Goal: Transaction & Acquisition: Purchase product/service

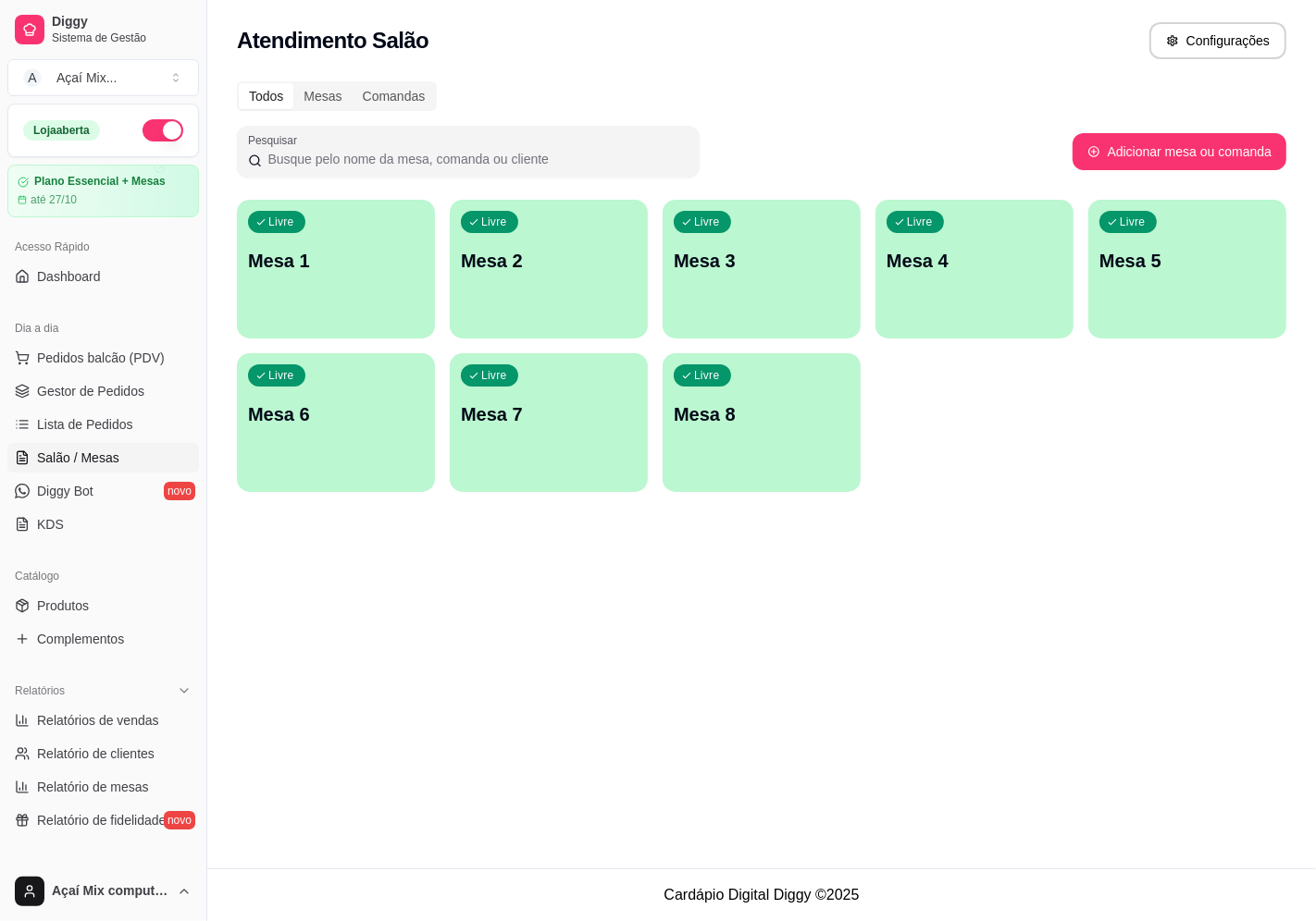
click at [309, 287] on div "Livre Mesa 1" at bounding box center [335, 258] width 198 height 117
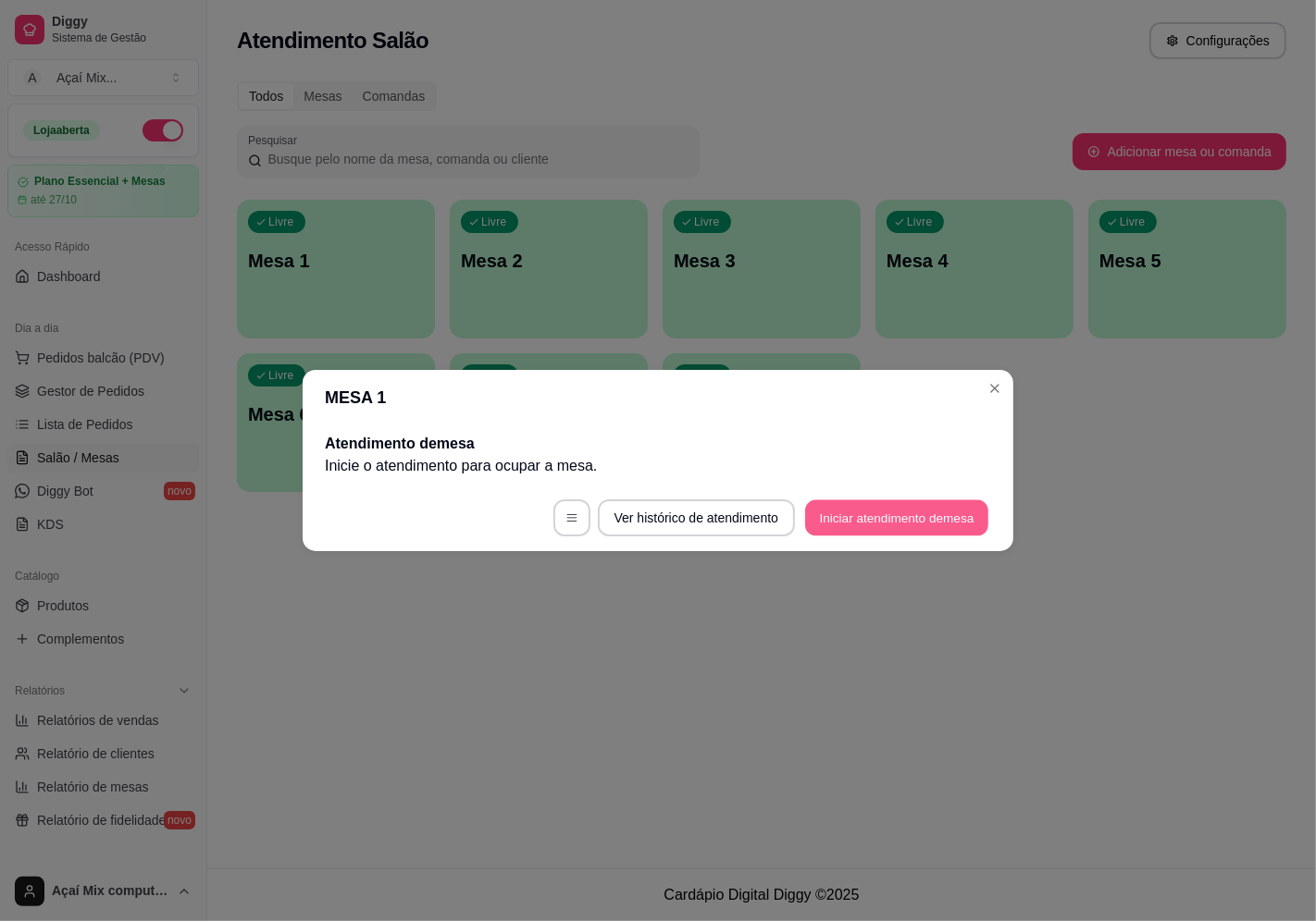
click at [884, 518] on button "Iniciar atendimento de mesa" at bounding box center [897, 518] width 183 height 36
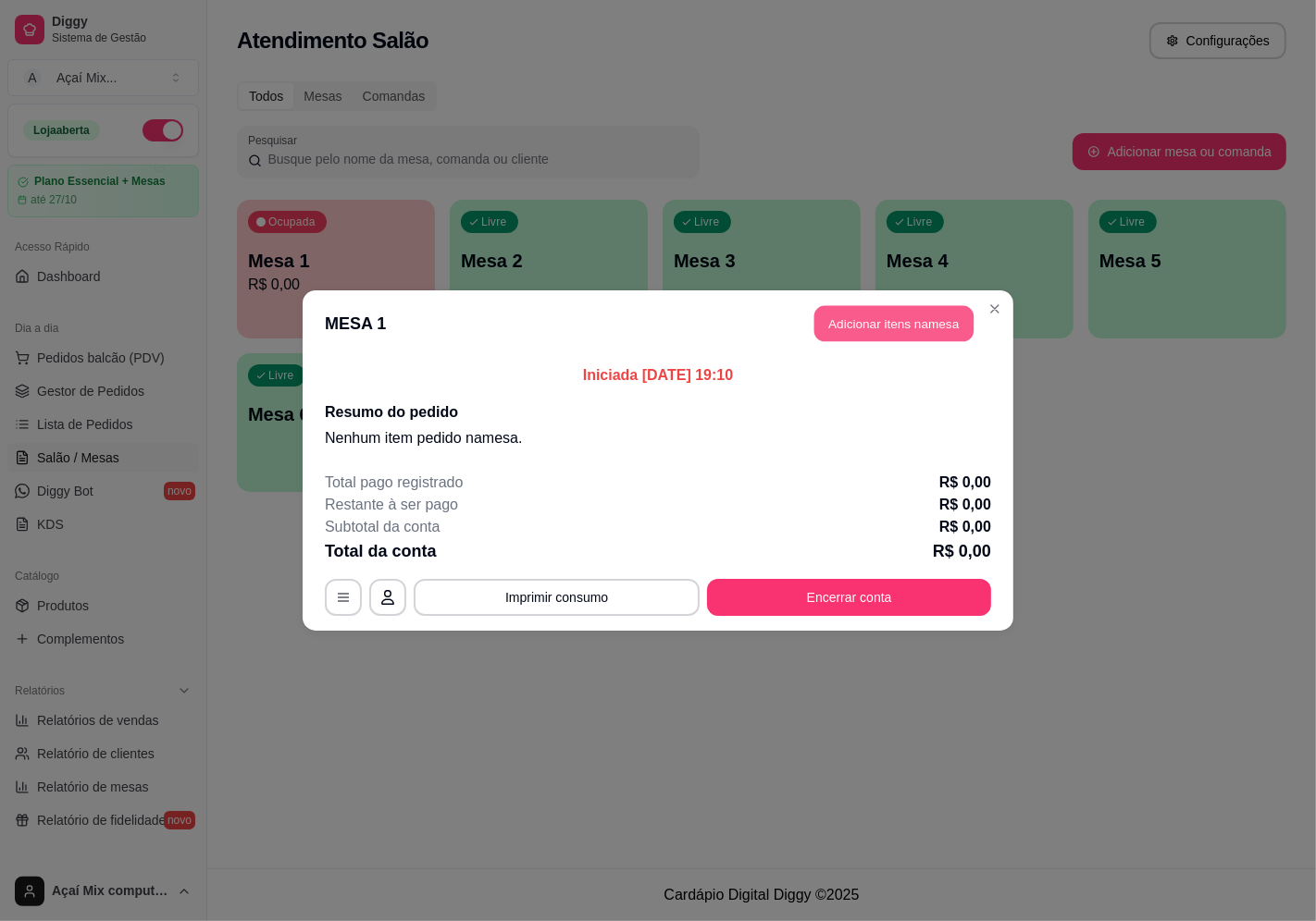
click at [882, 316] on button "Adicionar itens na mesa" at bounding box center [893, 324] width 159 height 36
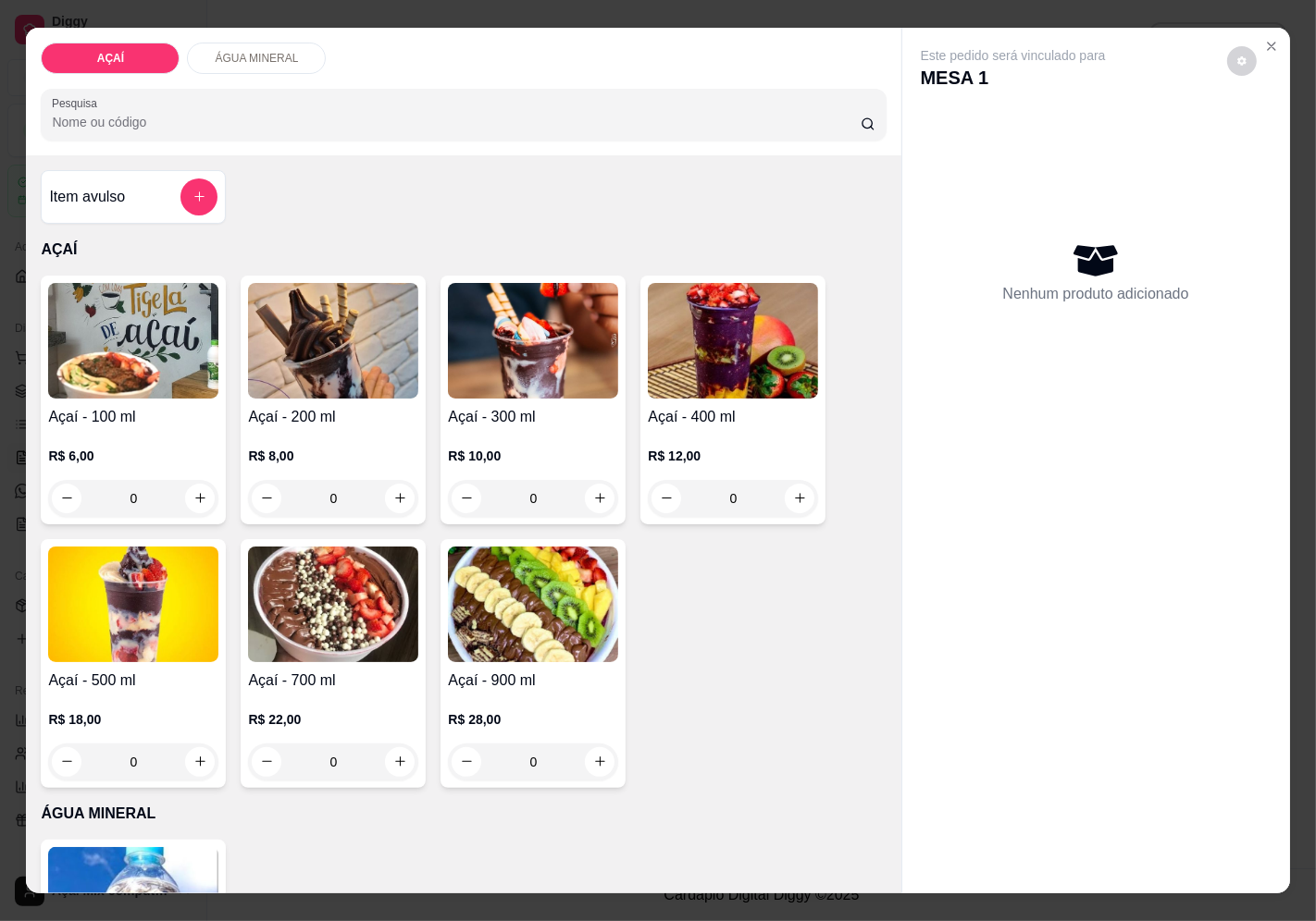
click at [494, 447] on p "R$ 10,00" at bounding box center [532, 455] width 171 height 19
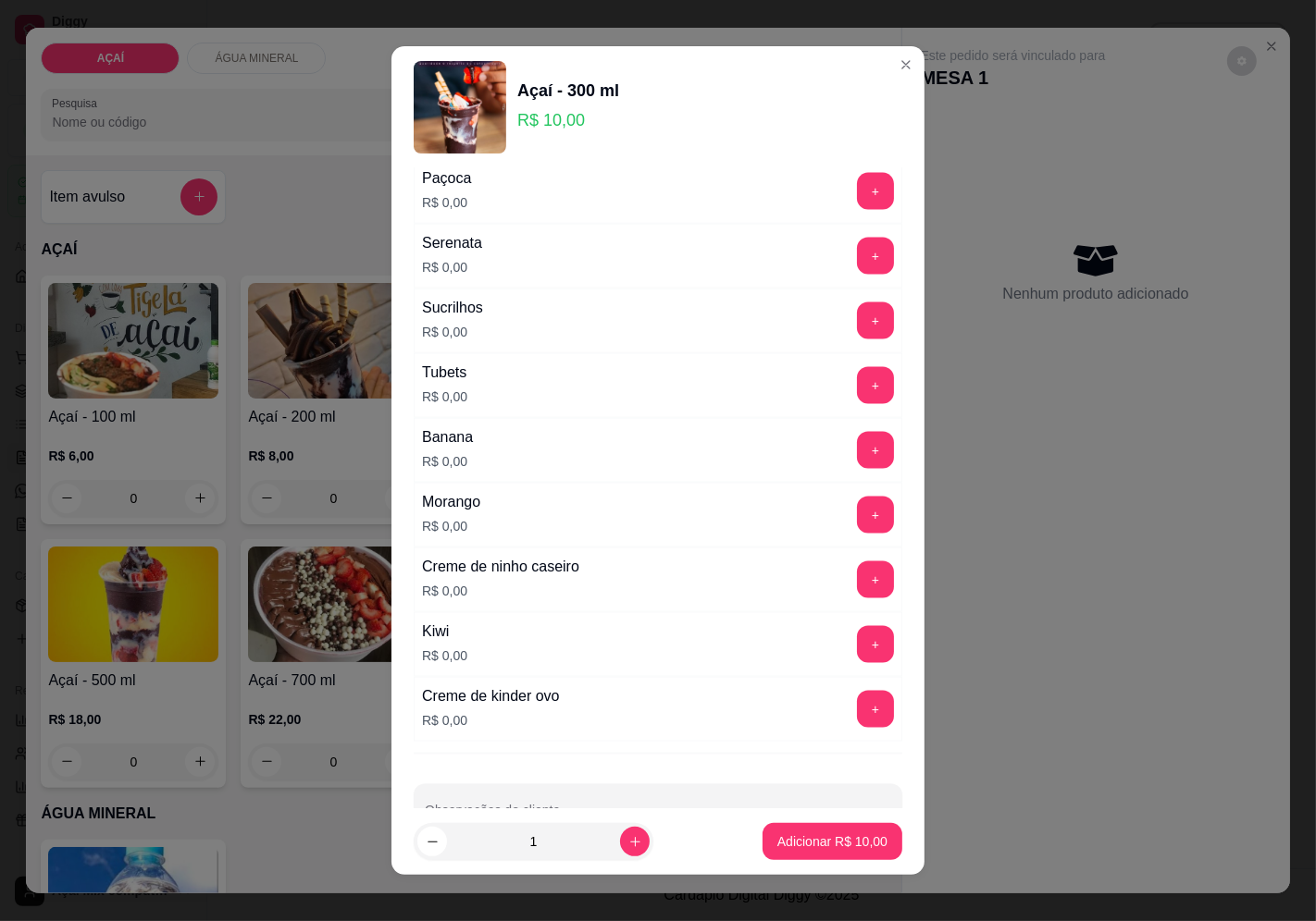
scroll to position [2320, 0]
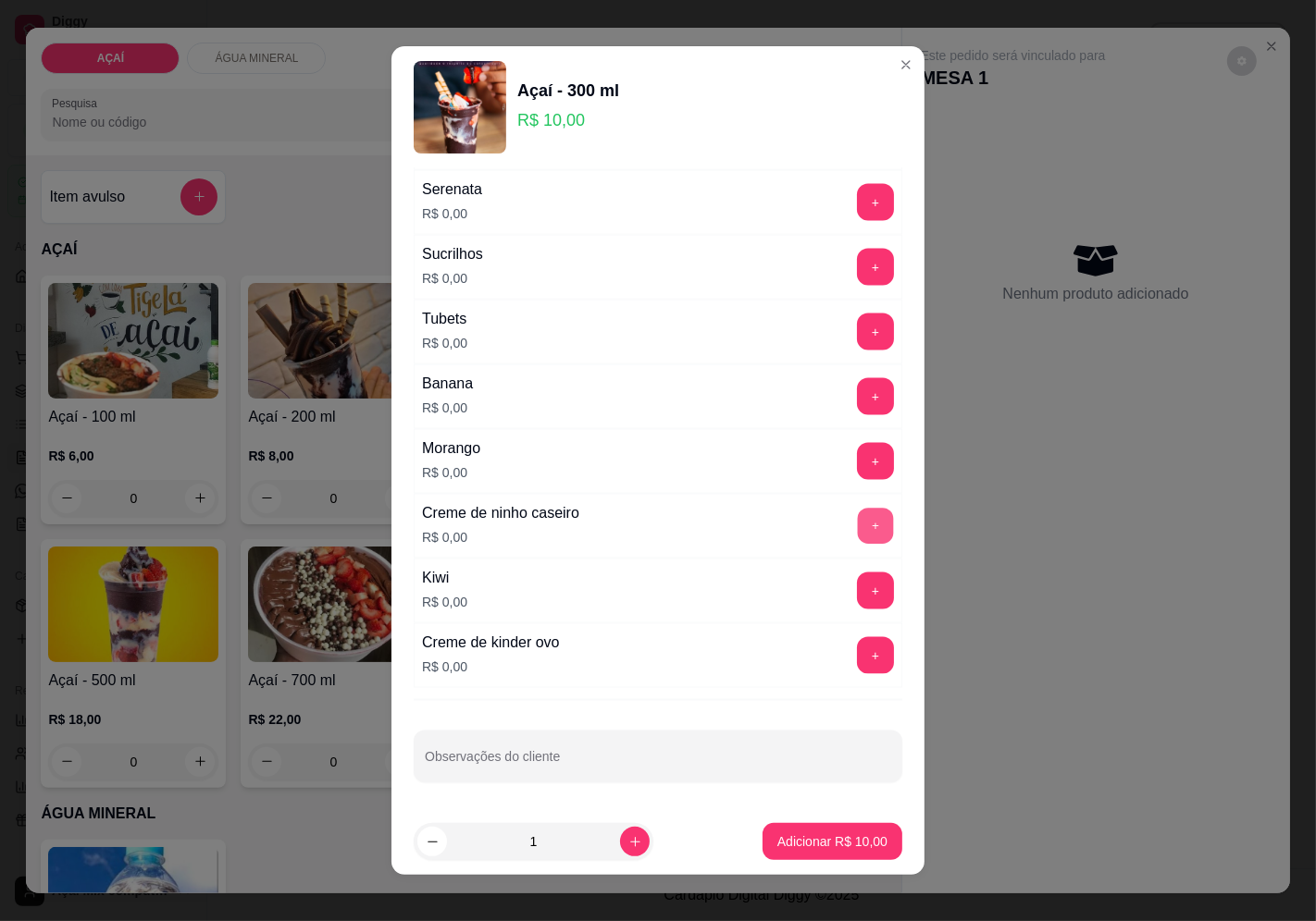
click at [858, 539] on button "+" at bounding box center [875, 525] width 36 height 36
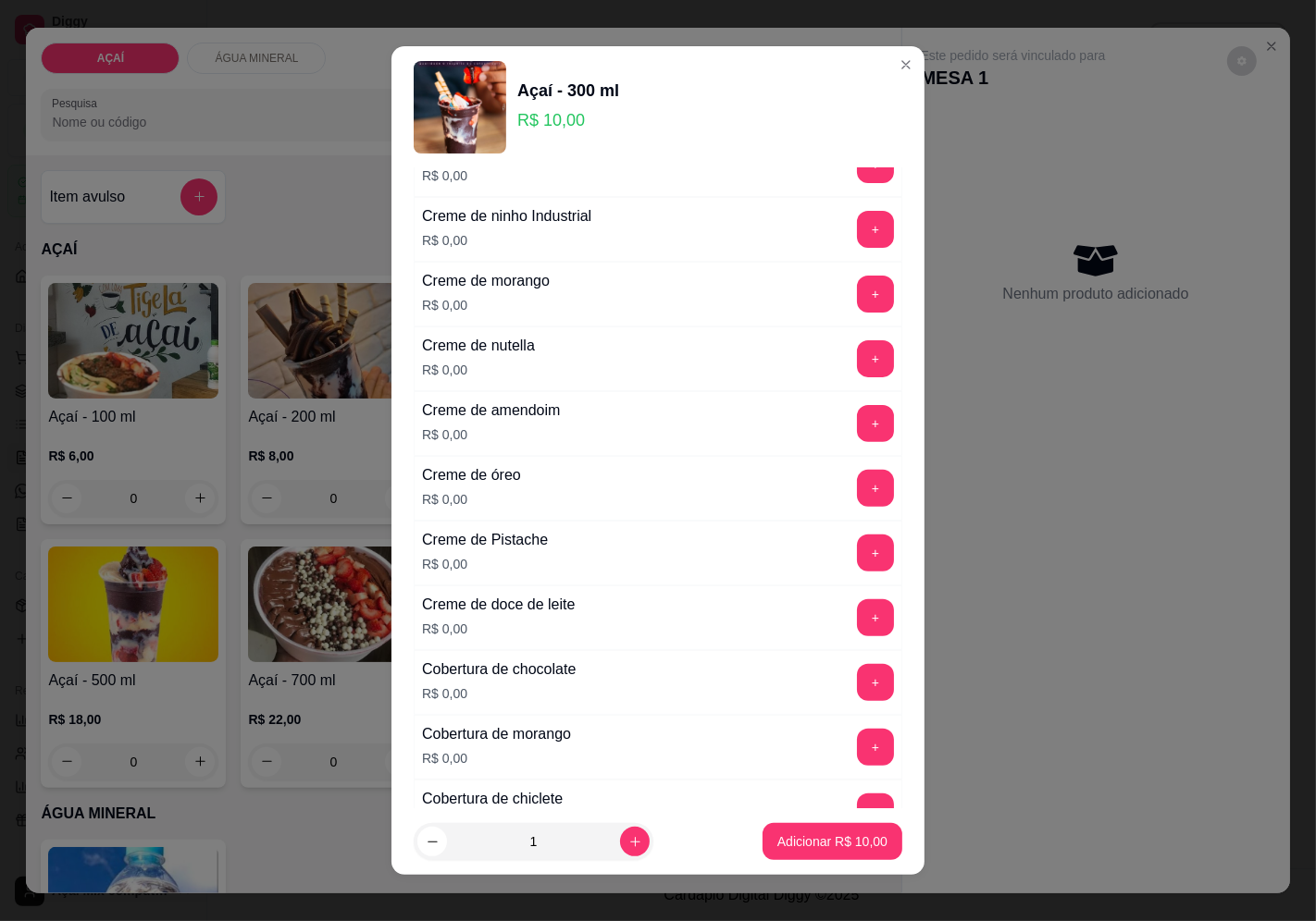
scroll to position [470, 0]
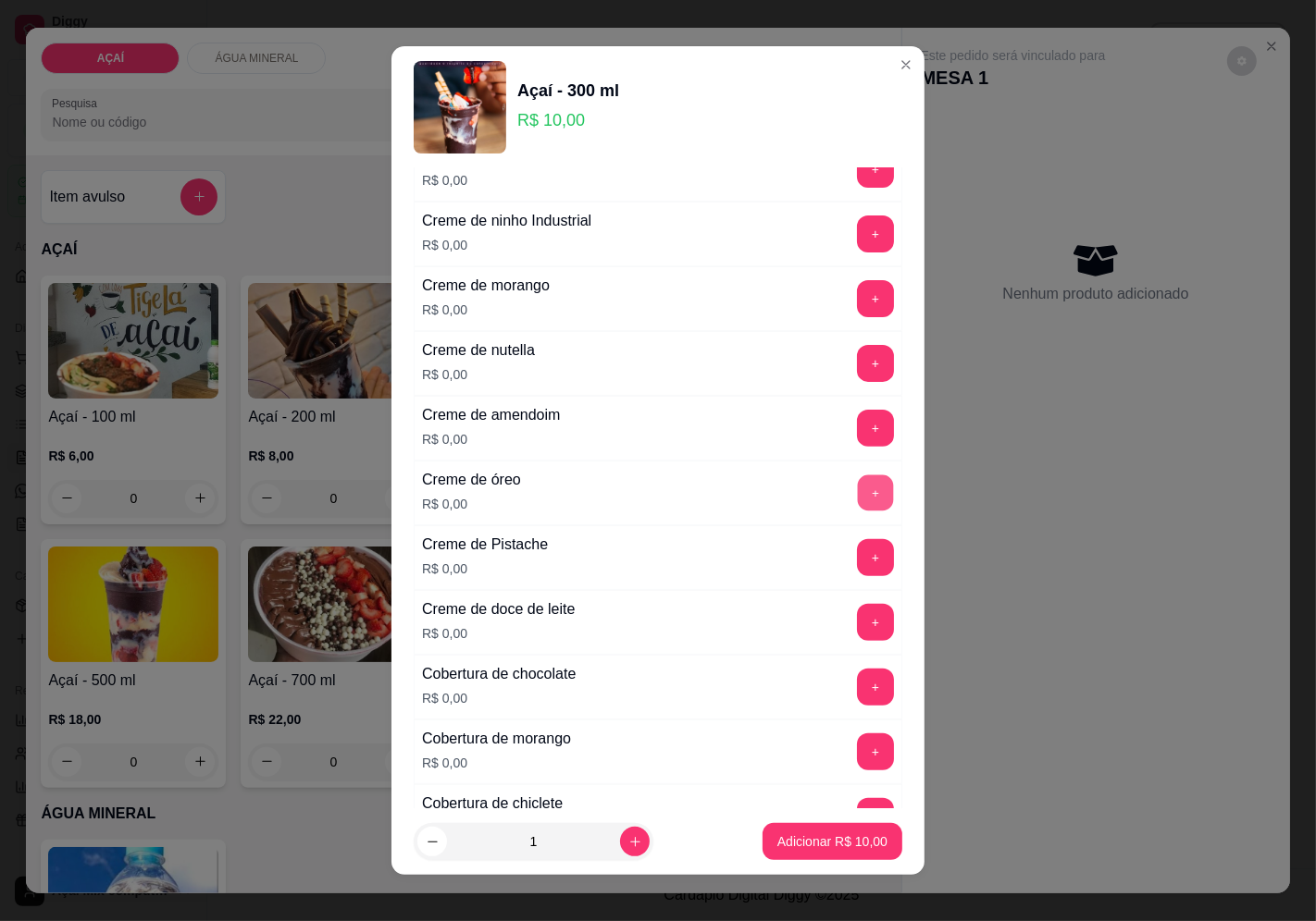
click at [858, 498] on button "+" at bounding box center [875, 492] width 36 height 36
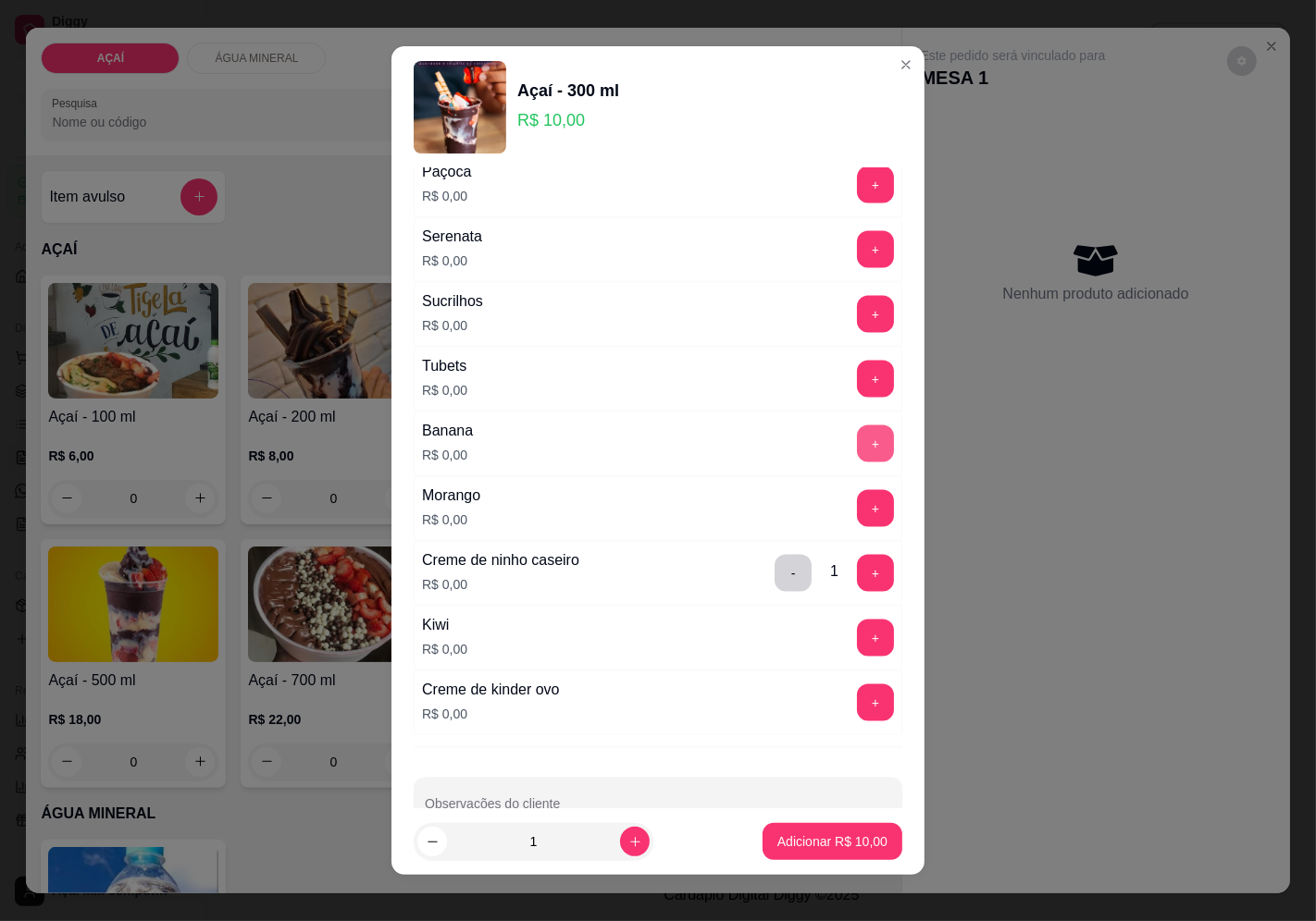
scroll to position [2320, 0]
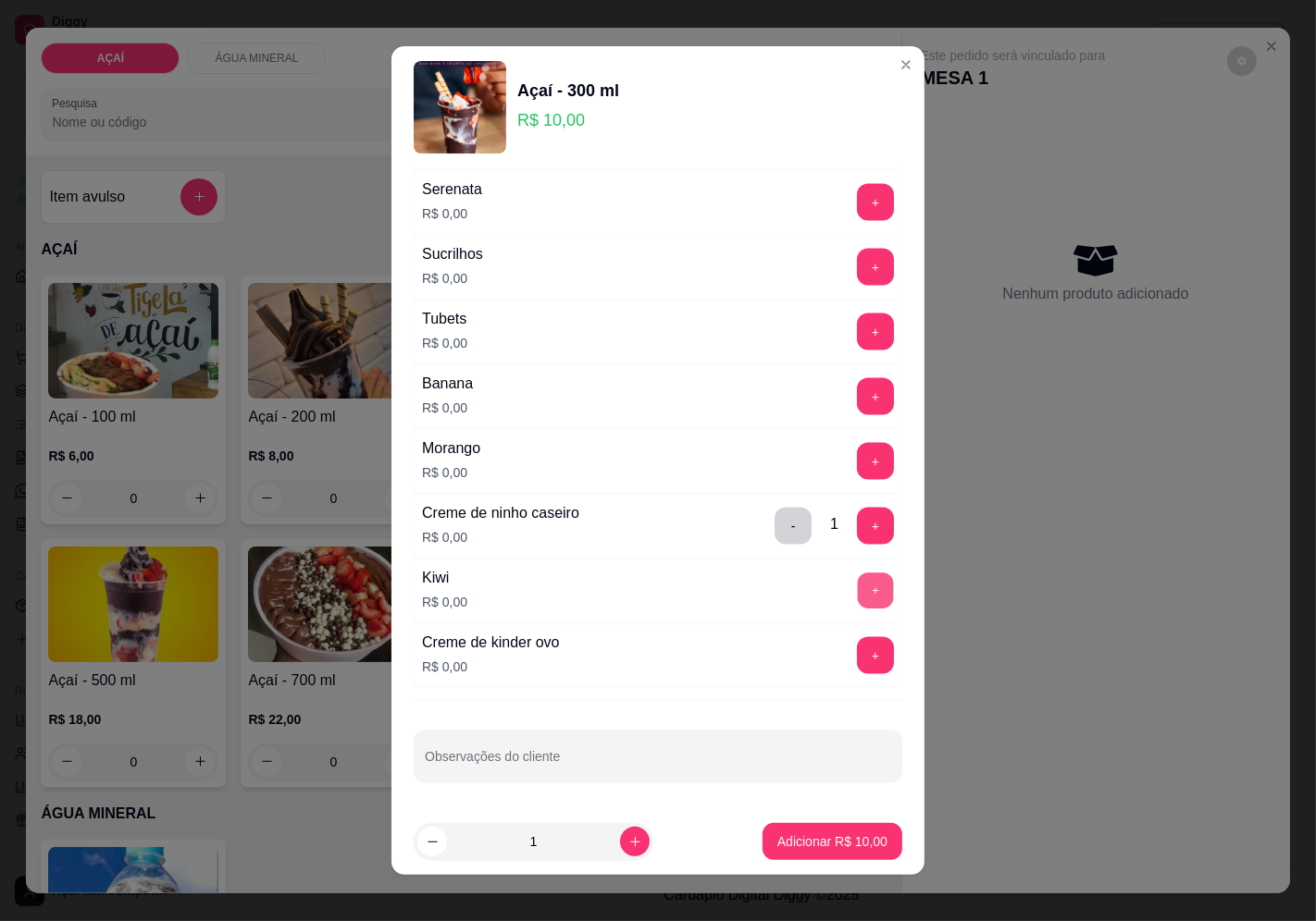
click at [858, 588] on button "+" at bounding box center [875, 590] width 36 height 36
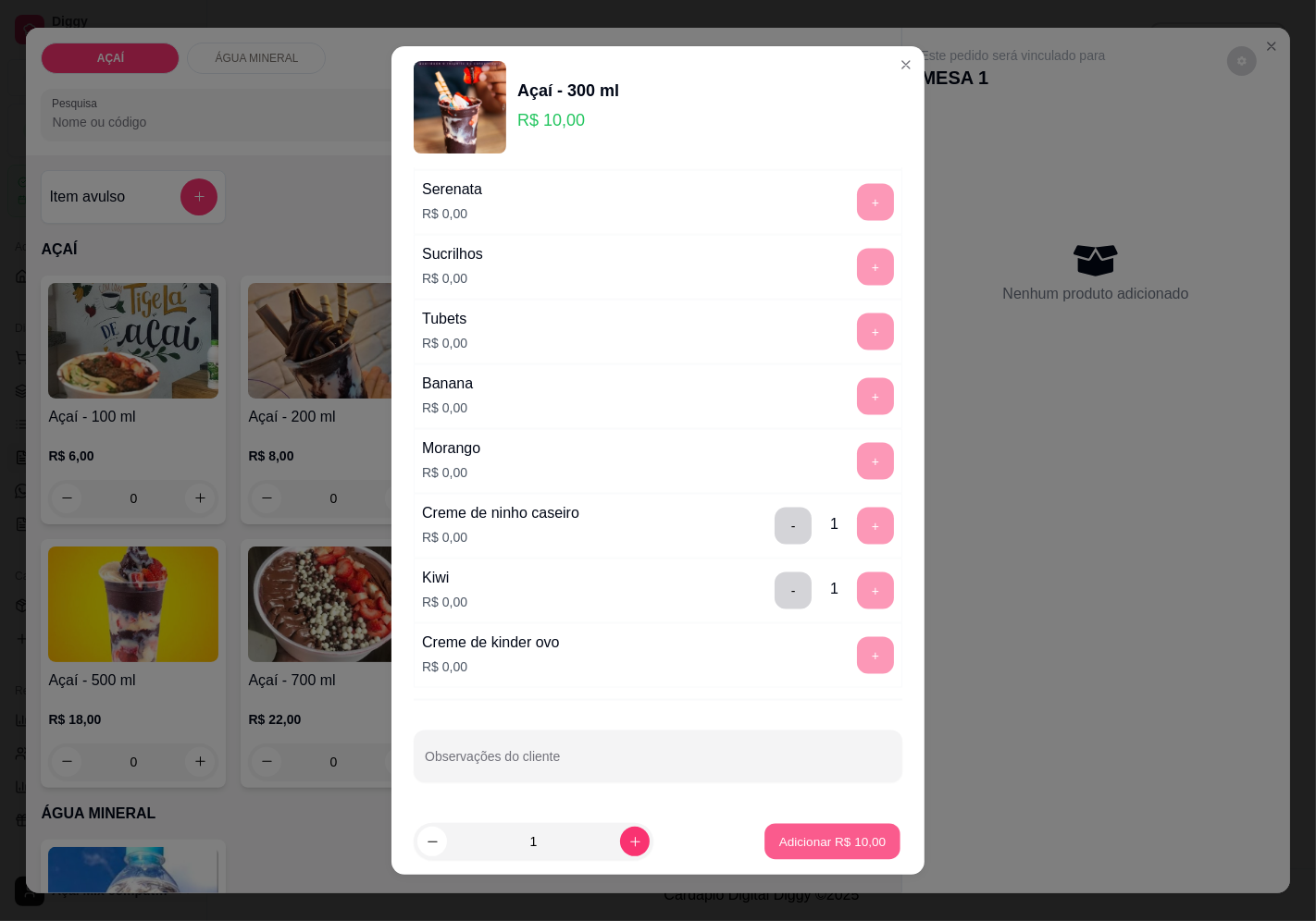
click at [764, 857] on button "Adicionar R$ 10,00" at bounding box center [832, 842] width 136 height 36
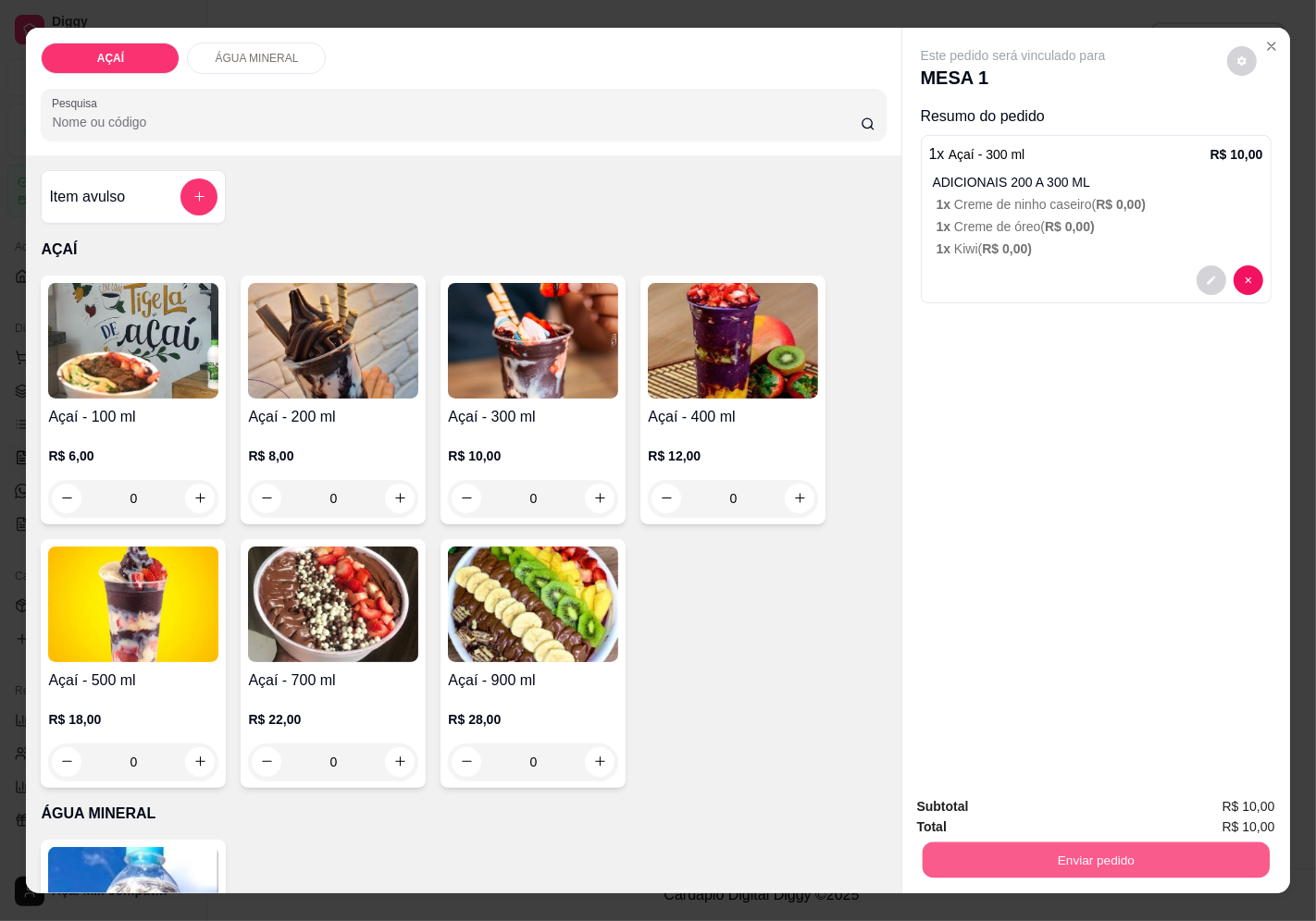
click at [1009, 846] on button "Enviar pedido" at bounding box center [1095, 861] width 347 height 36
click at [1236, 795] on button "Enviar pedido" at bounding box center [1225, 808] width 104 height 35
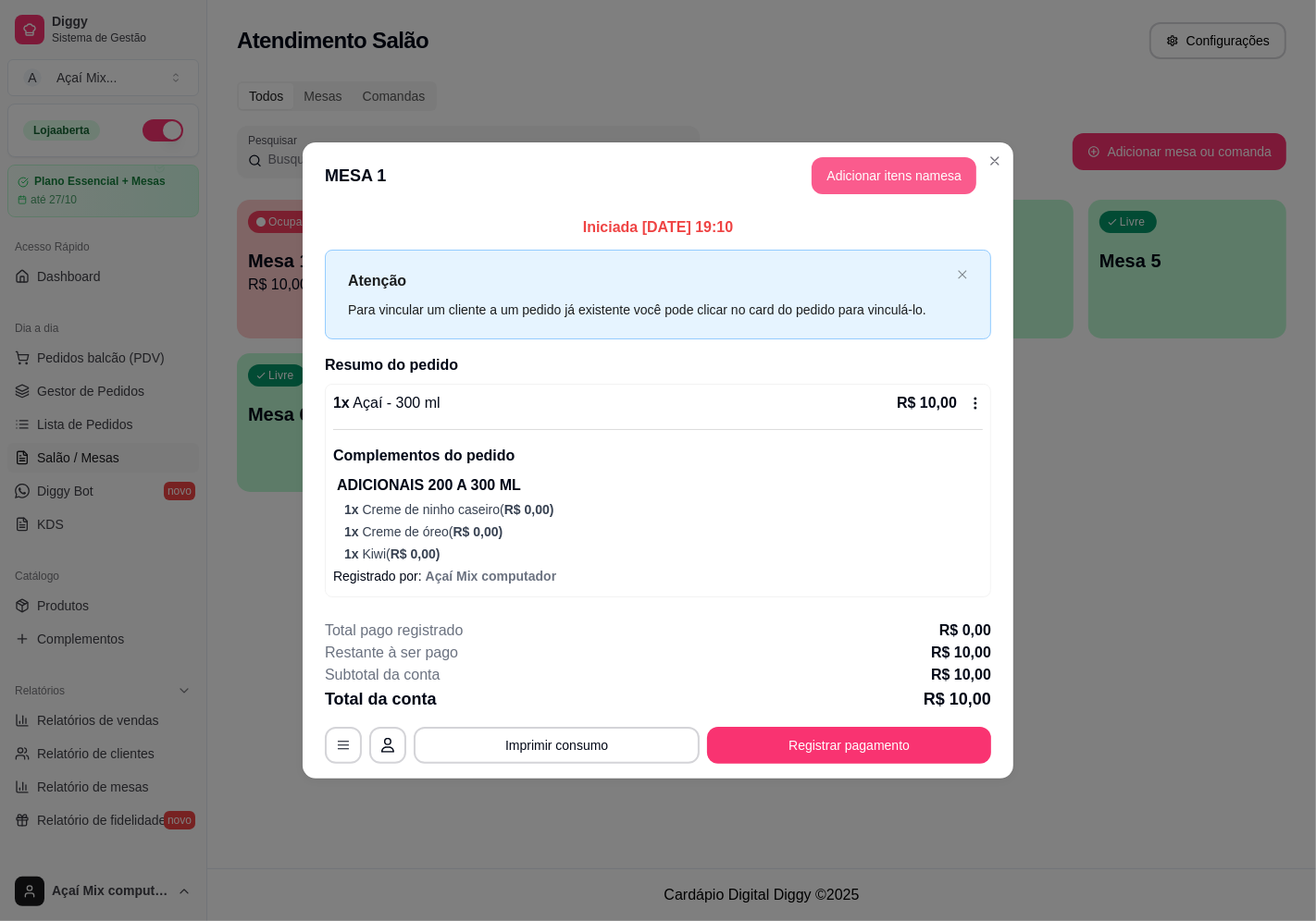
click at [949, 160] on button "Adicionar itens na mesa" at bounding box center [893, 175] width 165 height 37
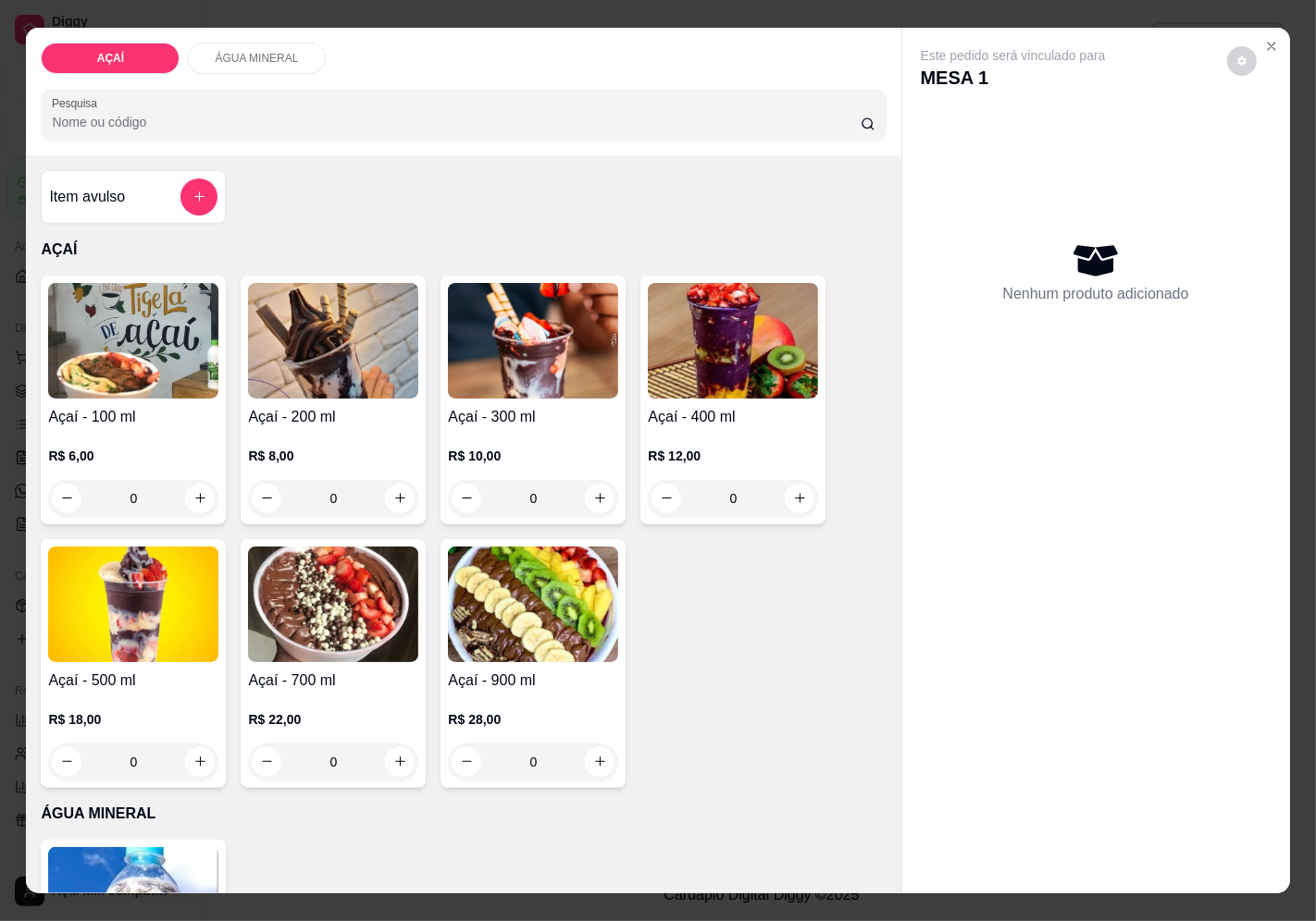
click at [701, 446] on p "R$ 12,00" at bounding box center [732, 455] width 171 height 19
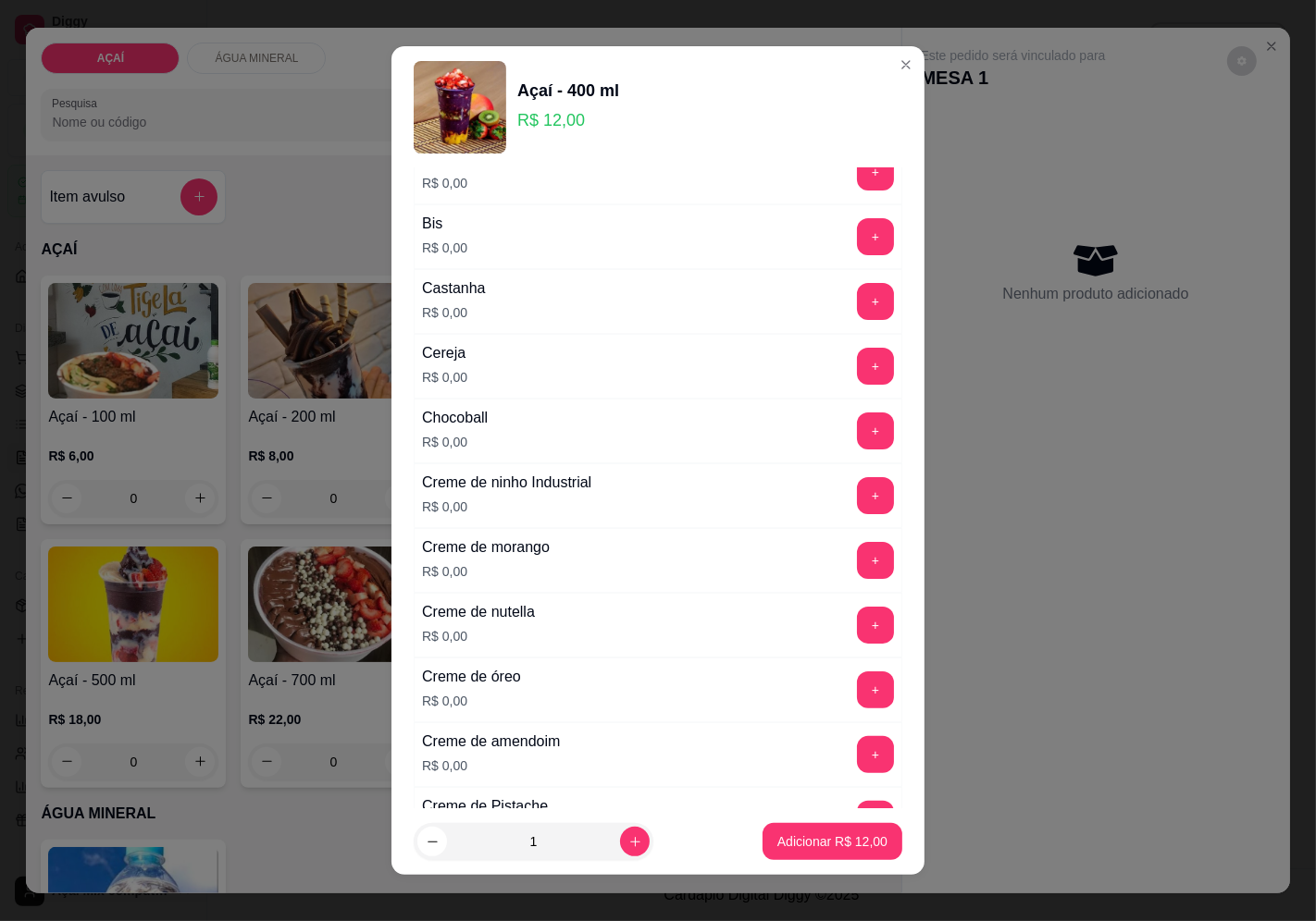
scroll to position [308, 0]
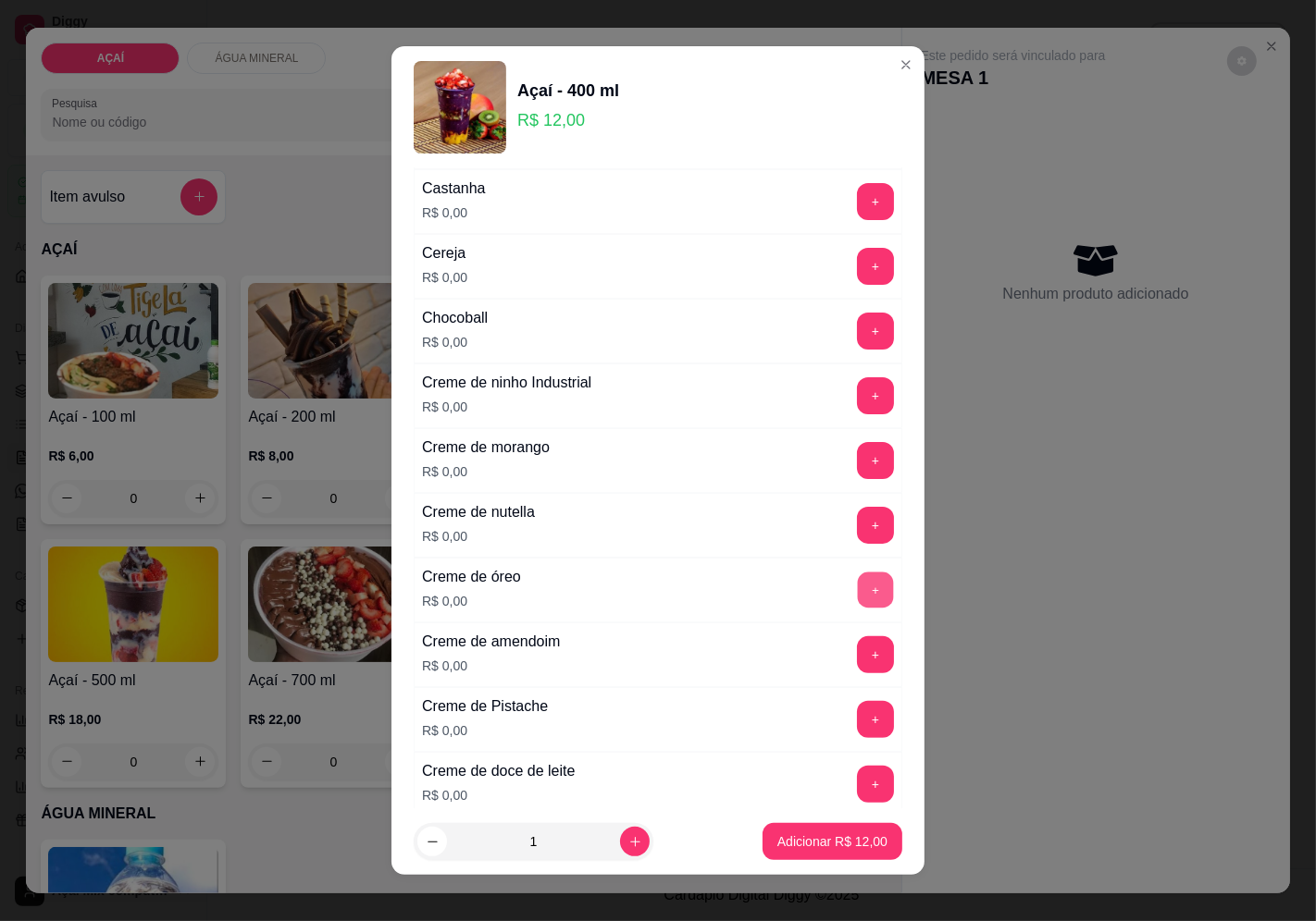
click at [858, 584] on button "+" at bounding box center [875, 590] width 36 height 36
click at [858, 191] on button "+" at bounding box center [875, 201] width 36 height 36
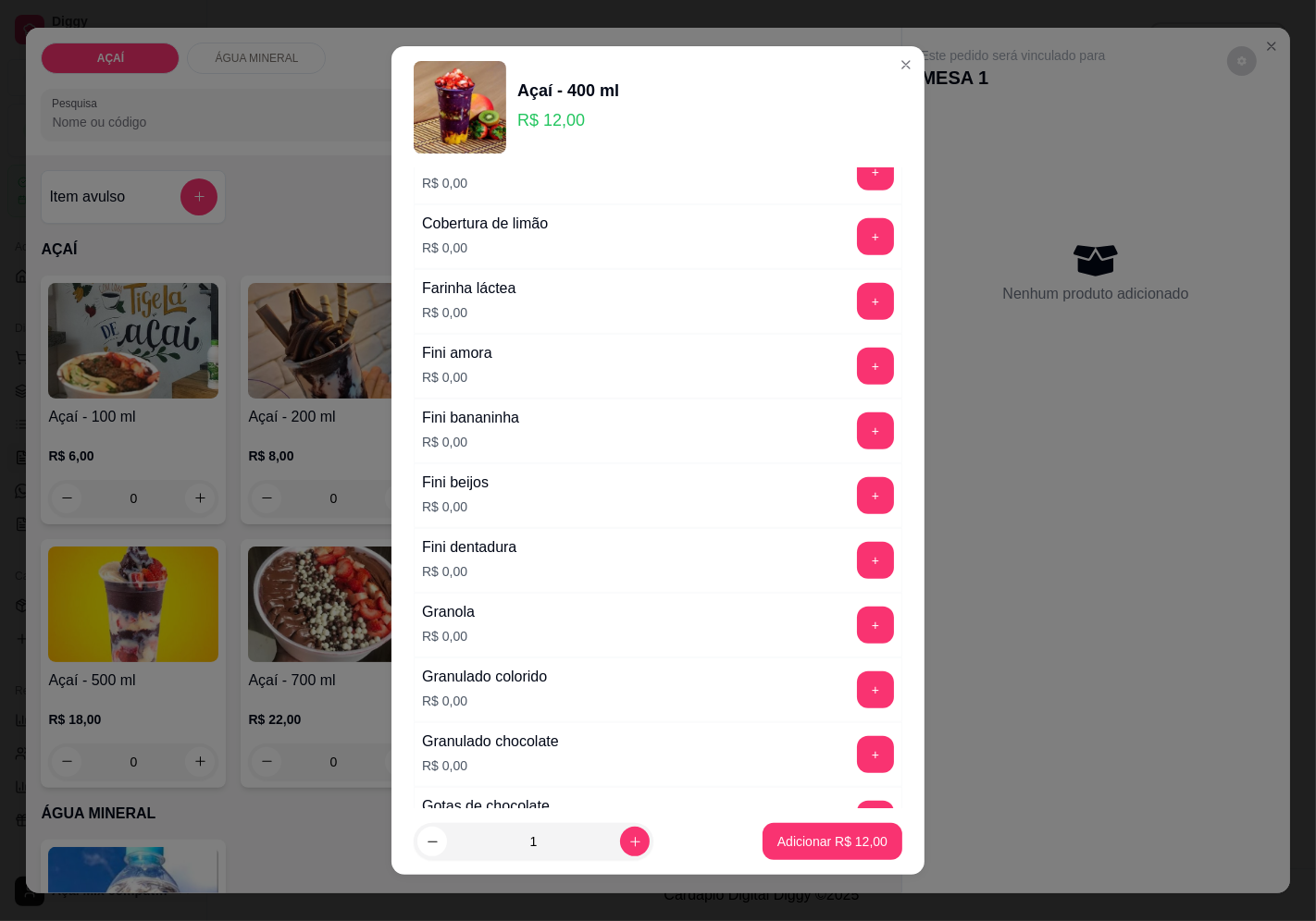
scroll to position [1233, 0]
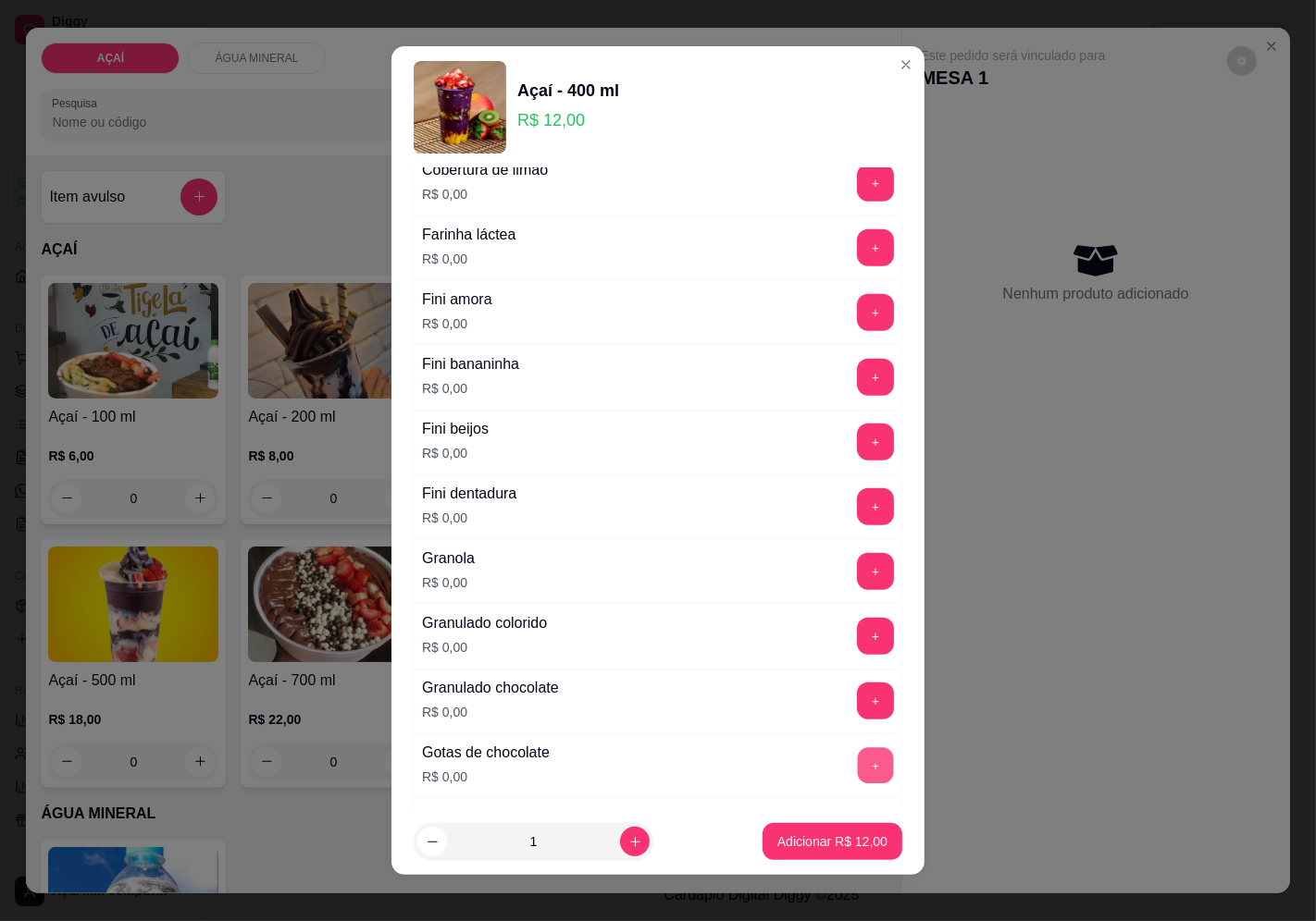
click at [858, 768] on button "+" at bounding box center [875, 765] width 36 height 36
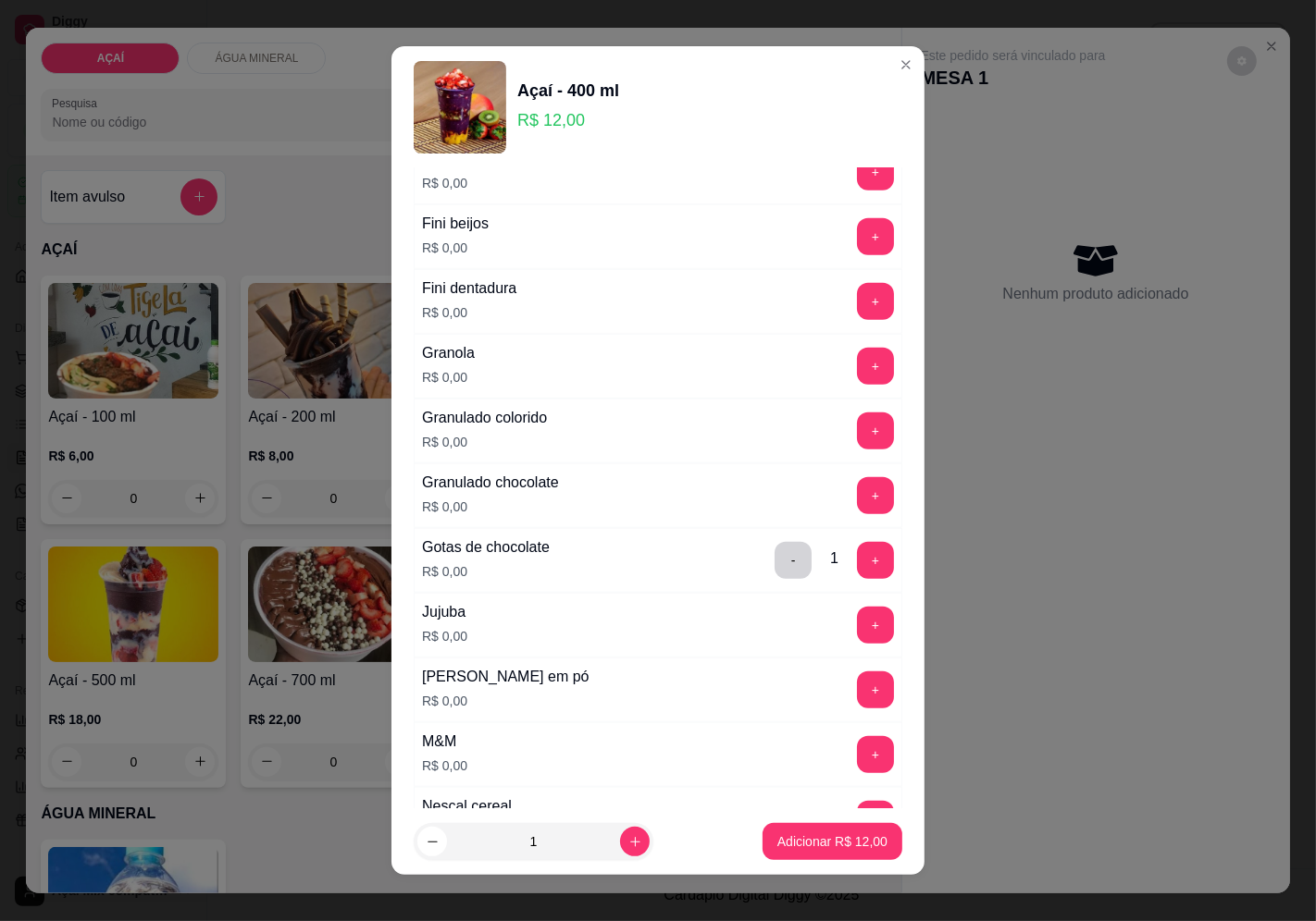
scroll to position [1644, 0]
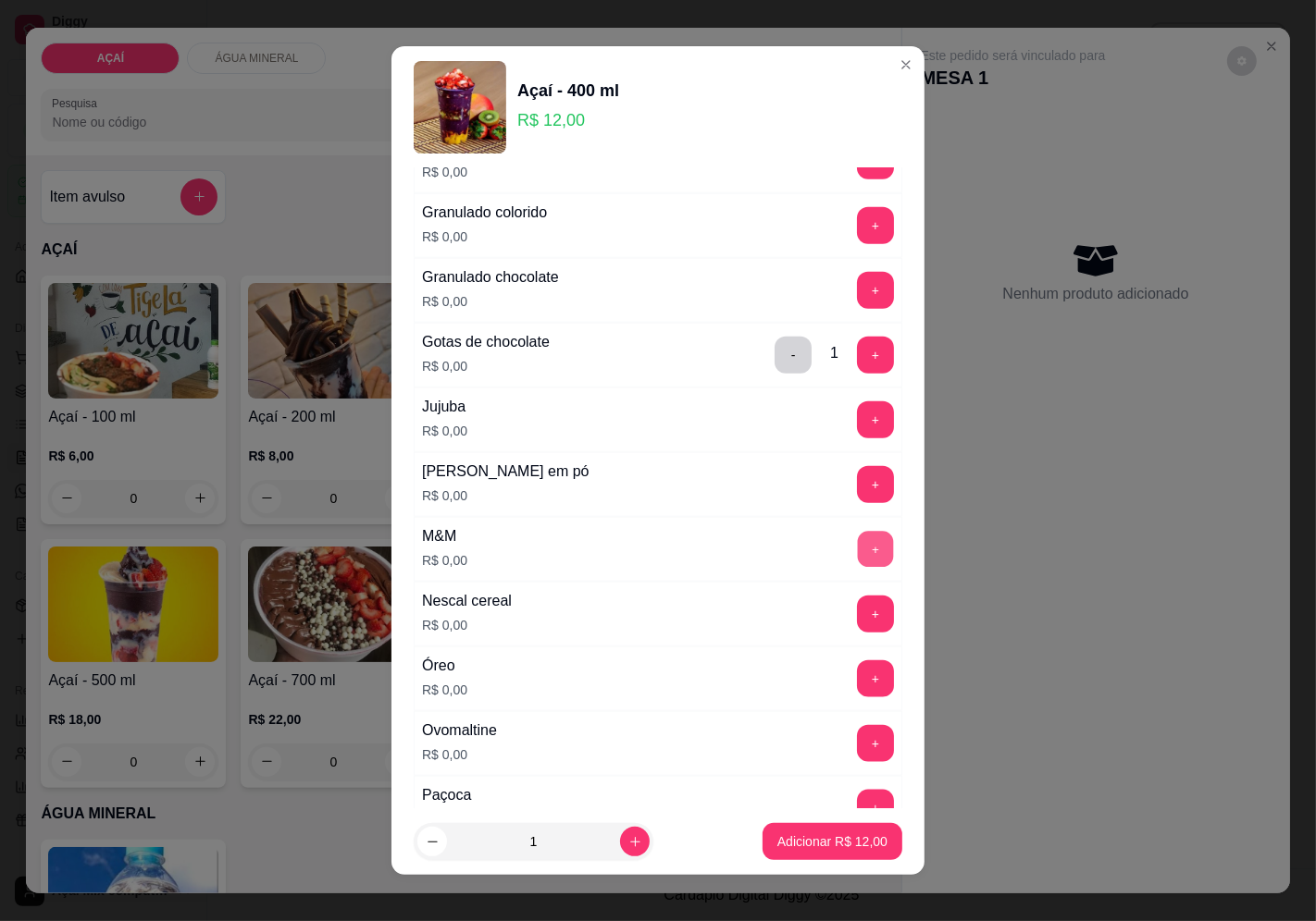
click at [858, 554] on button "+" at bounding box center [875, 549] width 36 height 36
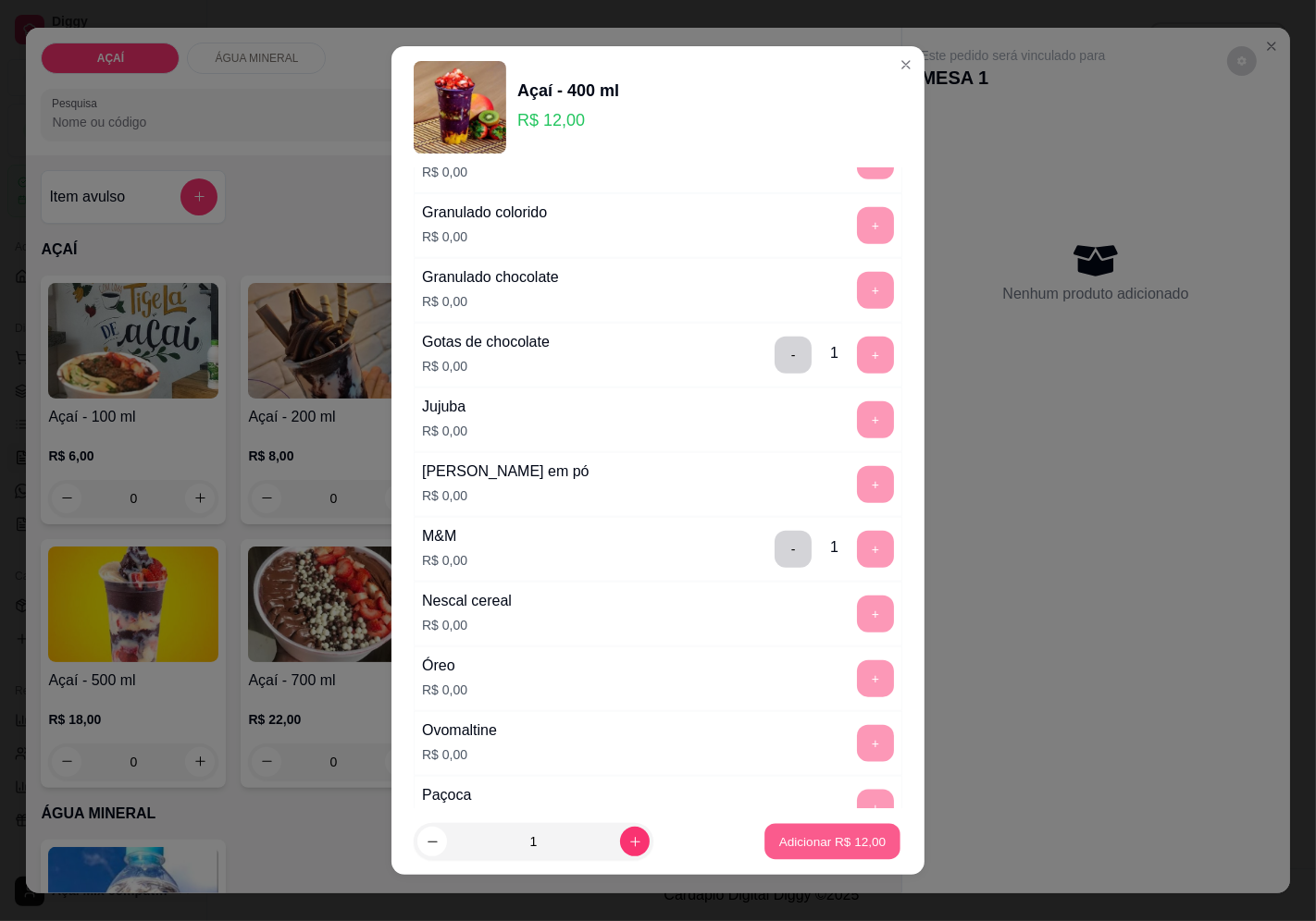
click at [814, 828] on button "Adicionar R$ 12,00" at bounding box center [832, 842] width 136 height 36
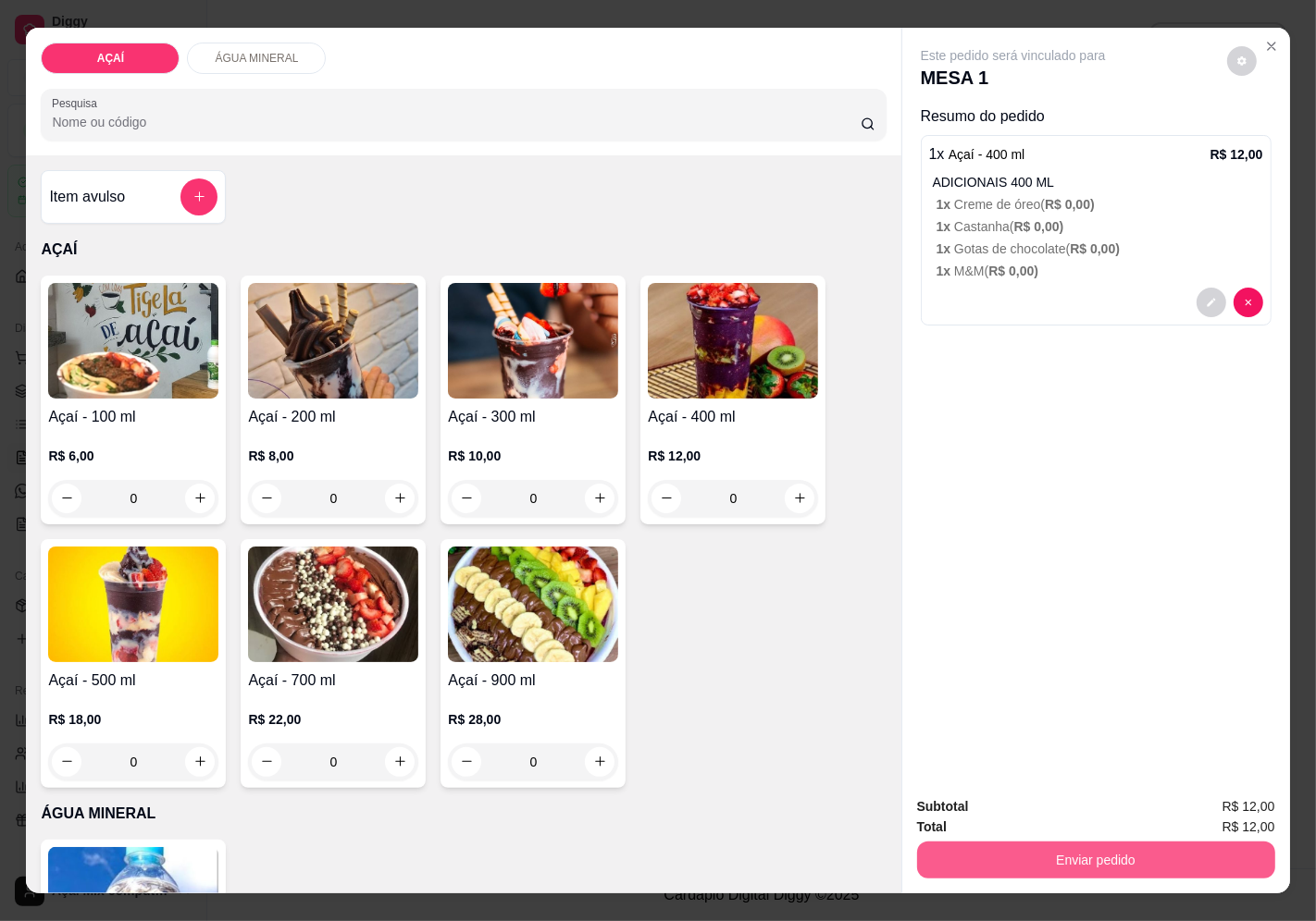
click at [1057, 842] on button "Enviar pedido" at bounding box center [1096, 861] width 358 height 37
click at [1221, 810] on button "Enviar pedido" at bounding box center [1225, 808] width 104 height 35
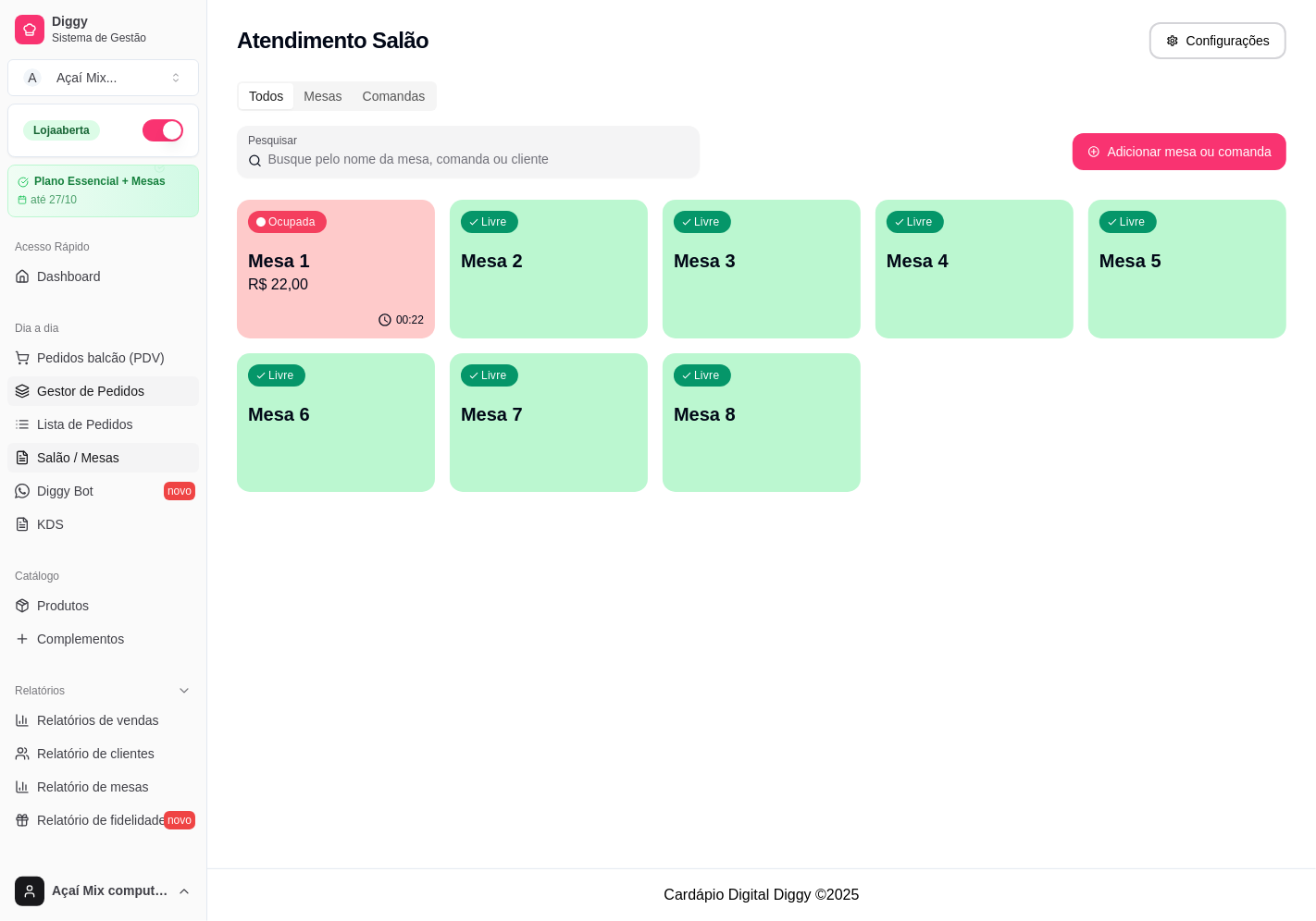
click at [106, 393] on span "Gestor de Pedidos" at bounding box center [91, 391] width 107 height 19
click at [120, 400] on span "Gestor de Pedidos" at bounding box center [91, 391] width 107 height 19
click at [138, 389] on span "Gestor de Pedidos" at bounding box center [91, 391] width 107 height 19
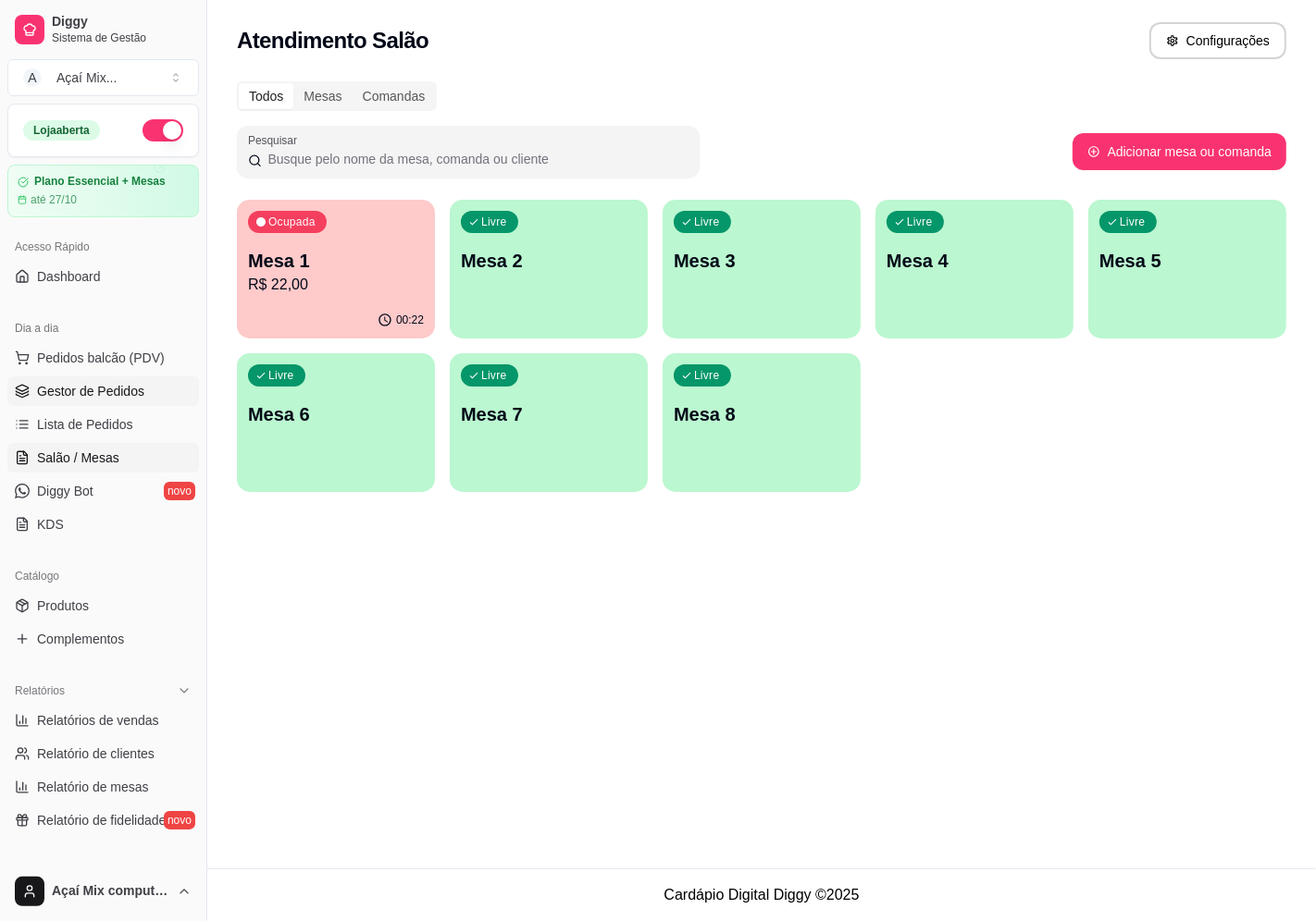
click at [138, 389] on span "Gestor de Pedidos" at bounding box center [91, 391] width 107 height 19
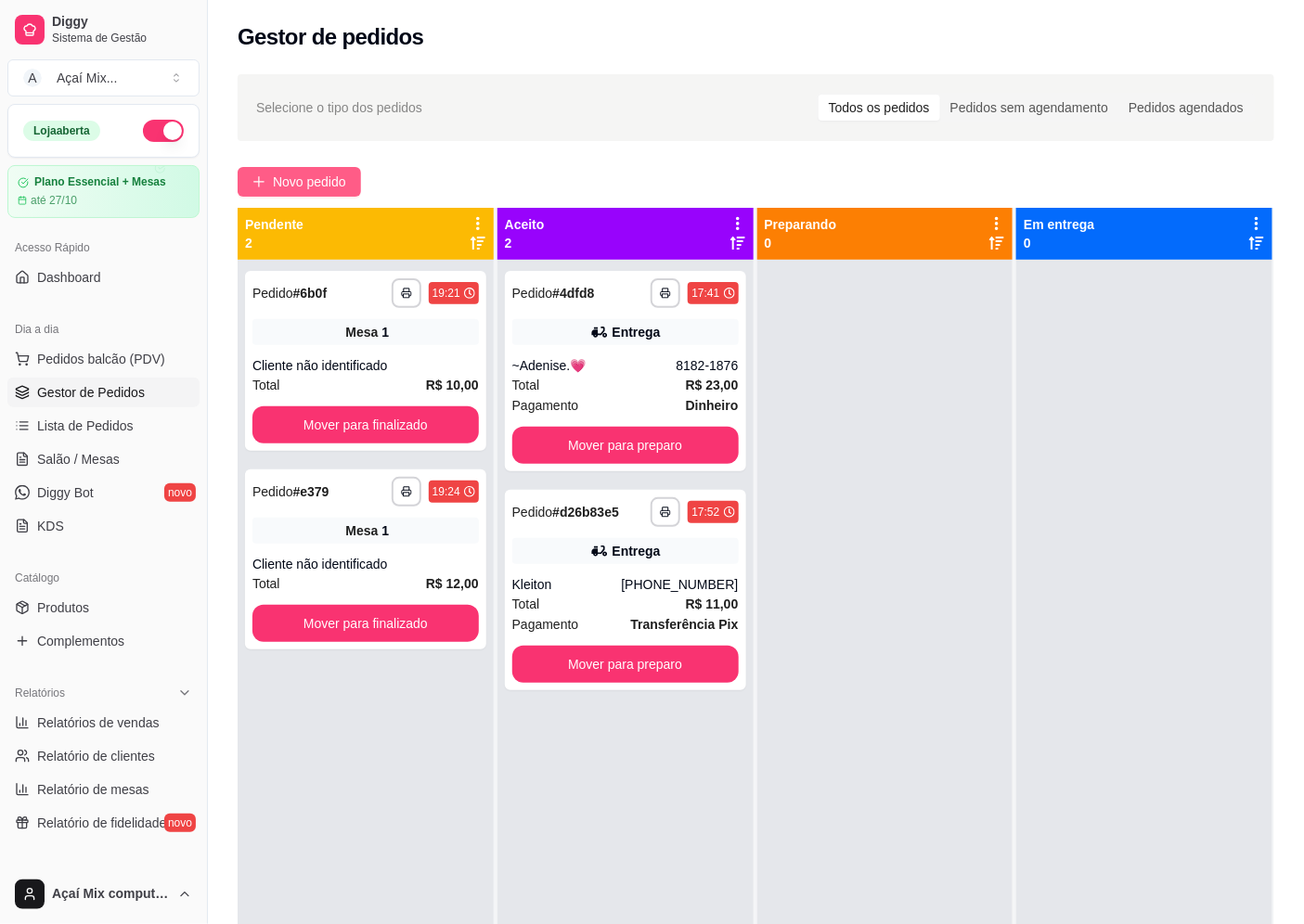
click at [288, 188] on span "Novo pedido" at bounding box center [309, 182] width 73 height 21
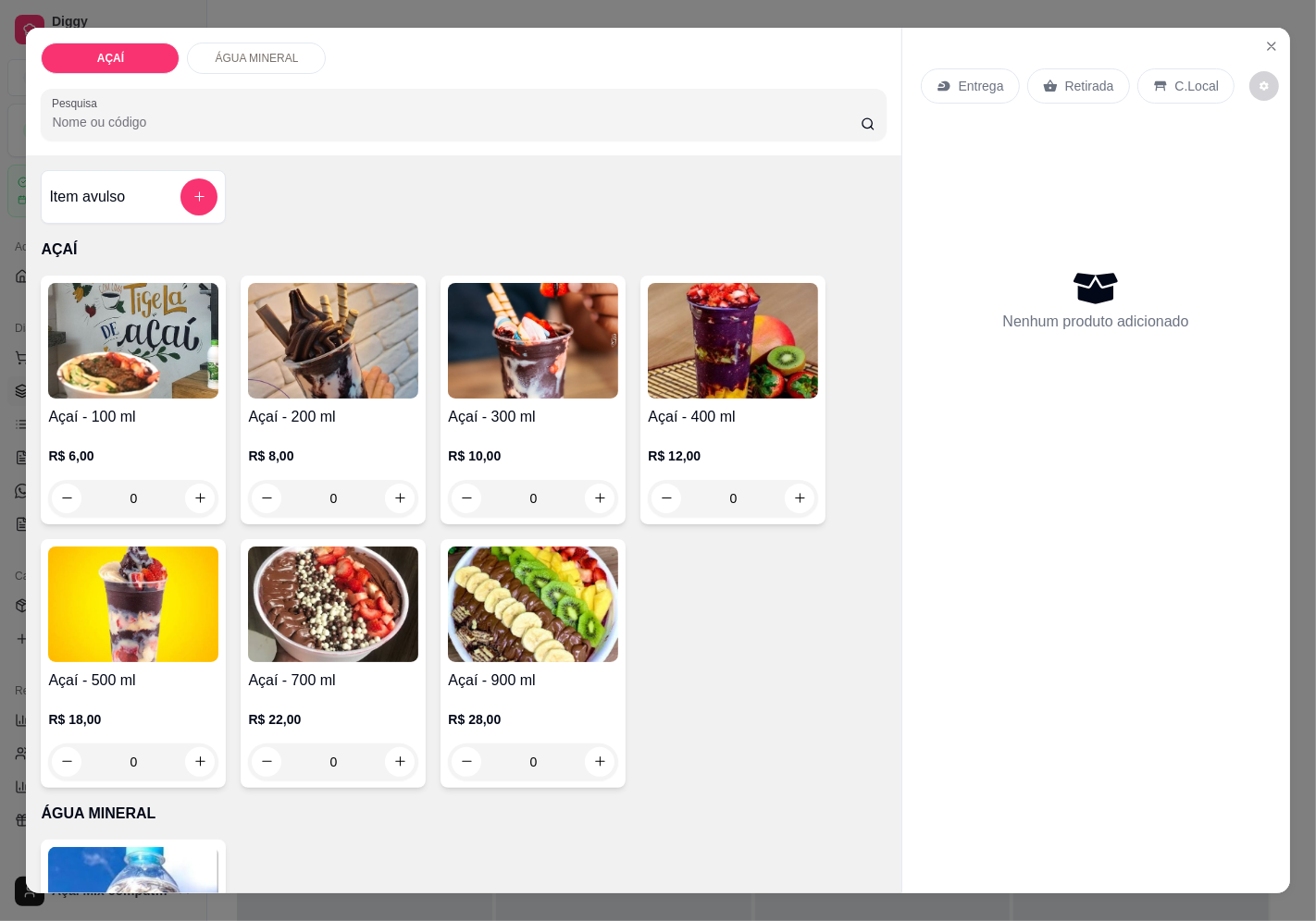
click at [696, 373] on img at bounding box center [732, 340] width 171 height 116
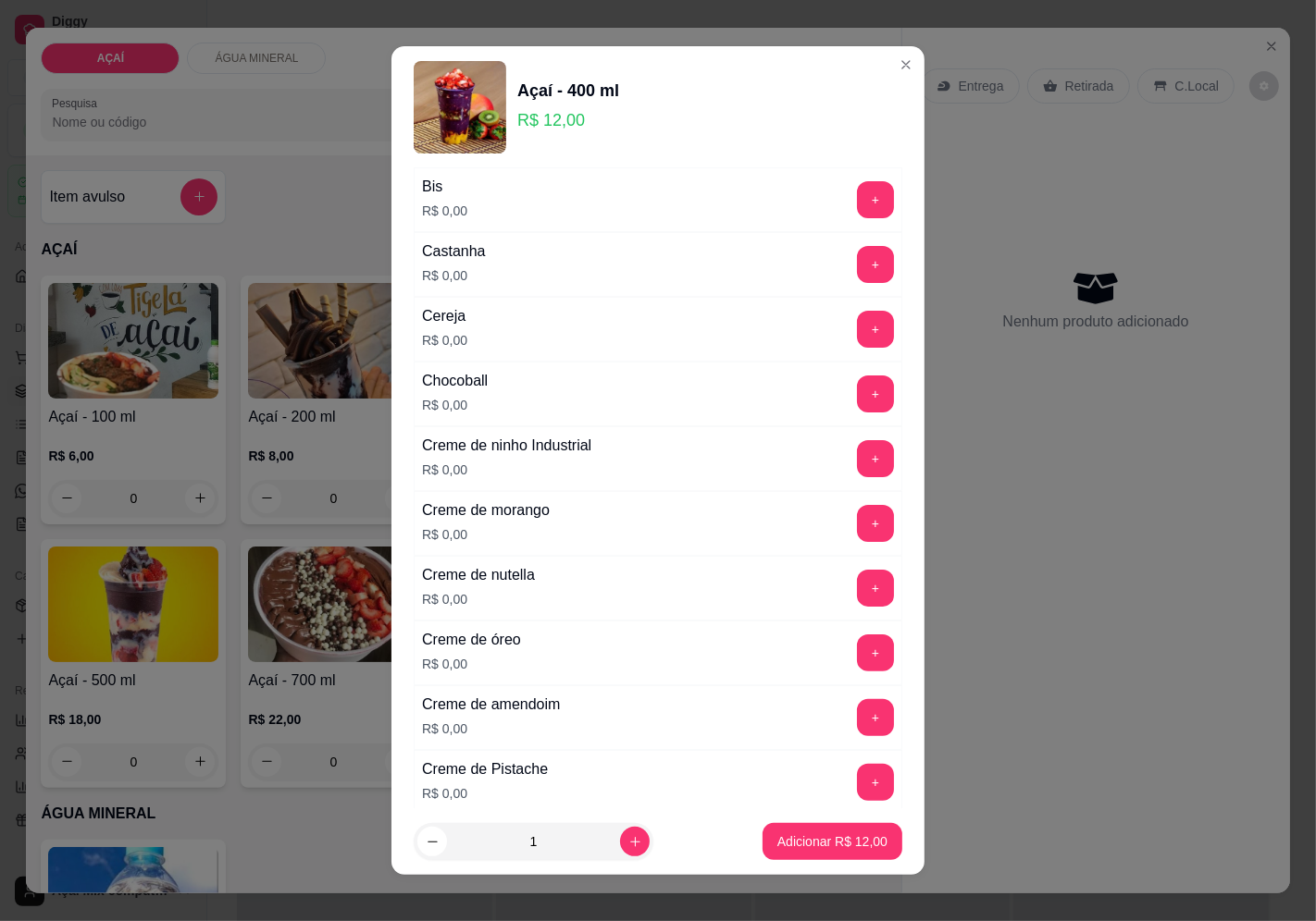
scroll to position [308, 0]
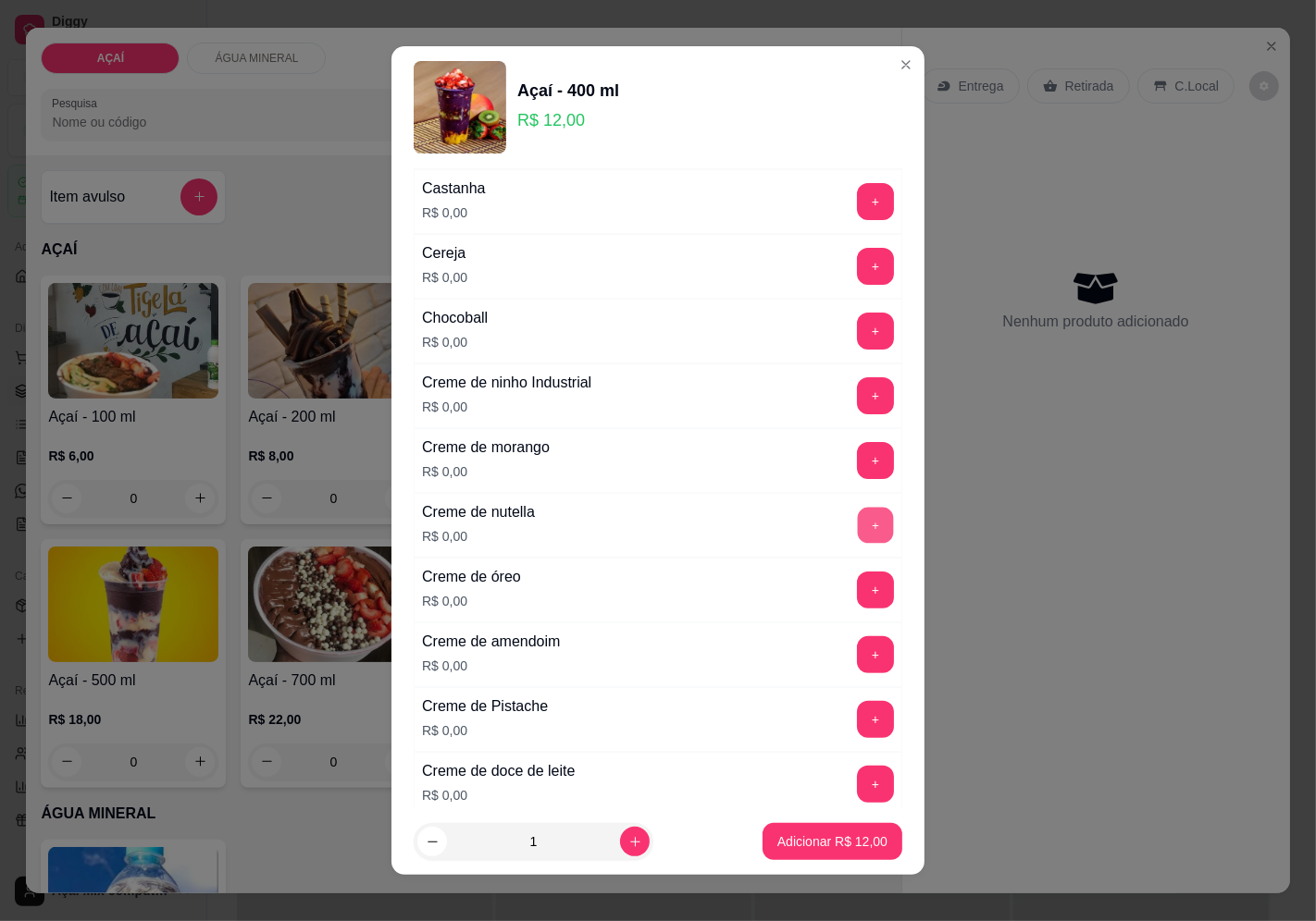
click at [858, 525] on button "+" at bounding box center [875, 524] width 36 height 36
click at [858, 474] on button "+" at bounding box center [875, 460] width 36 height 36
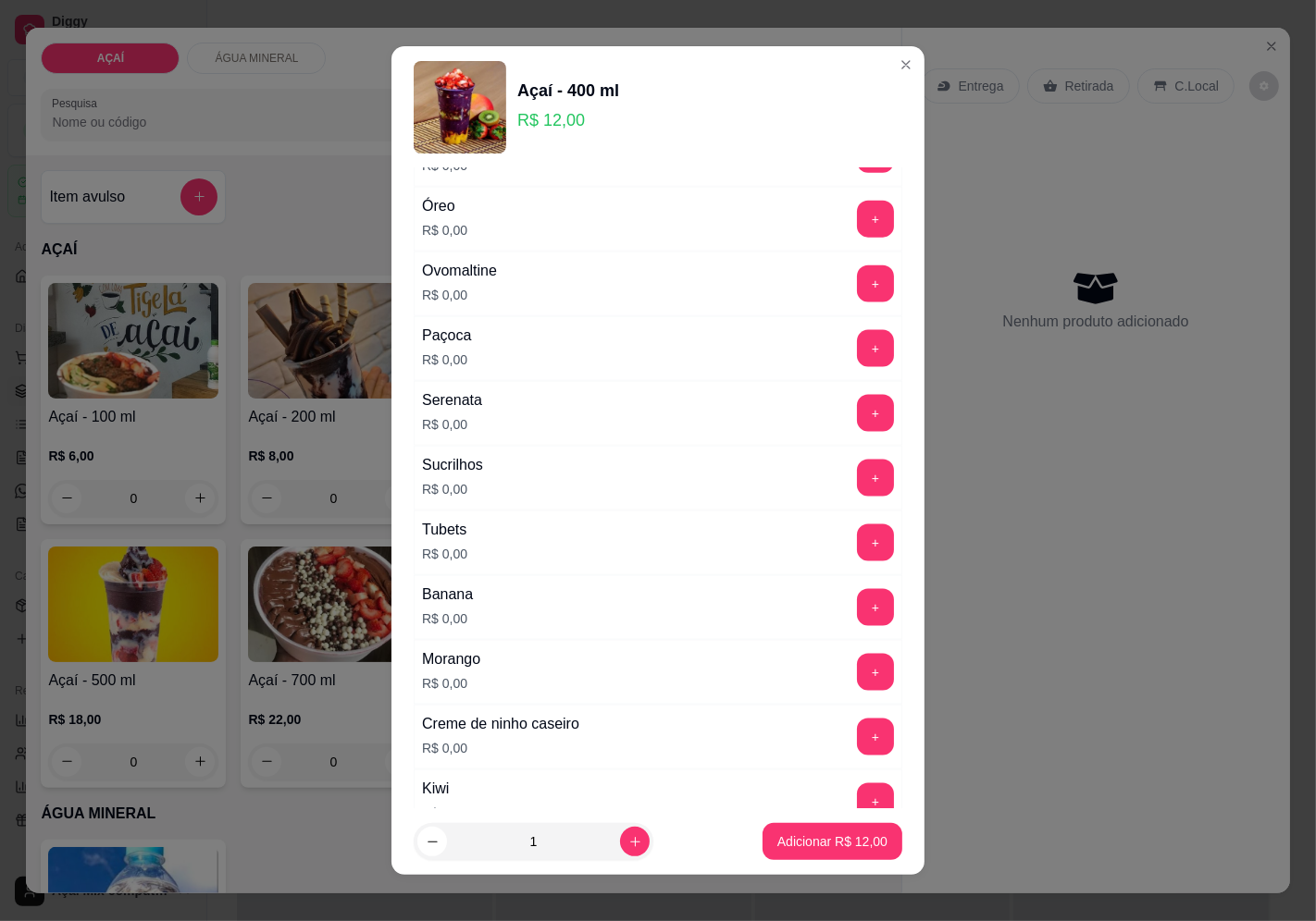
scroll to position [2158, 0]
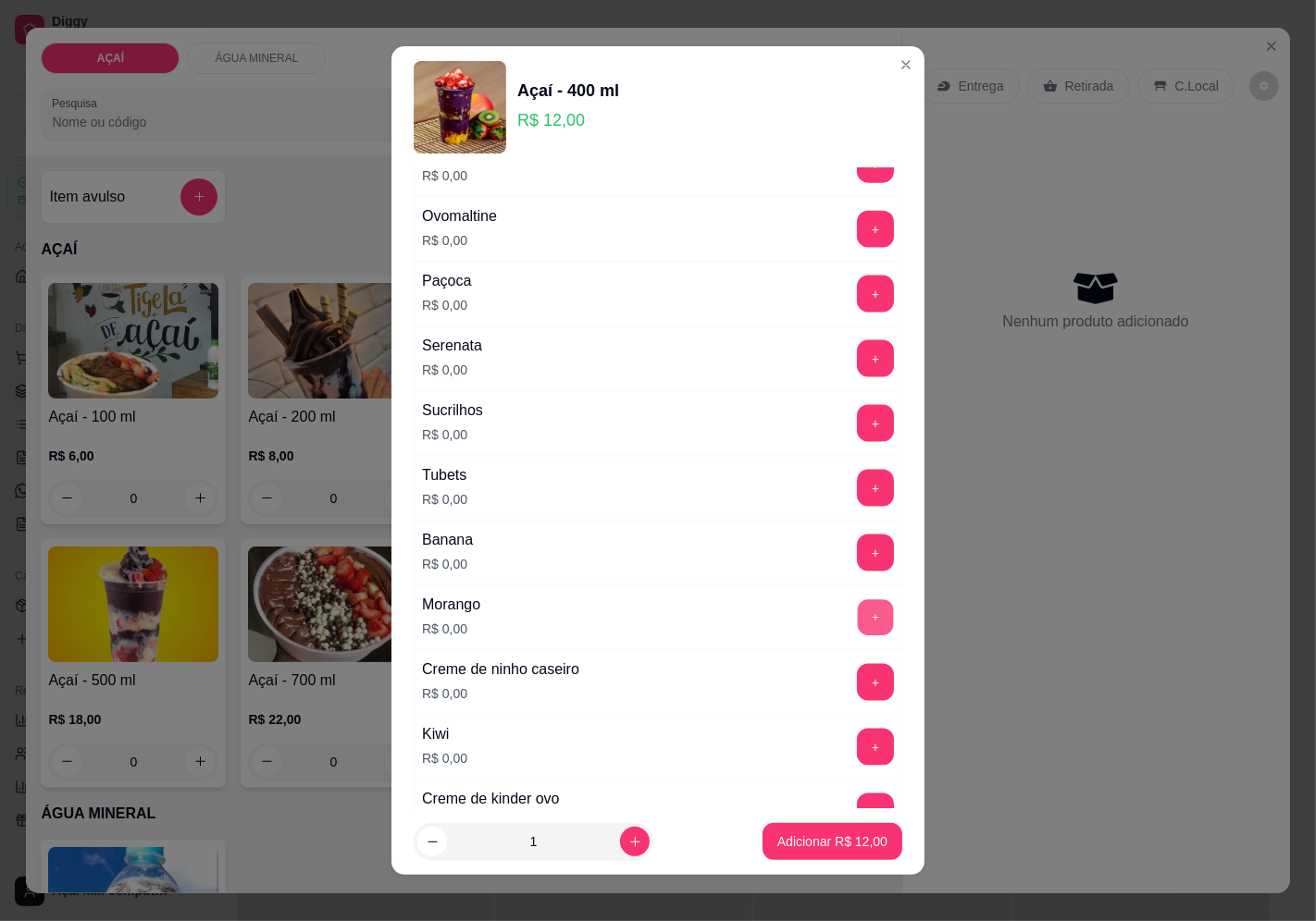
click at [858, 633] on button "+" at bounding box center [875, 617] width 36 height 36
click at [809, 836] on p "Adicionar R$ 12,00" at bounding box center [832, 842] width 107 height 18
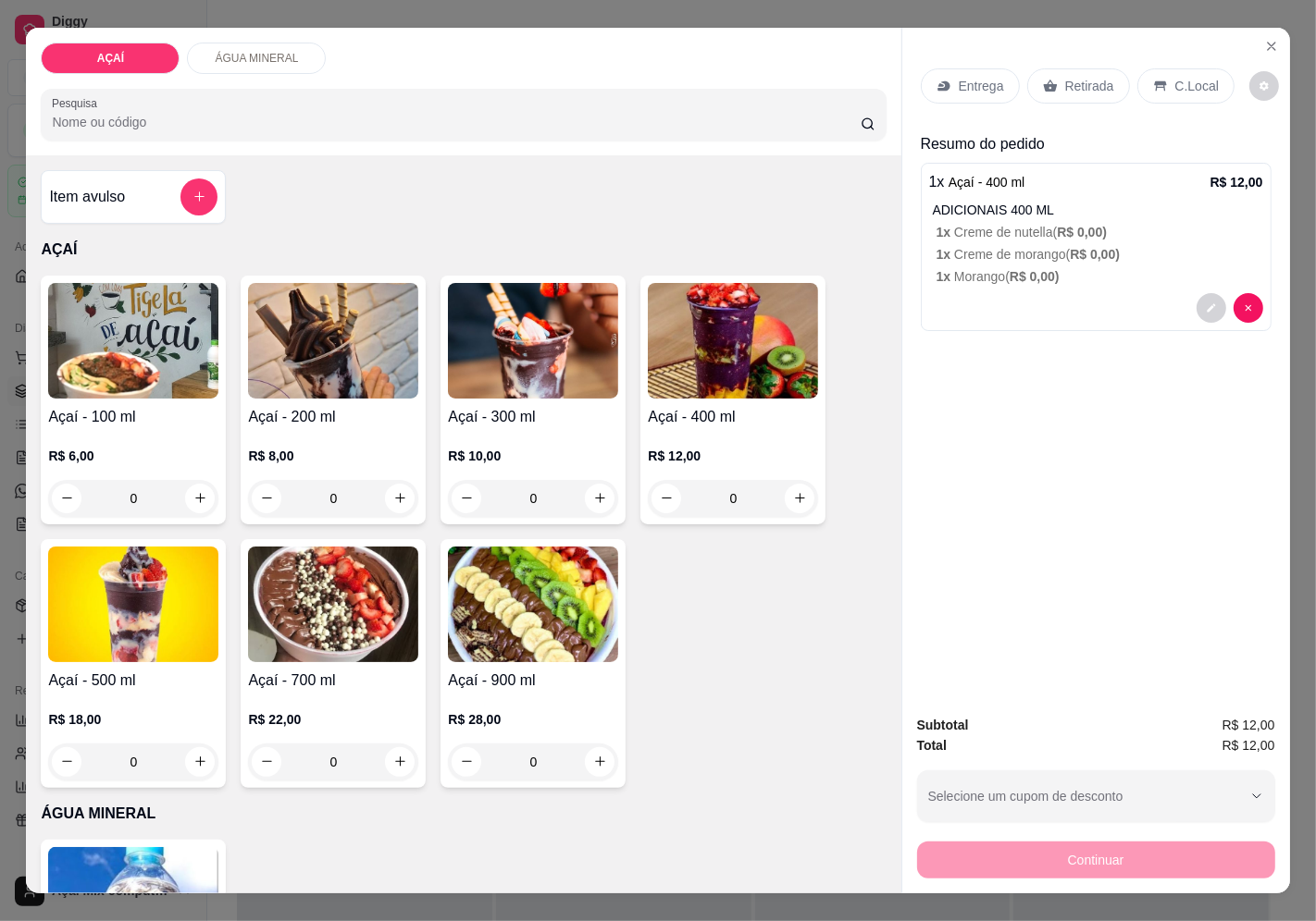
click at [968, 77] on p "Entrega" at bounding box center [981, 86] width 46 height 19
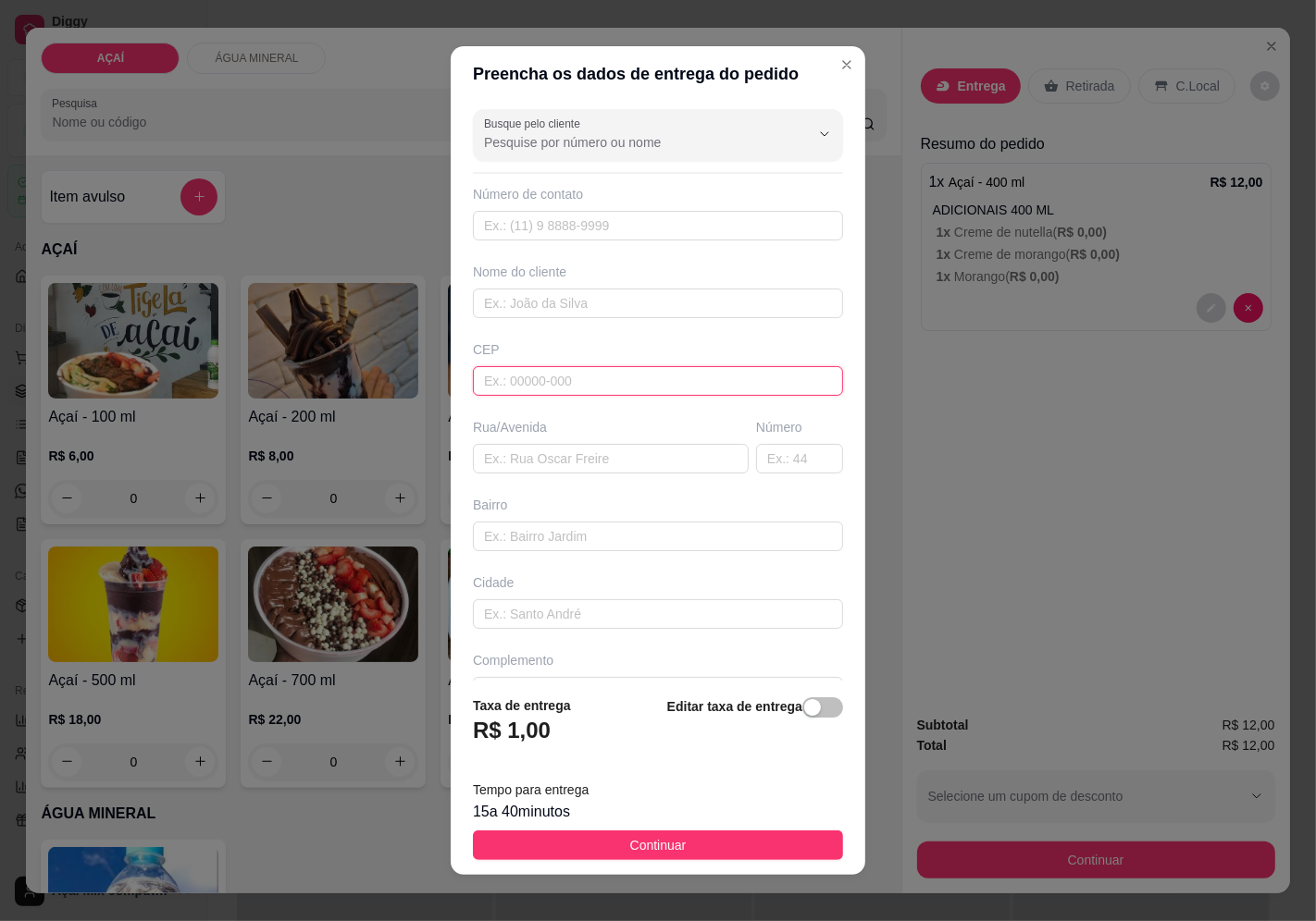
click at [536, 375] on input "text" at bounding box center [658, 381] width 370 height 29
type input "57520000"
type input "Maravilha"
type input "5752000000"
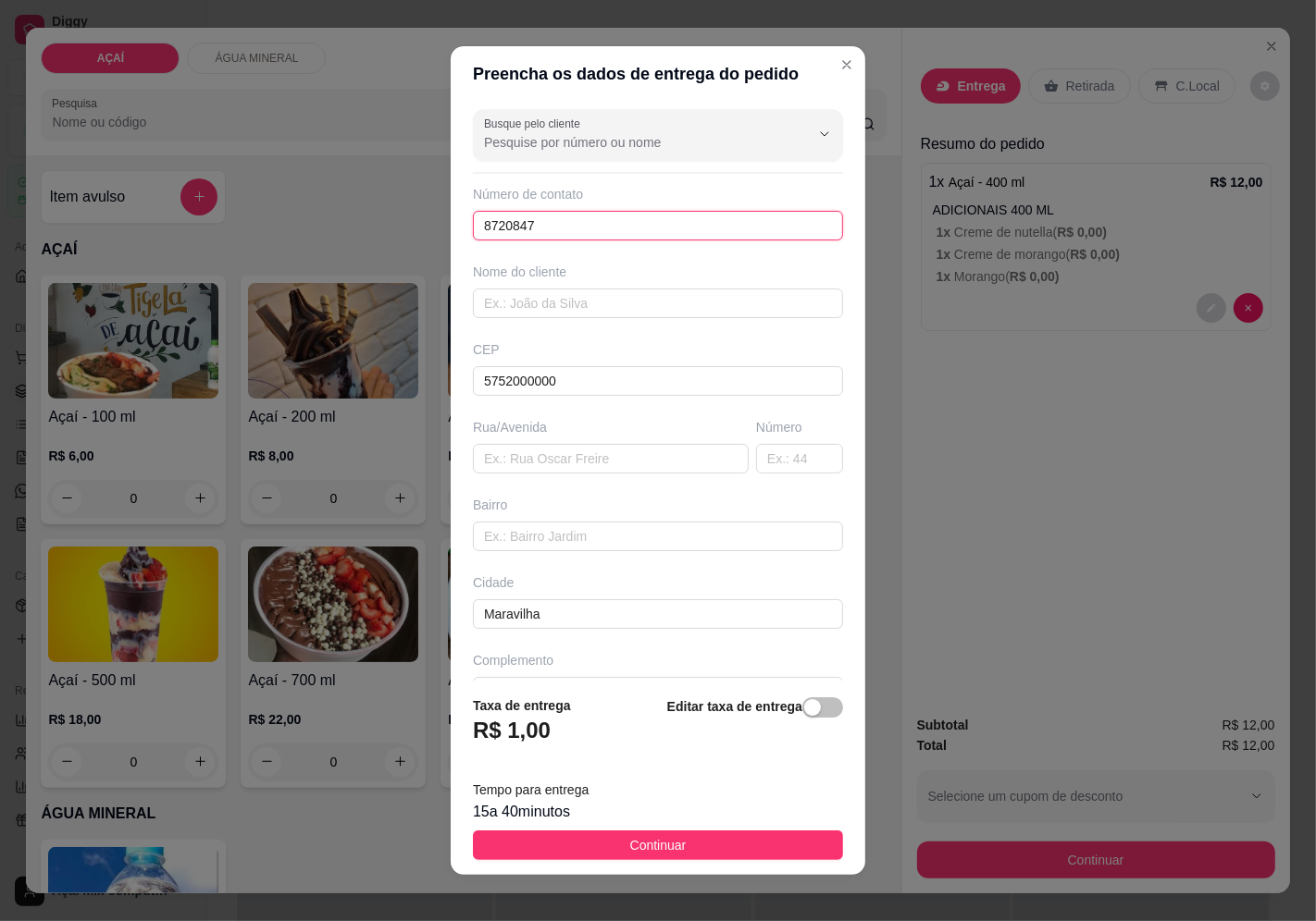
click at [572, 223] on input "8720847" at bounding box center [658, 225] width 370 height 29
type input "8720-8478"
click at [611, 308] on input "text" at bounding box center [658, 303] width 370 height 29
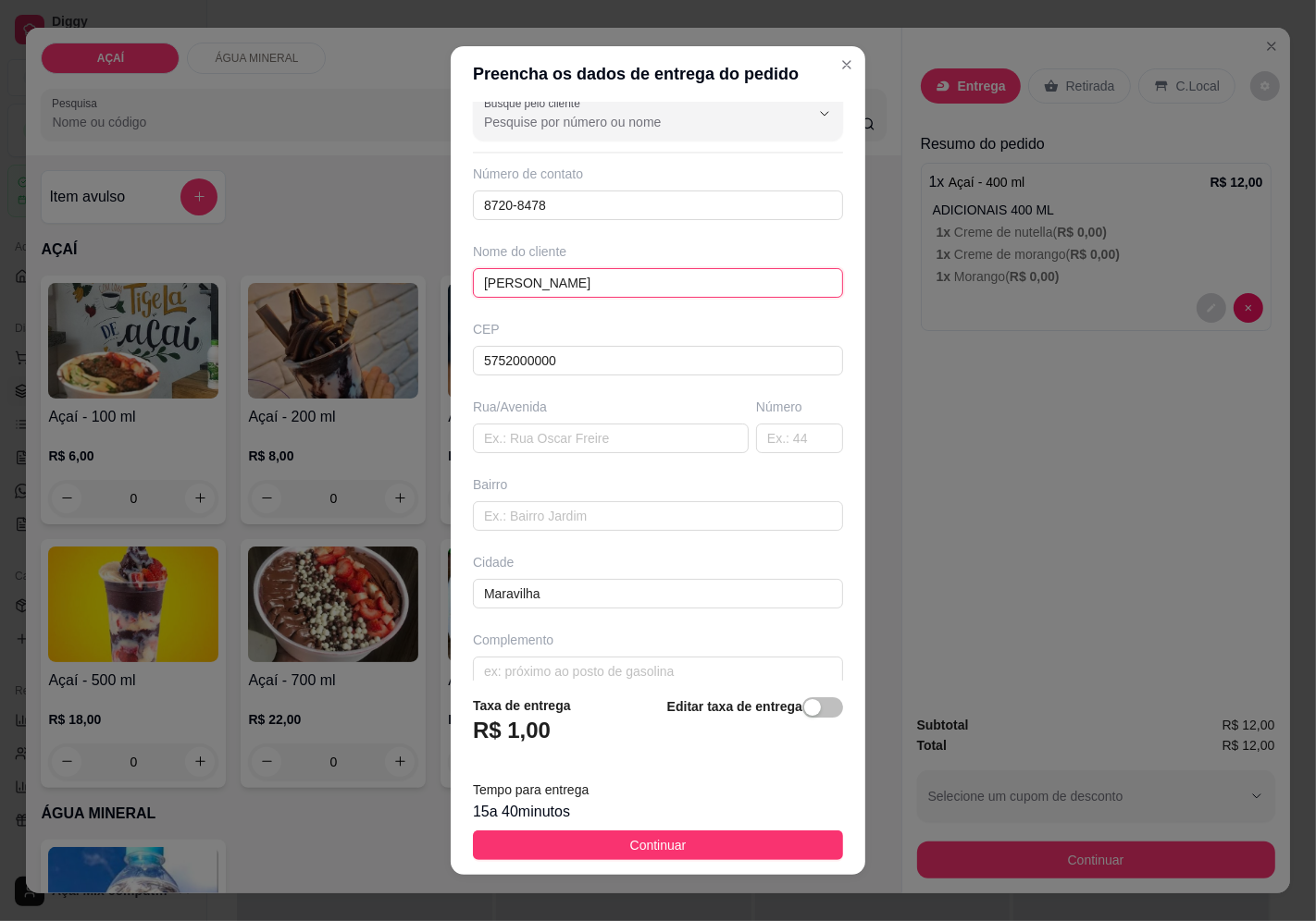
scroll to position [45, 0]
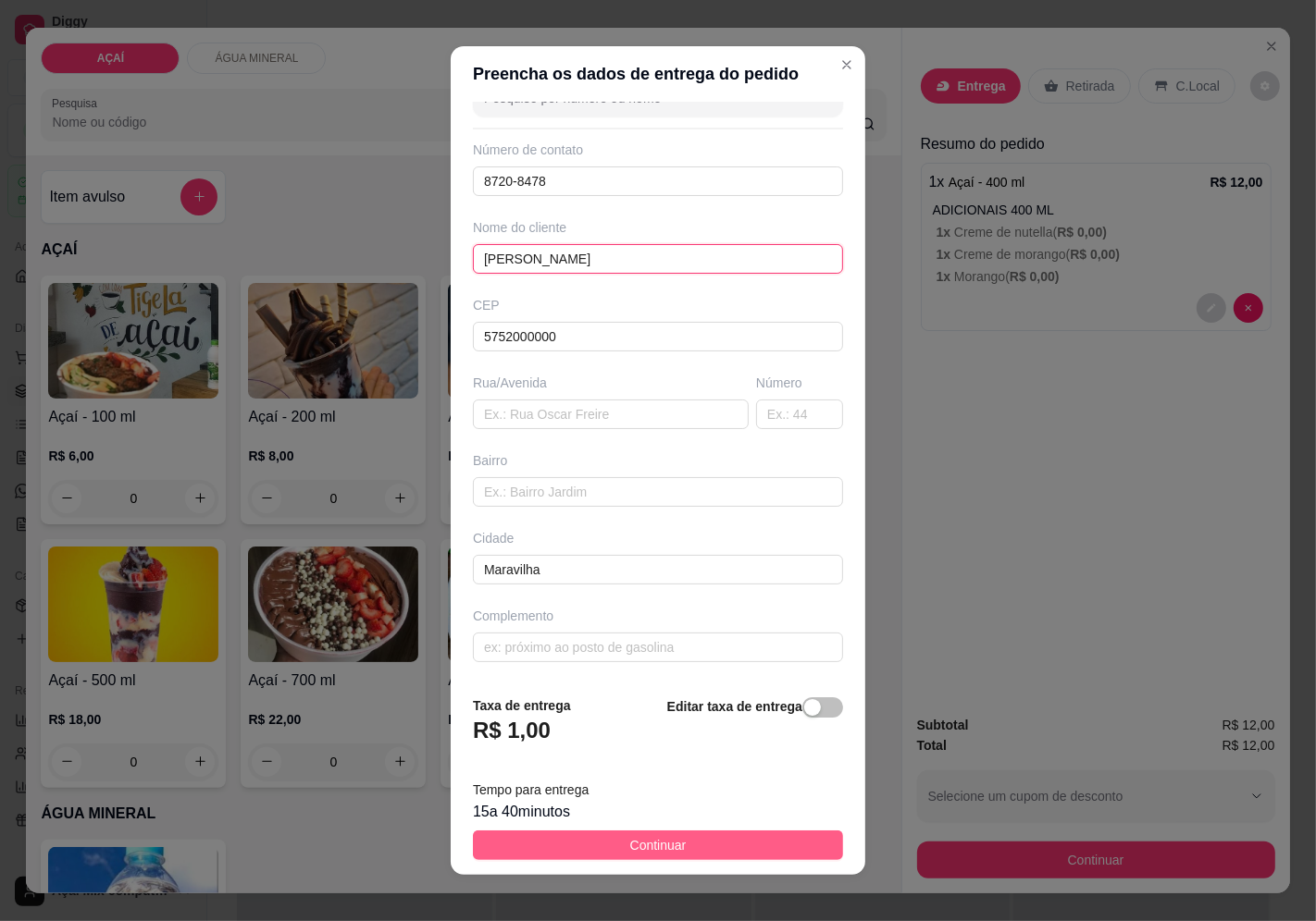
type input "[PERSON_NAME]"
click at [669, 845] on span "Continuar" at bounding box center [658, 845] width 57 height 20
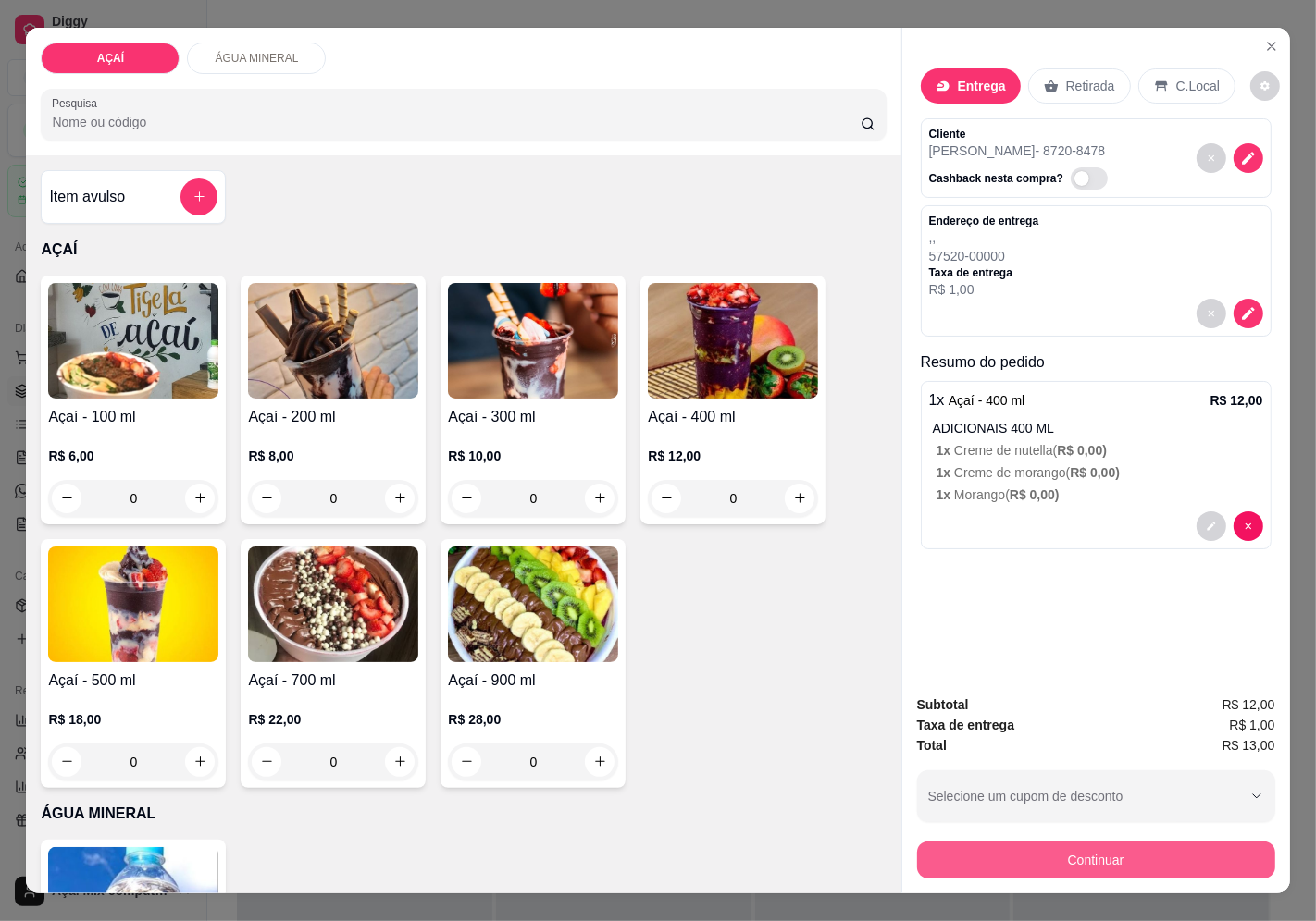
click at [997, 859] on button "Continuar" at bounding box center [1096, 861] width 358 height 37
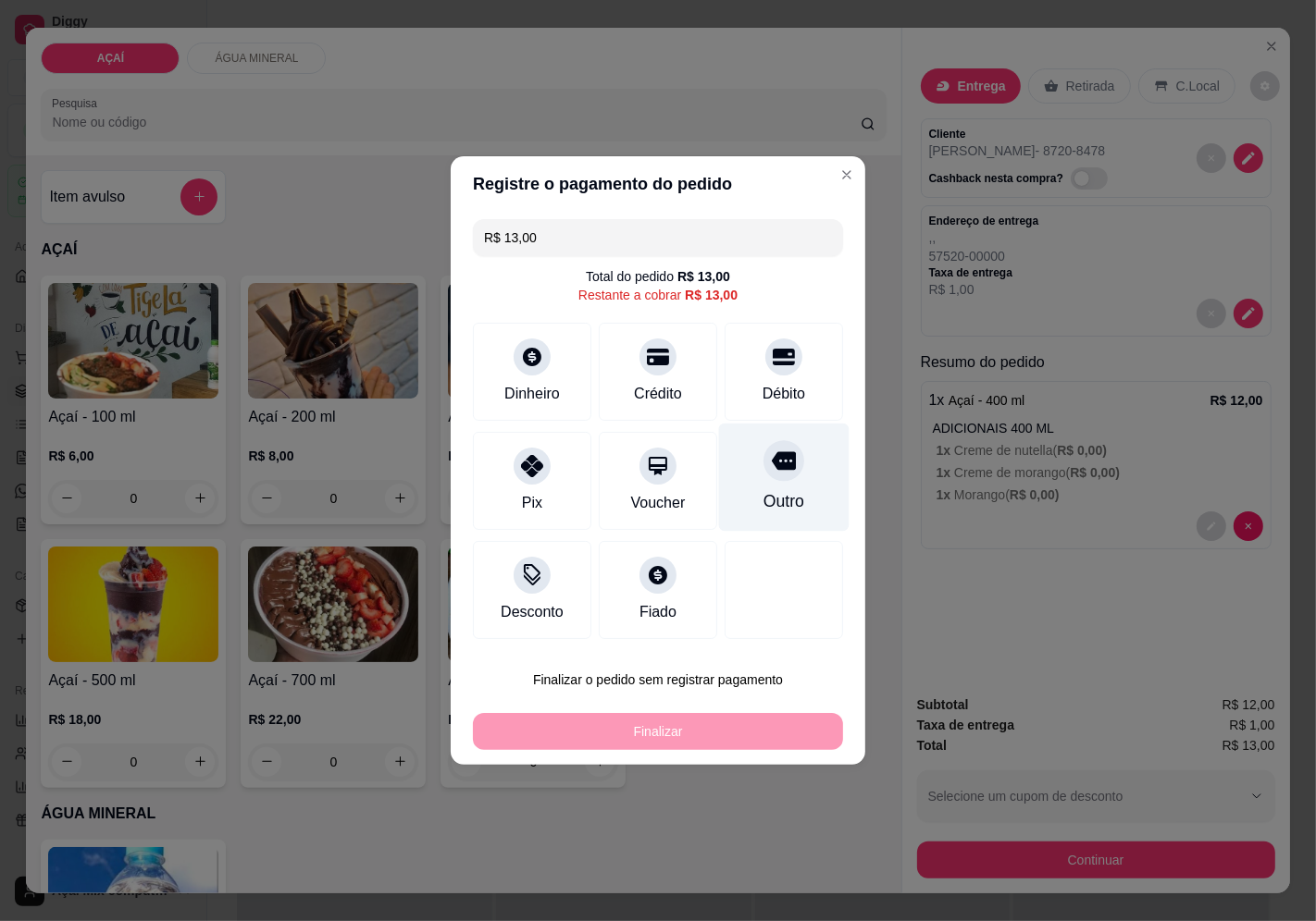
click at [751, 487] on div "Outro" at bounding box center [784, 478] width 131 height 108
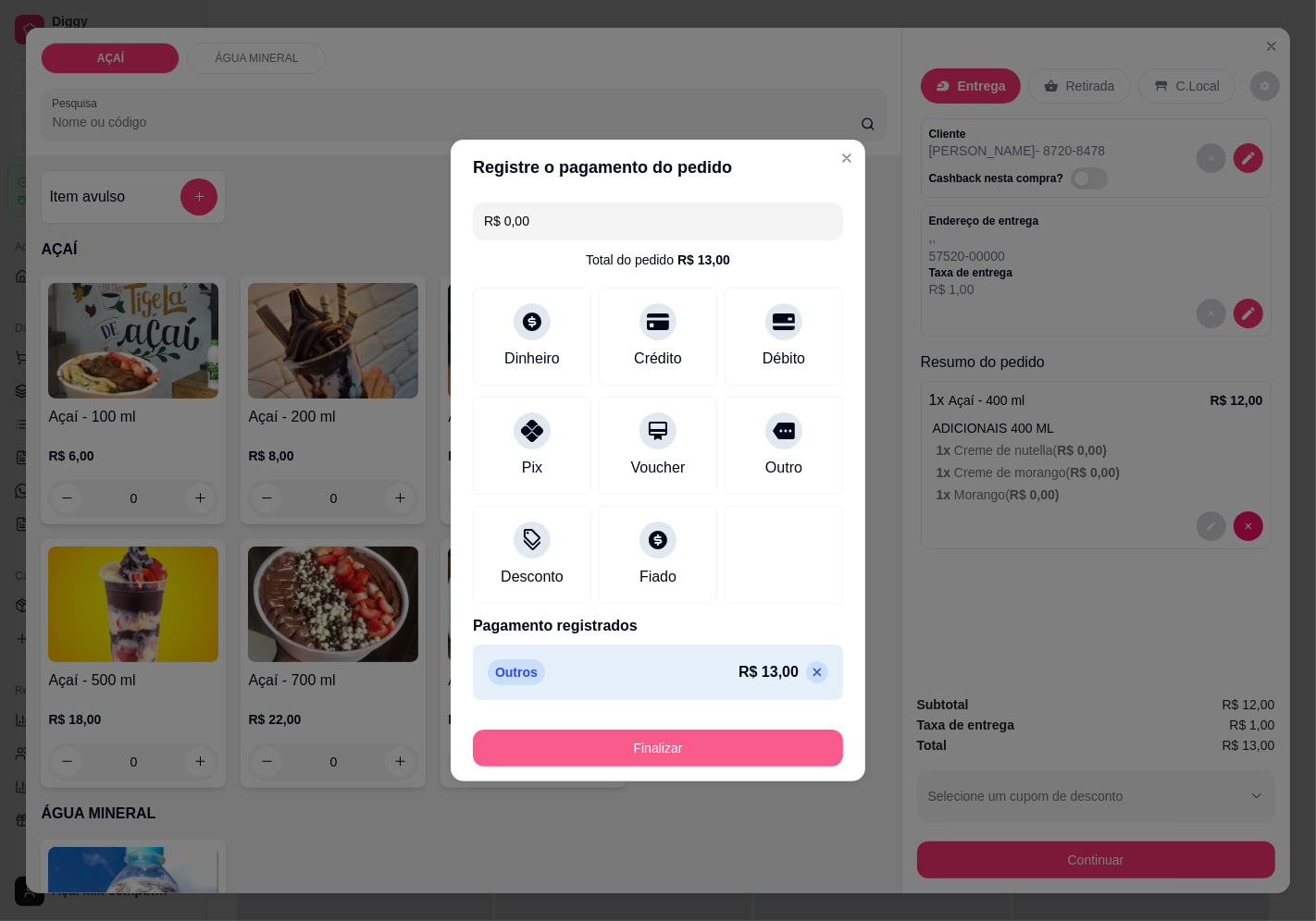
click at [737, 754] on button "Finalizar" at bounding box center [658, 748] width 370 height 37
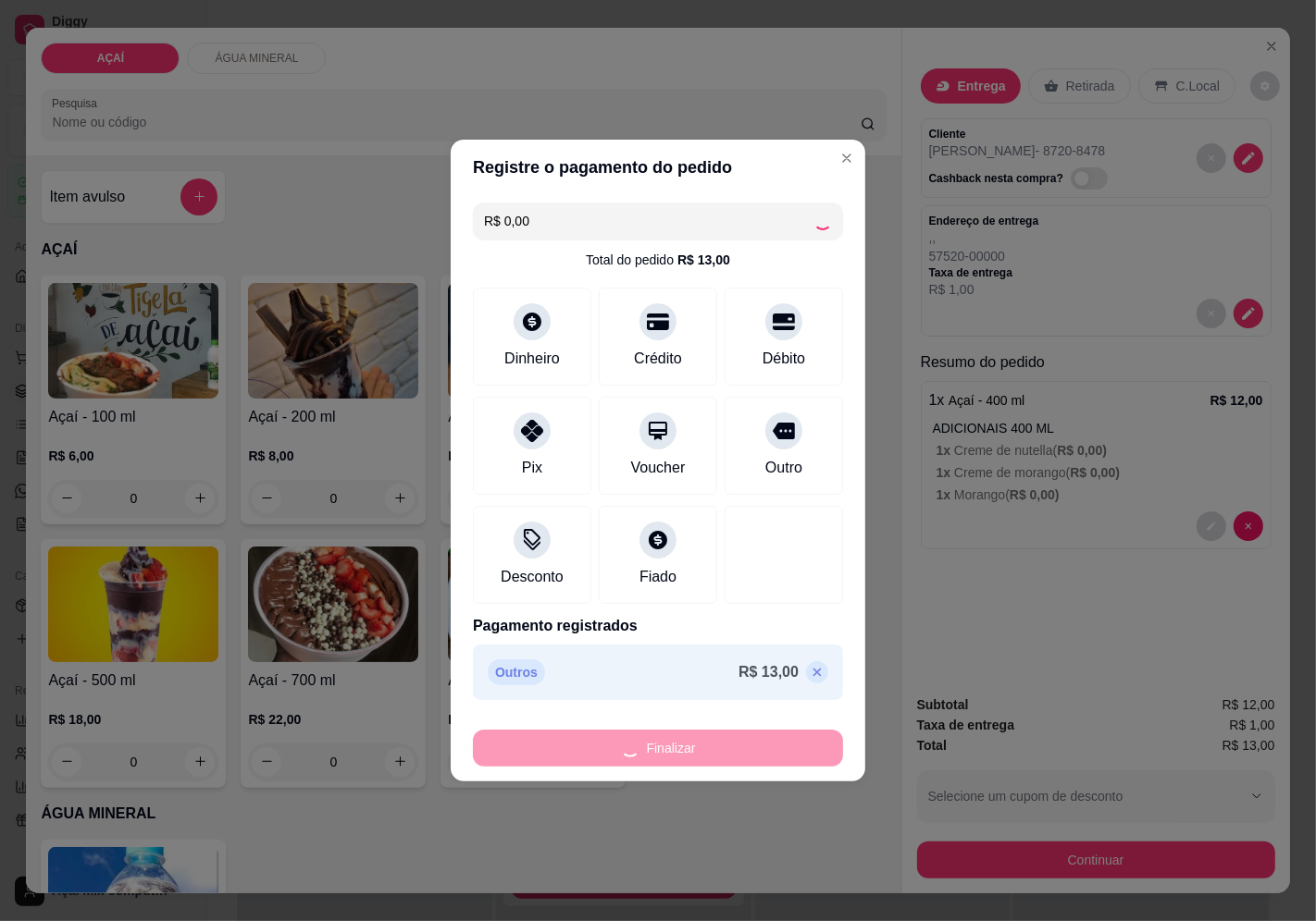
type input "-R$ 13,00"
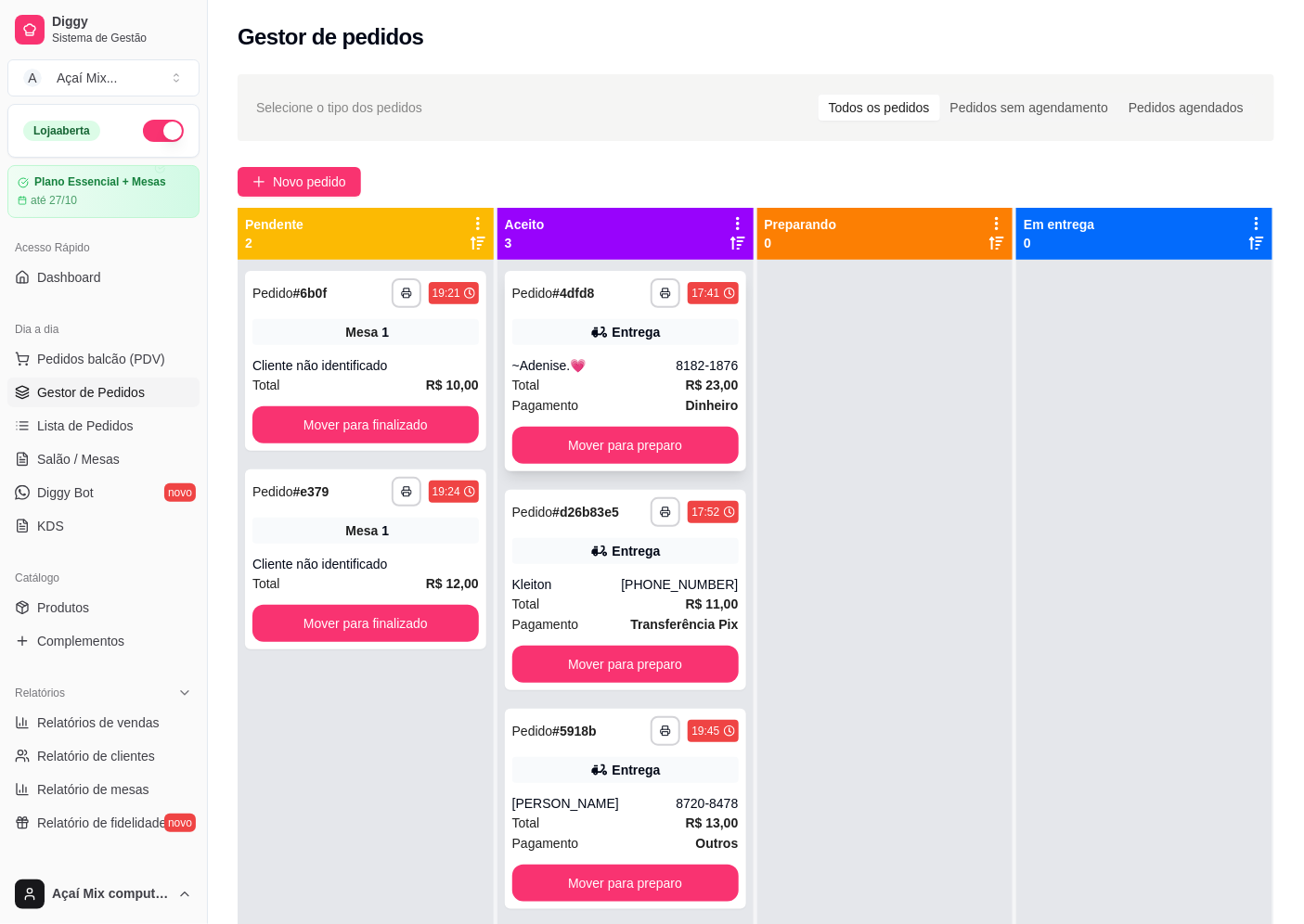
click at [564, 419] on div "**********" at bounding box center [625, 371] width 242 height 200
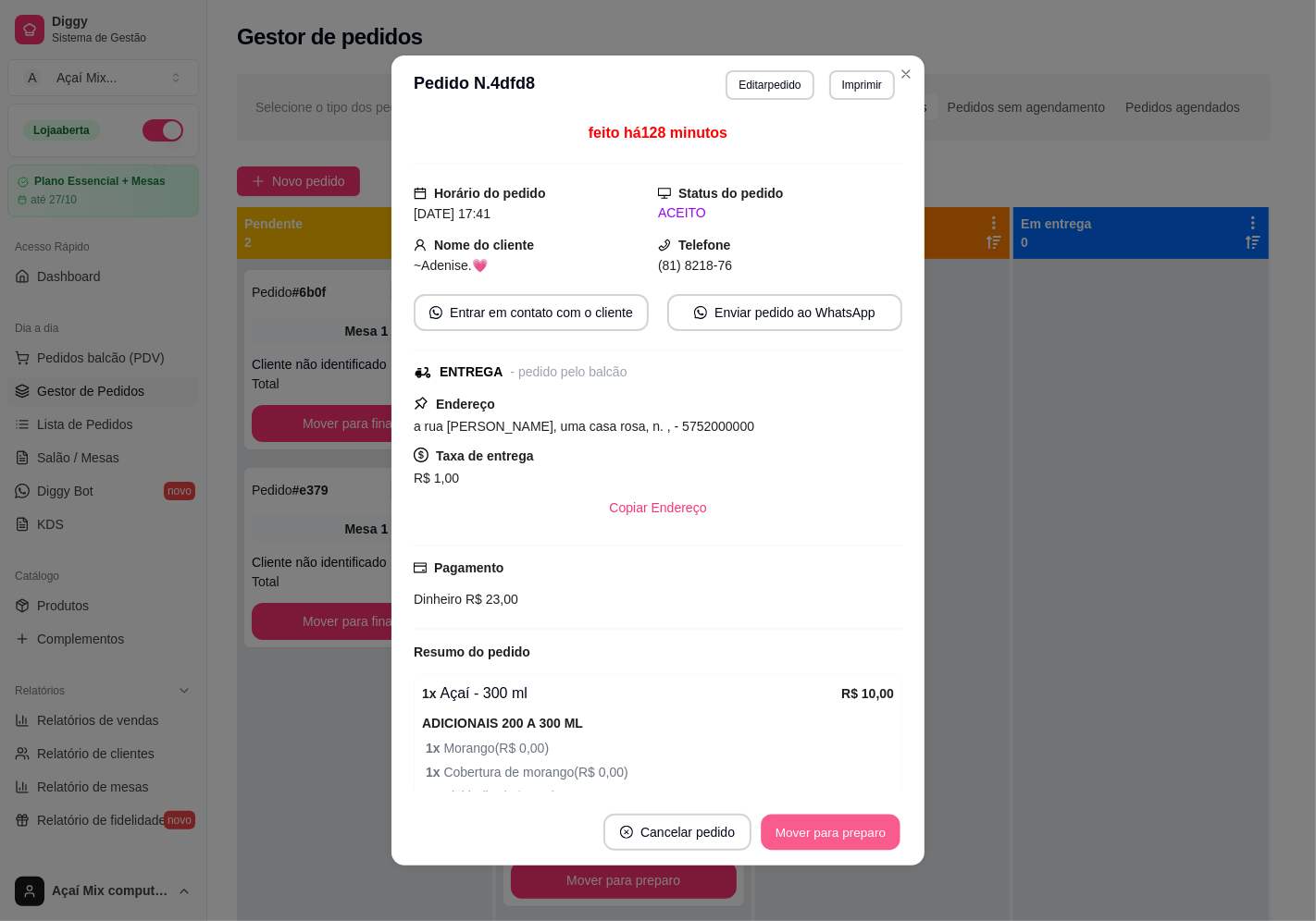
click at [814, 839] on button "Mover para preparo" at bounding box center [830, 832] width 138 height 36
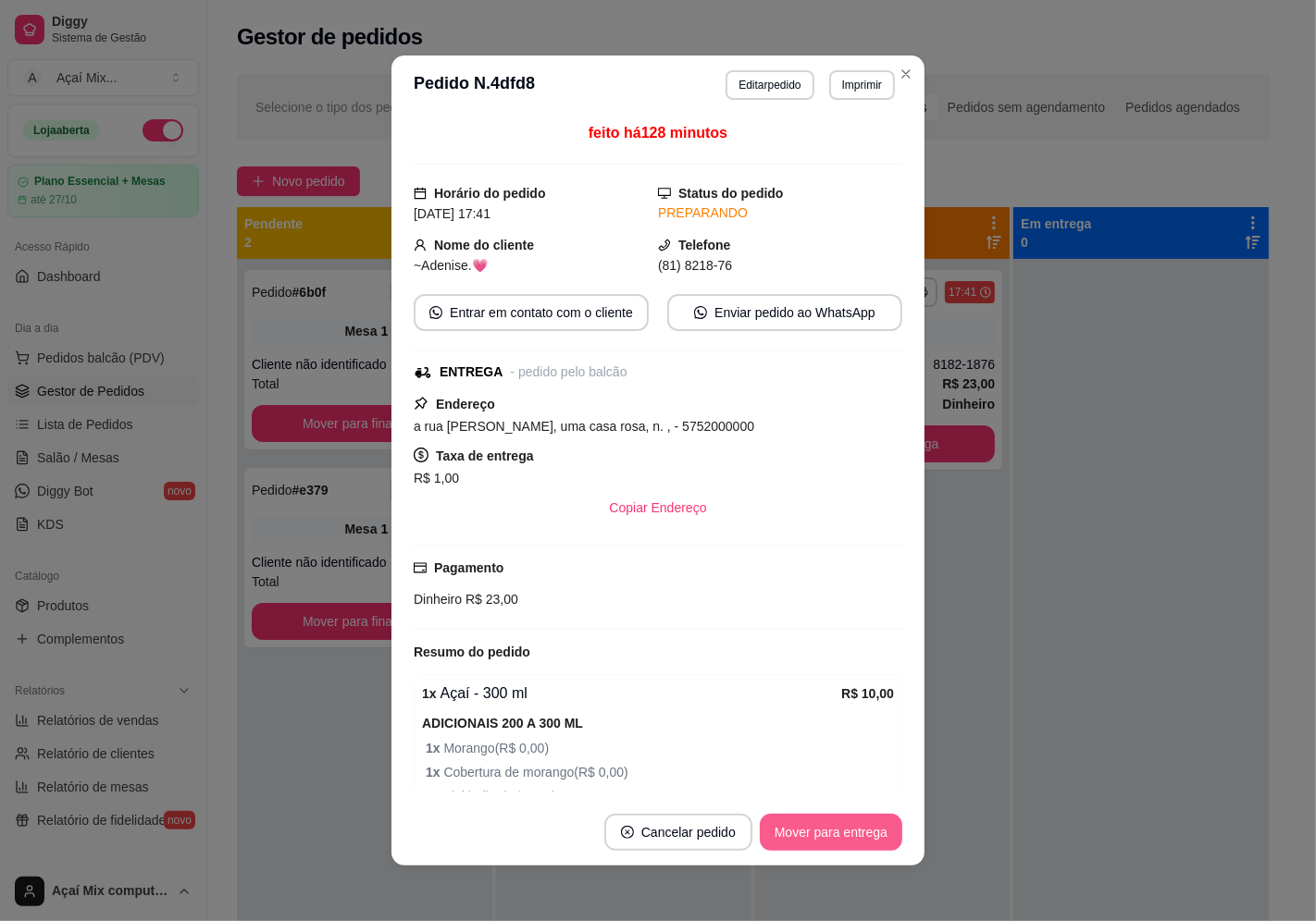
click at [814, 839] on button "Mover para entrega" at bounding box center [831, 832] width 142 height 37
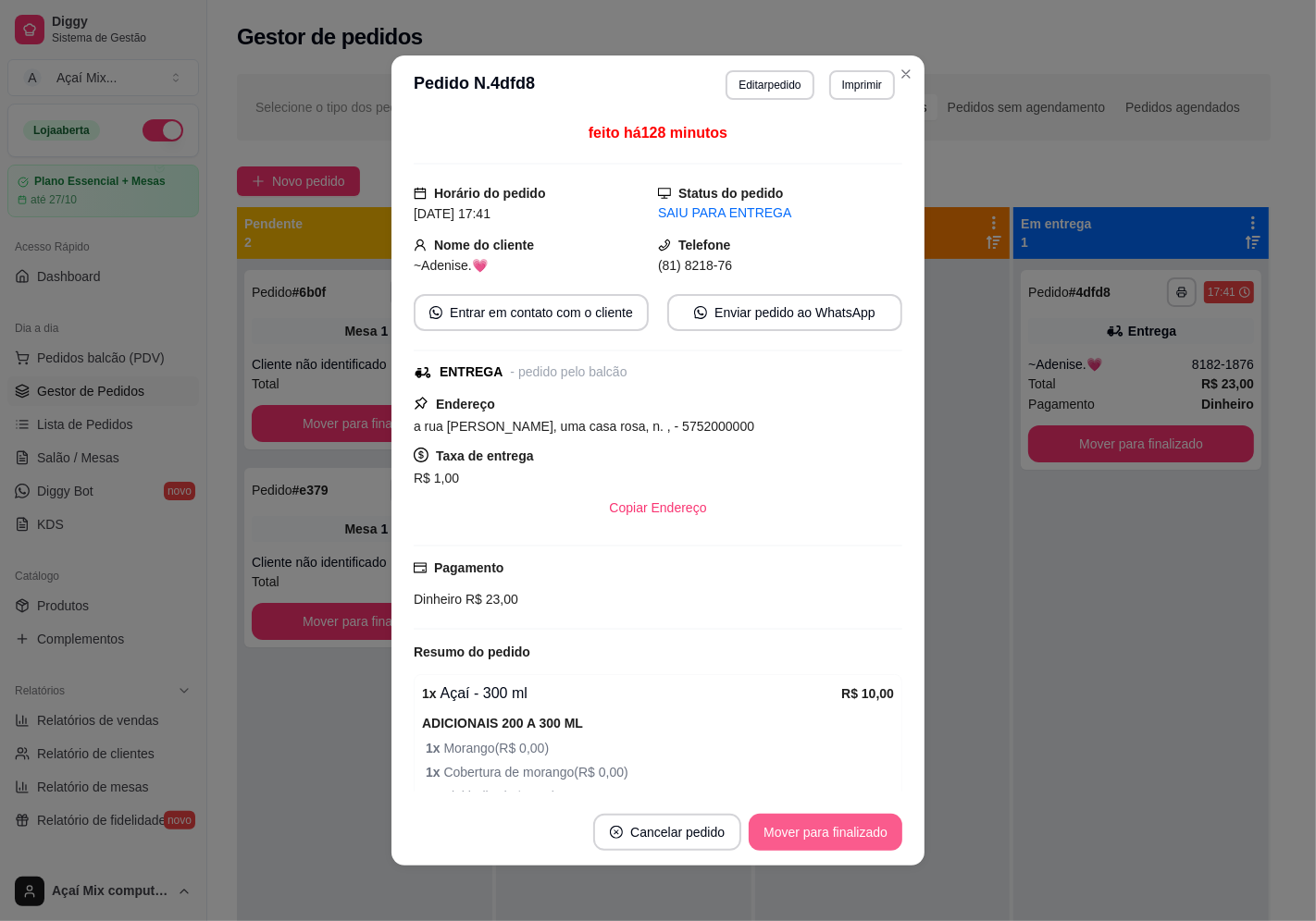
click at [814, 839] on button "Mover para finalizado" at bounding box center [826, 832] width 154 height 37
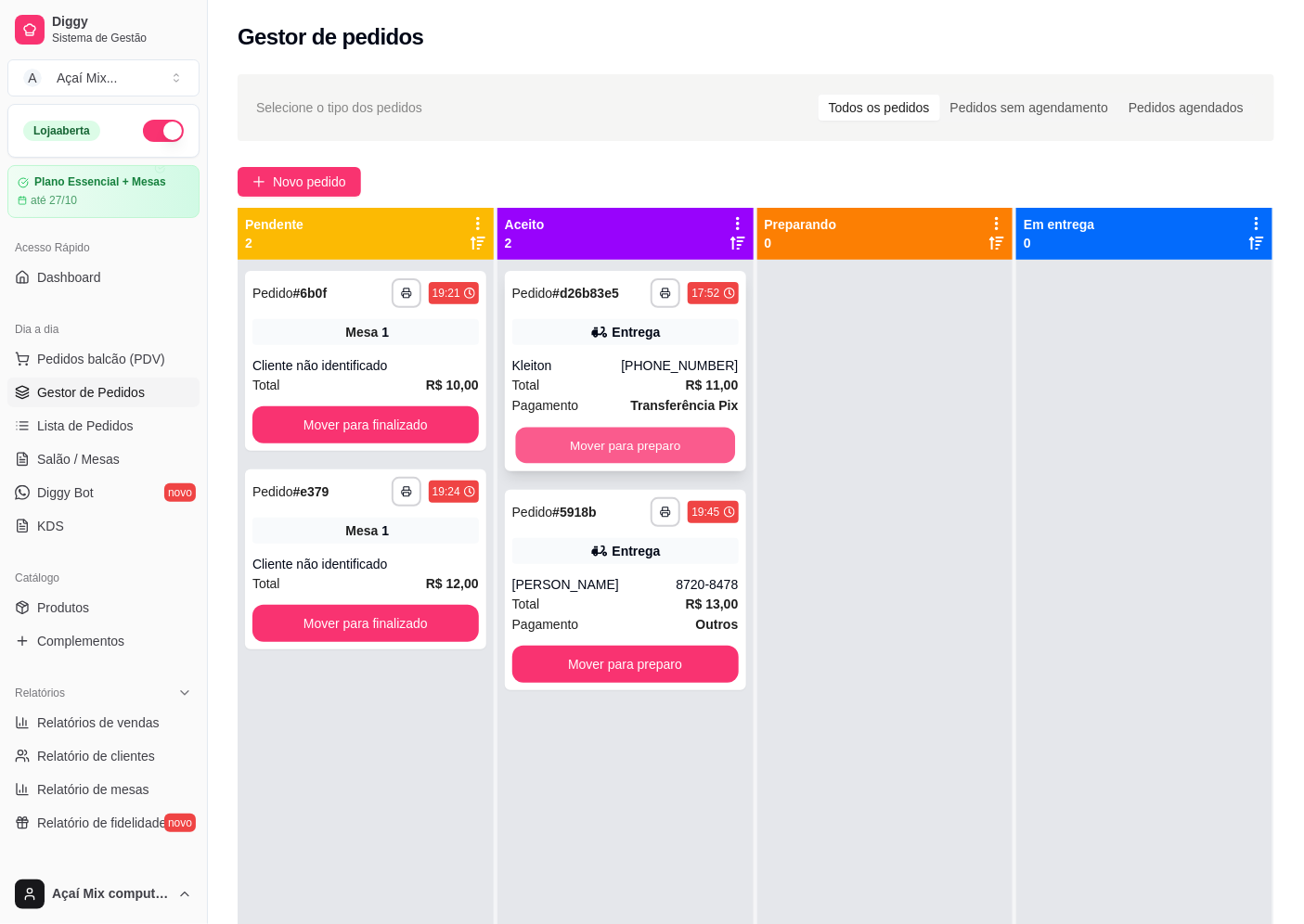
click at [627, 442] on button "Mover para preparo" at bounding box center [625, 446] width 219 height 36
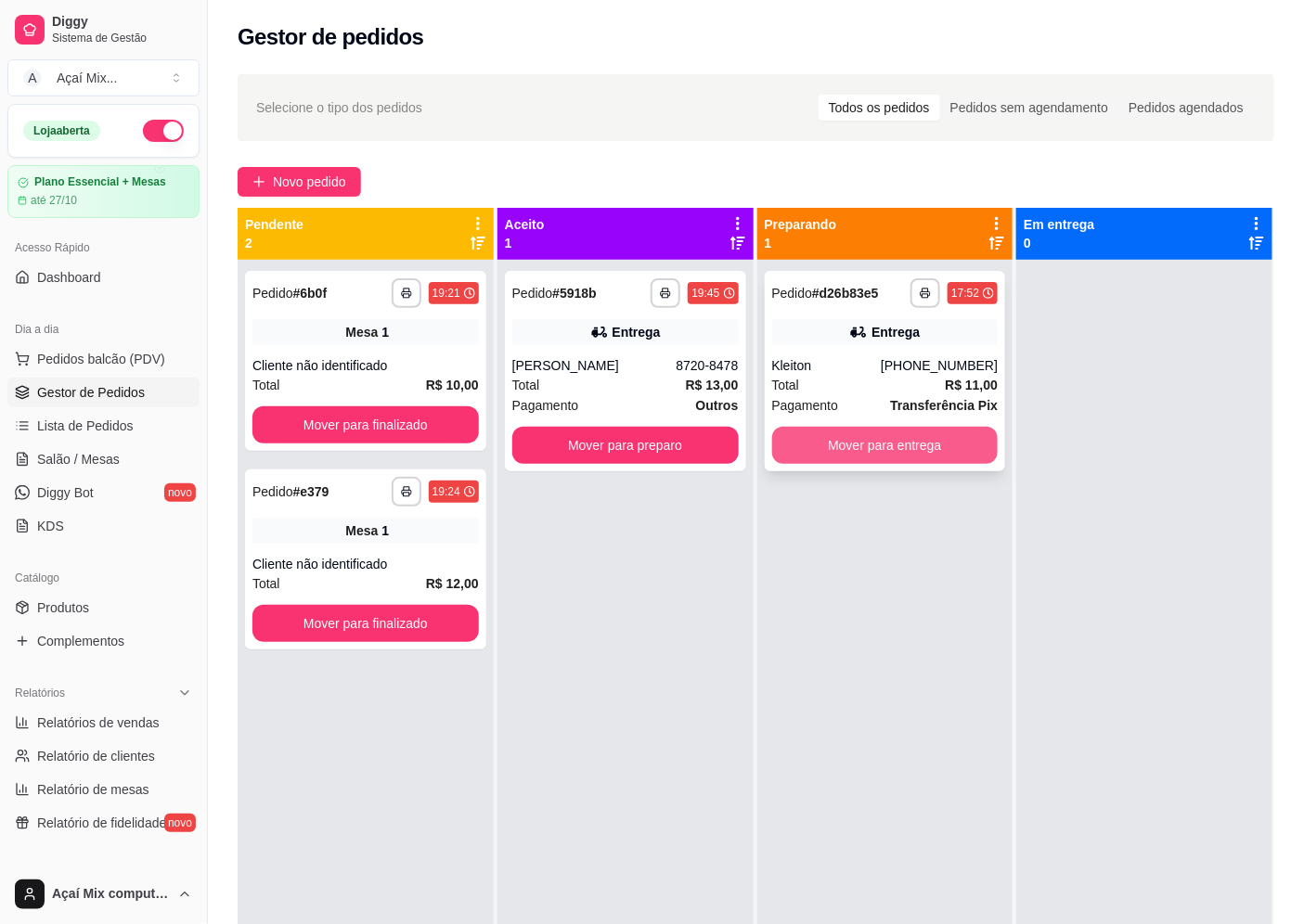
click at [851, 462] on button "Mover para entrega" at bounding box center [886, 446] width 227 height 37
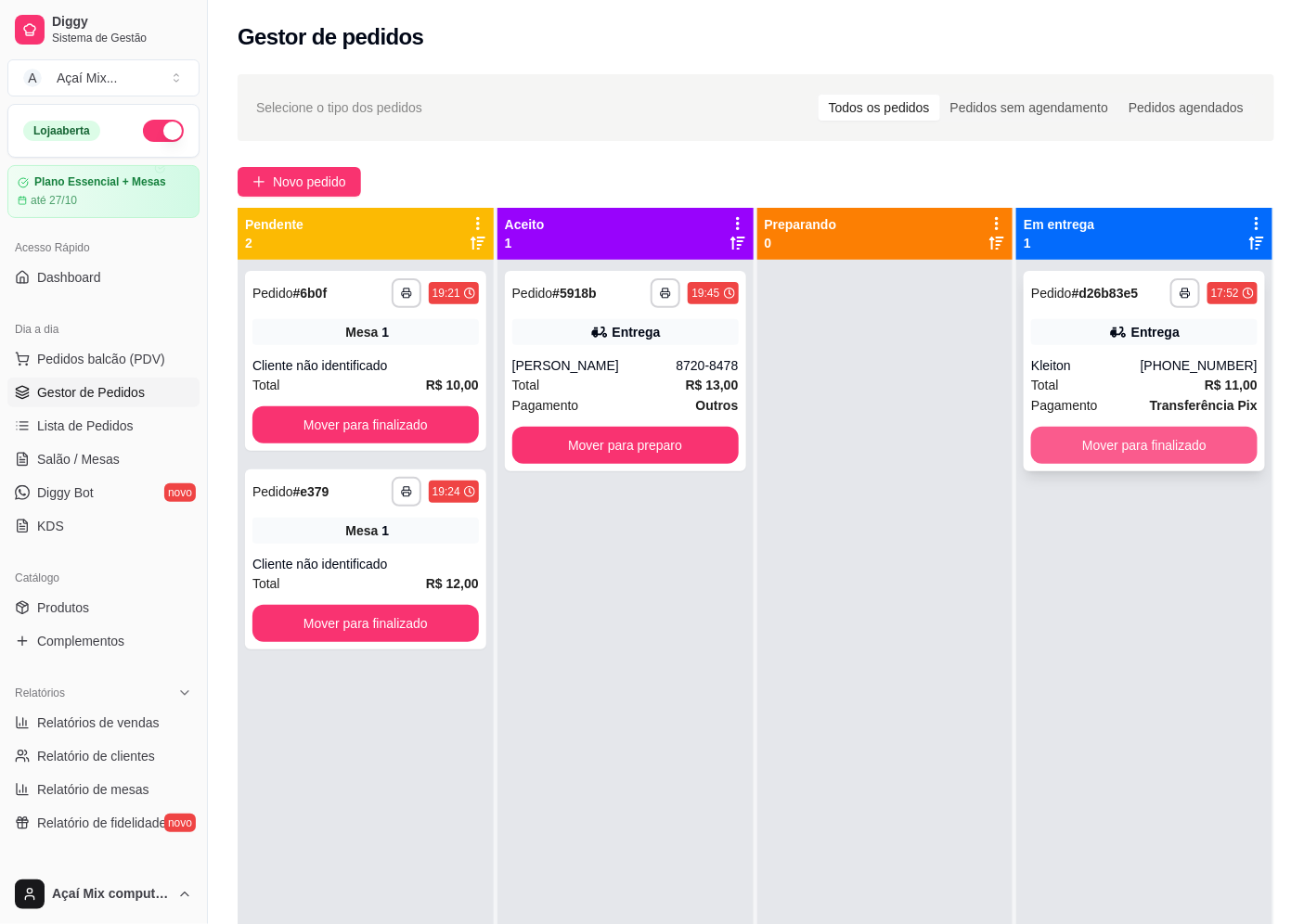
click at [1031, 446] on button "Mover para finalizado" at bounding box center [1145, 446] width 227 height 37
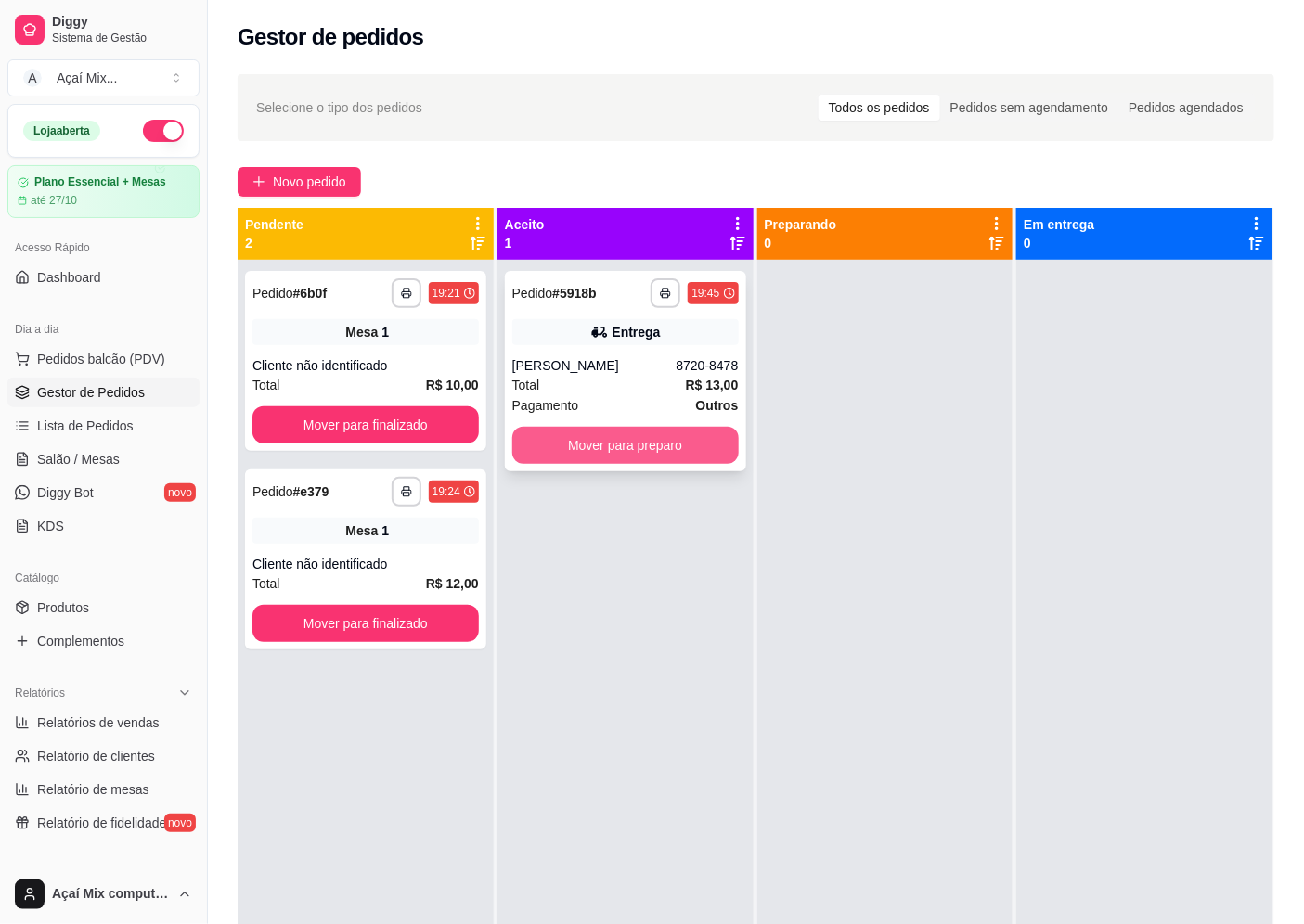
click at [672, 434] on button "Mover para preparo" at bounding box center [626, 446] width 227 height 37
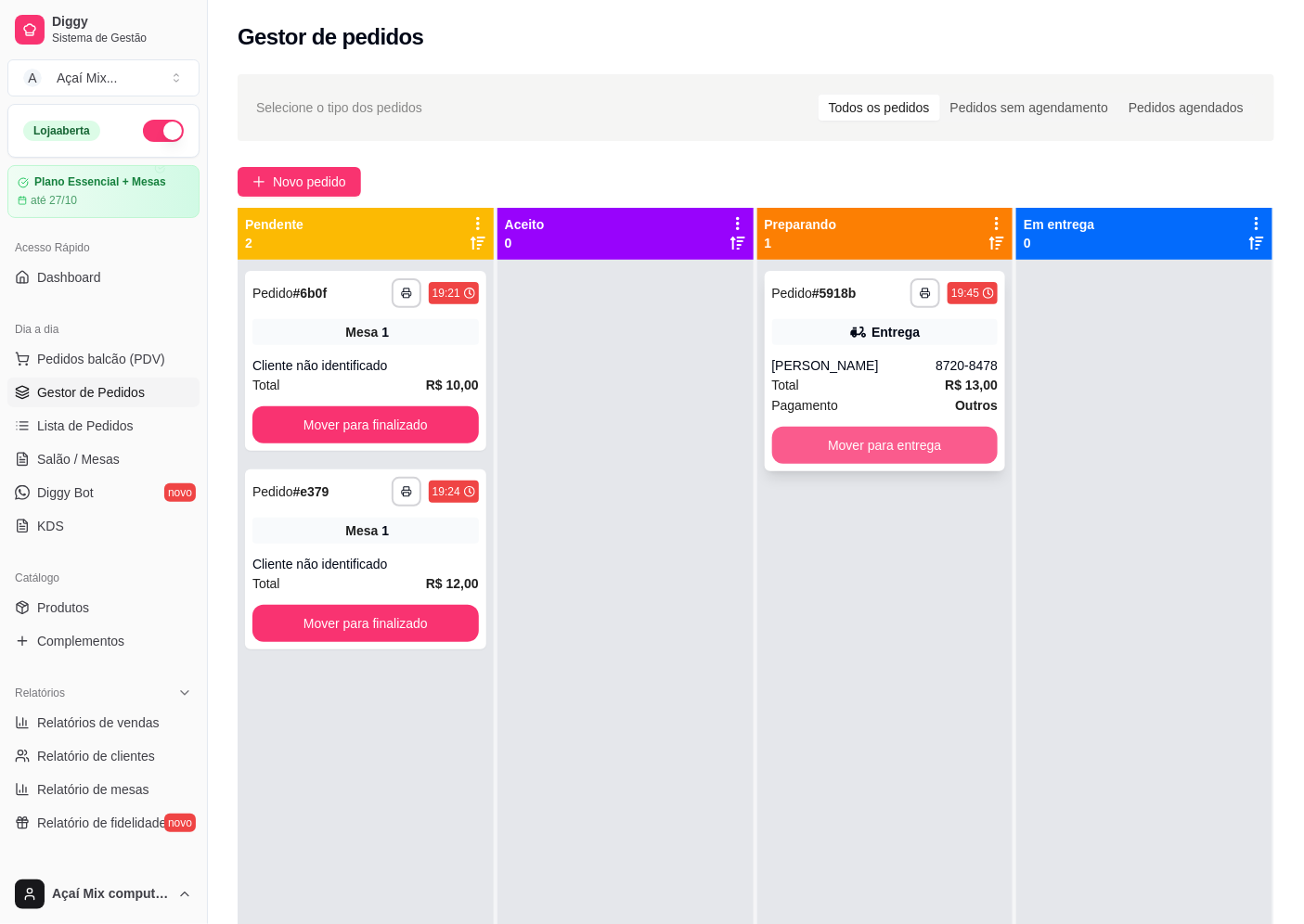
click at [897, 448] on button "Mover para entrega" at bounding box center [886, 446] width 227 height 37
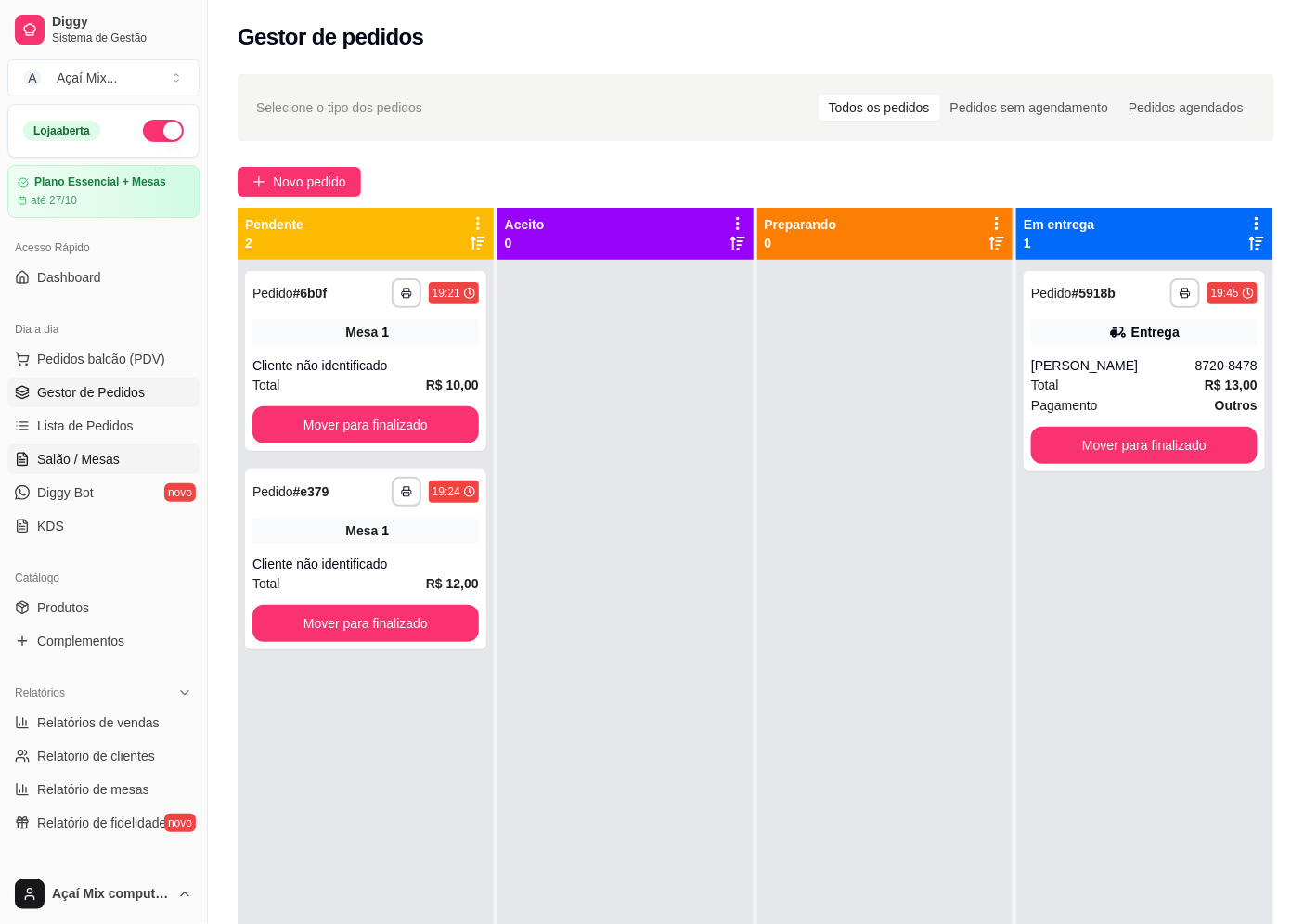
click at [63, 462] on span "Salão / Mesas" at bounding box center [78, 459] width 82 height 19
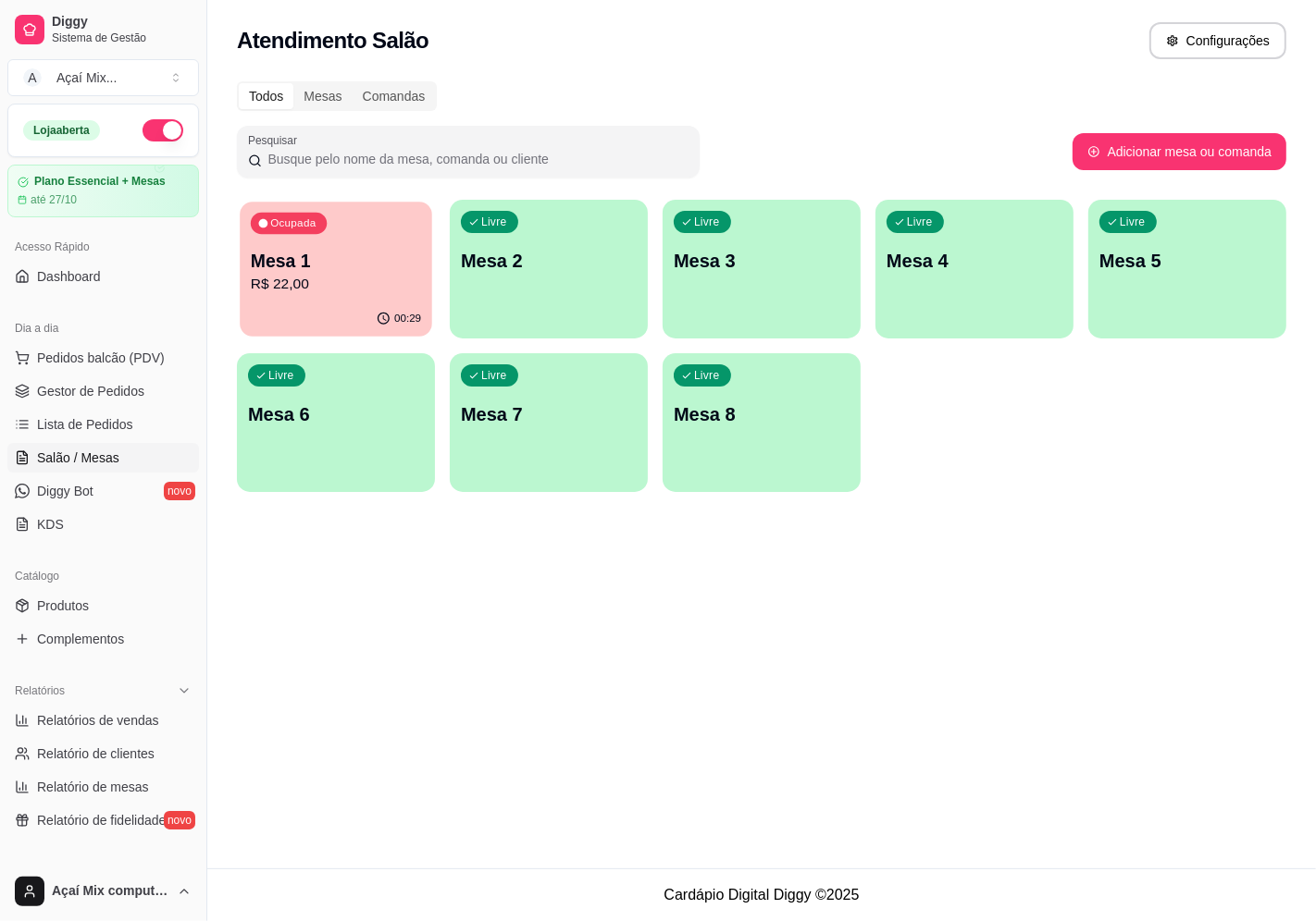
click at [404, 291] on p "R$ 22,00" at bounding box center [335, 285] width 171 height 21
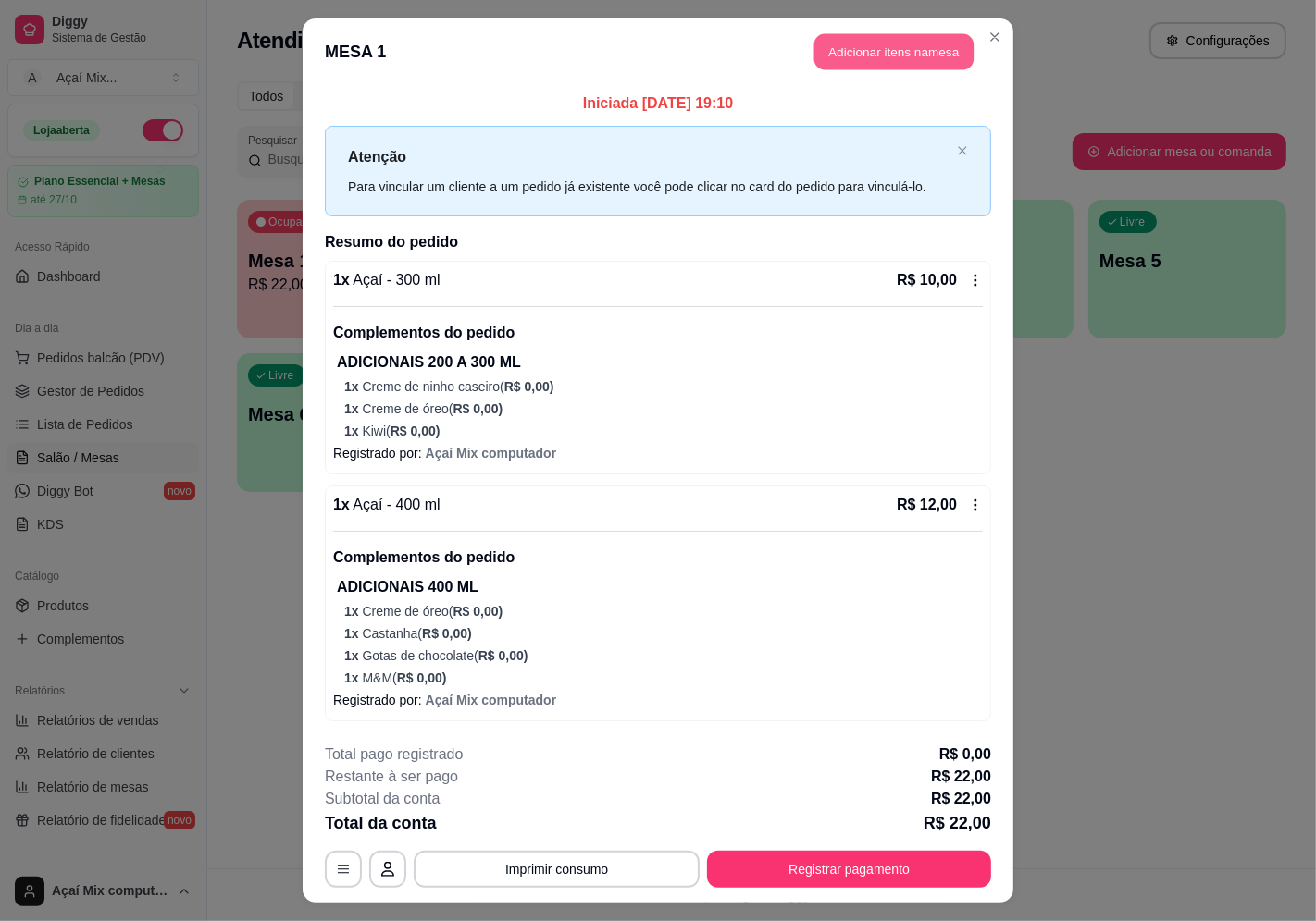
click at [898, 37] on button "Adicionar itens na mesa" at bounding box center [893, 52] width 159 height 36
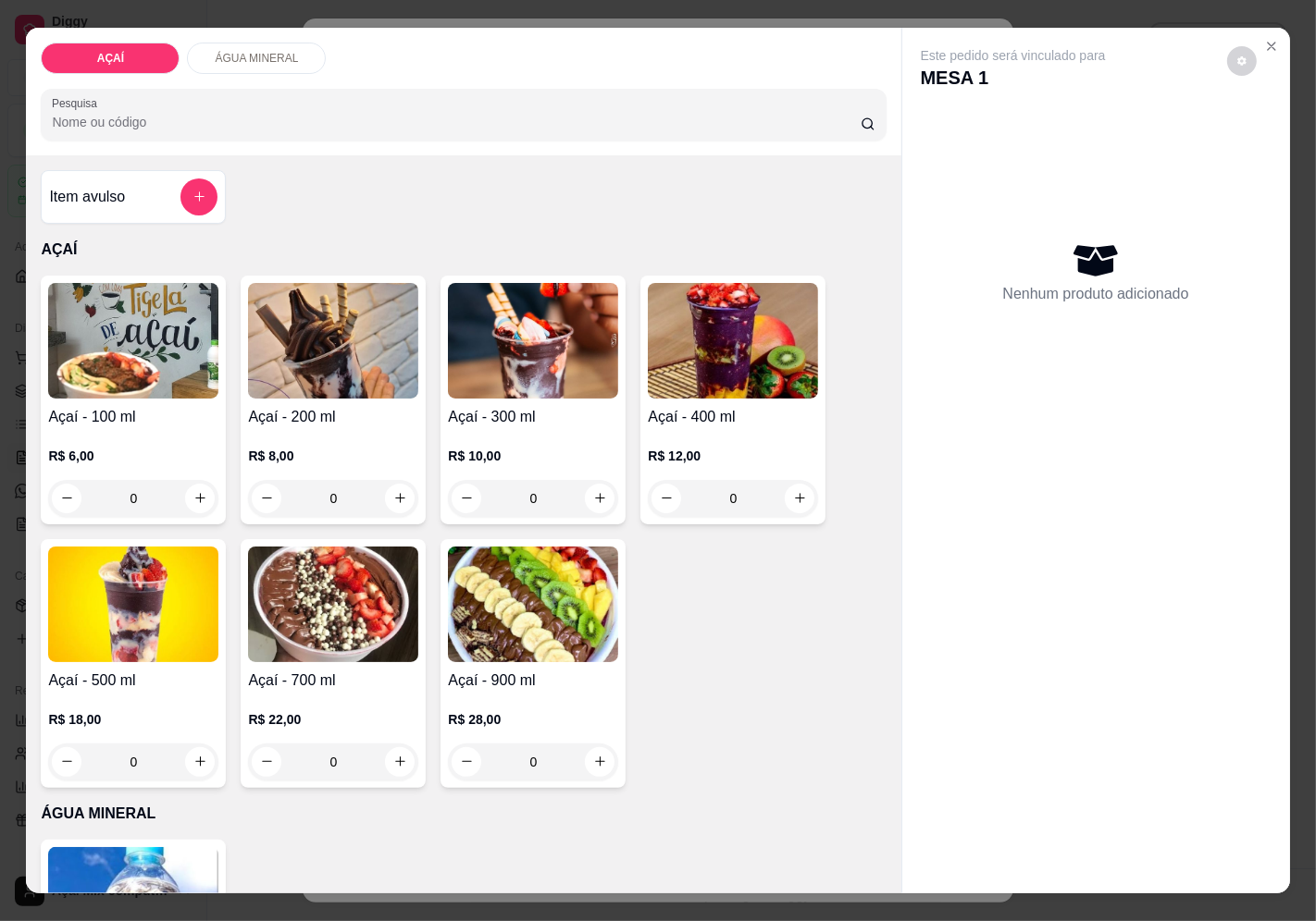
click at [158, 408] on h4 "Açaí - 100 ml" at bounding box center [133, 417] width 171 height 22
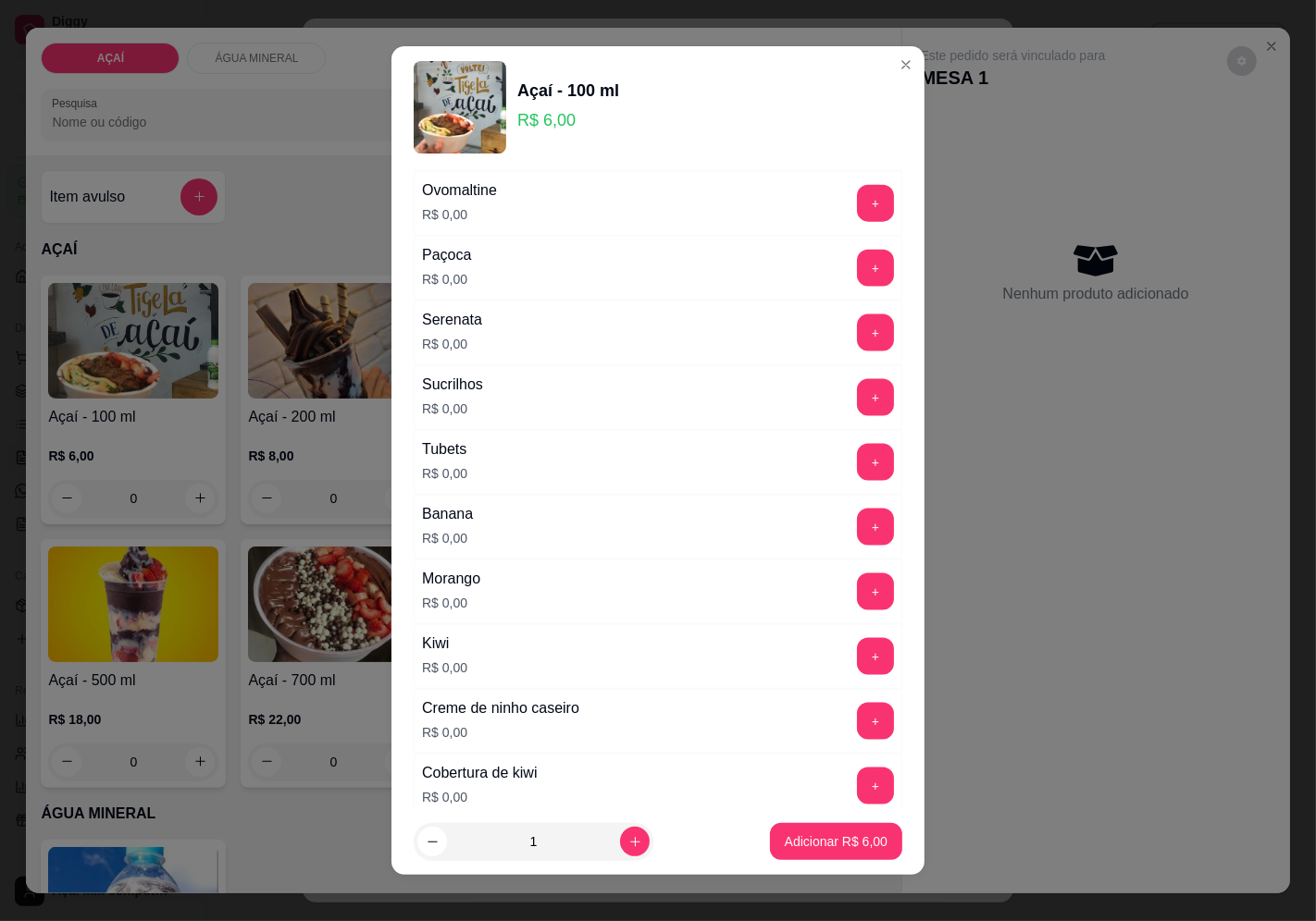
scroll to position [2116, 0]
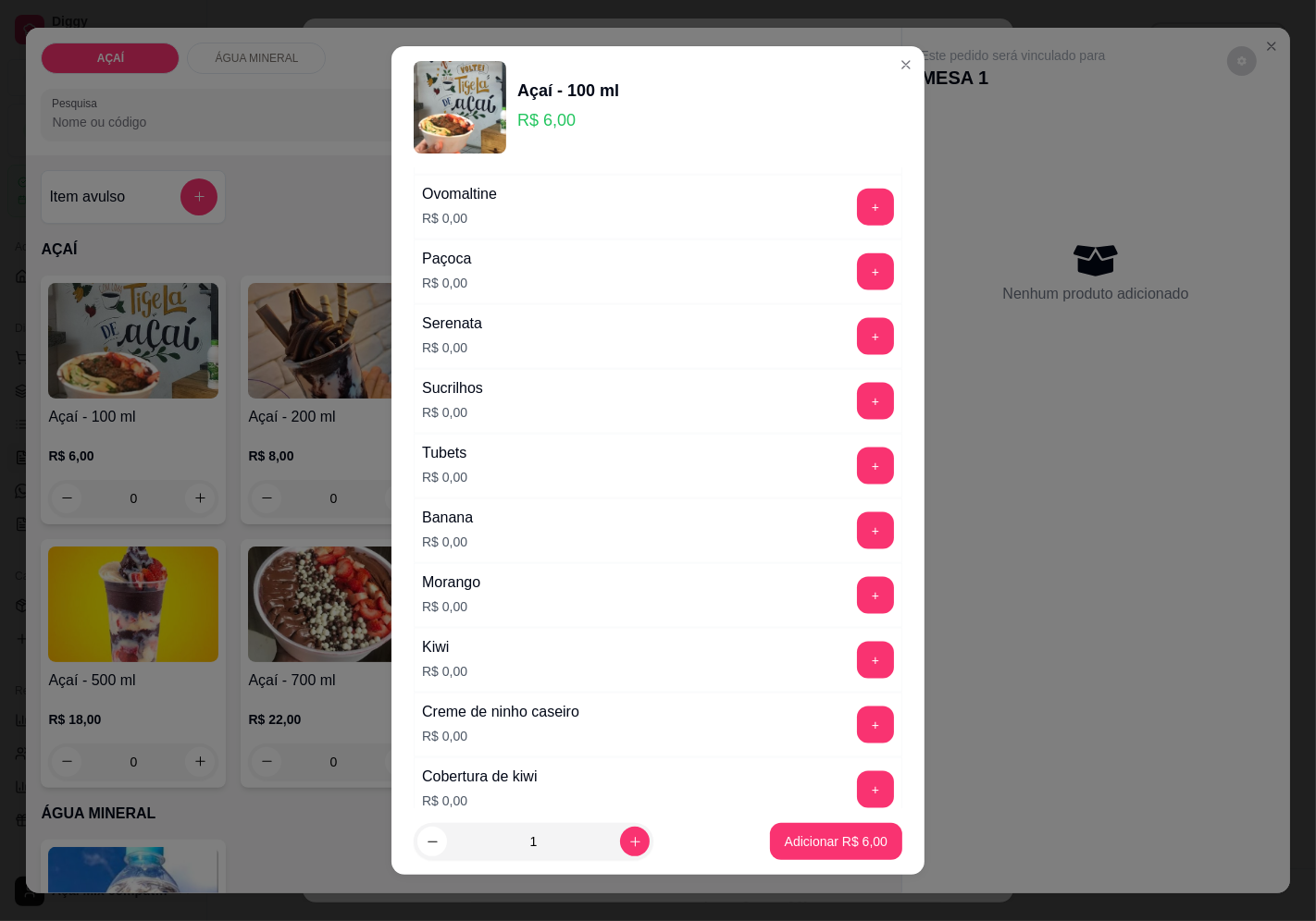
click at [832, 515] on div "Banana R$ 0,00 +" at bounding box center [657, 531] width 488 height 64
click at [857, 533] on button "+" at bounding box center [875, 531] width 37 height 37
click at [857, 607] on button "+" at bounding box center [875, 595] width 37 height 37
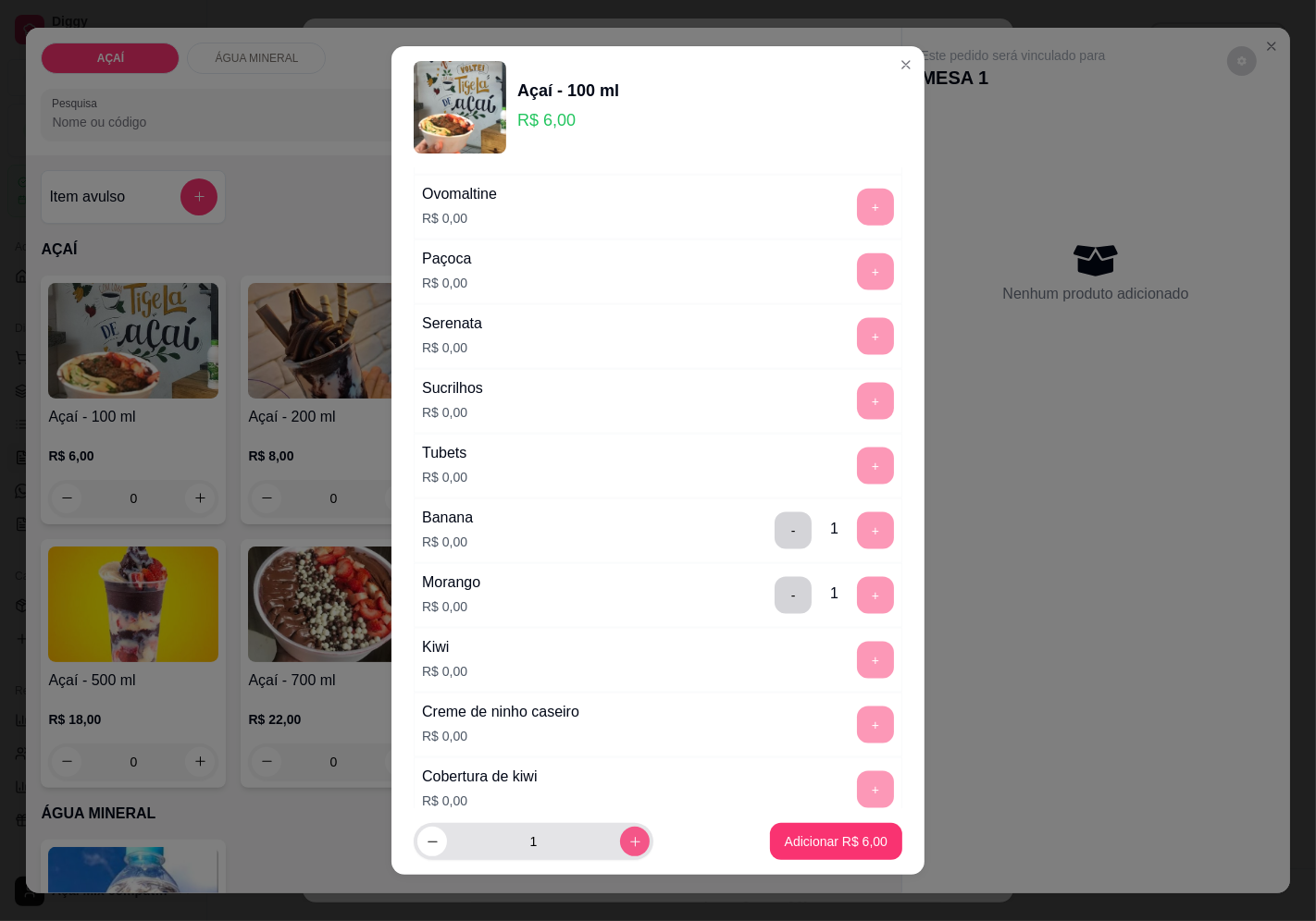
click at [628, 847] on icon "increase-product-quantity" at bounding box center [635, 842] width 14 height 14
type input "2"
click at [796, 847] on p "Adicionar R$ 12,00" at bounding box center [832, 841] width 110 height 19
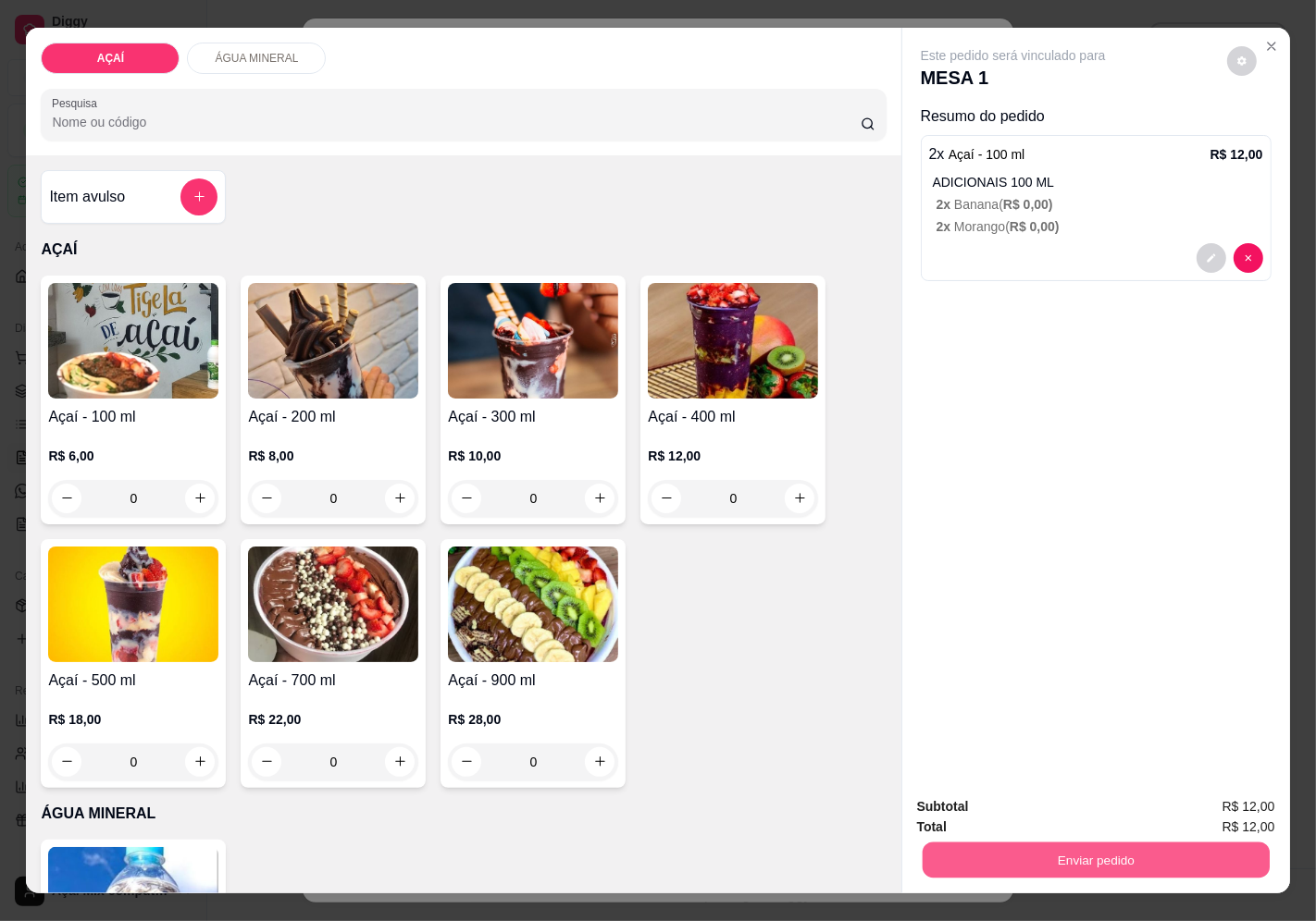
click at [1117, 861] on button "Enviar pedido" at bounding box center [1095, 861] width 347 height 36
click at [1268, 803] on button "Enviar pedido" at bounding box center [1225, 807] width 101 height 34
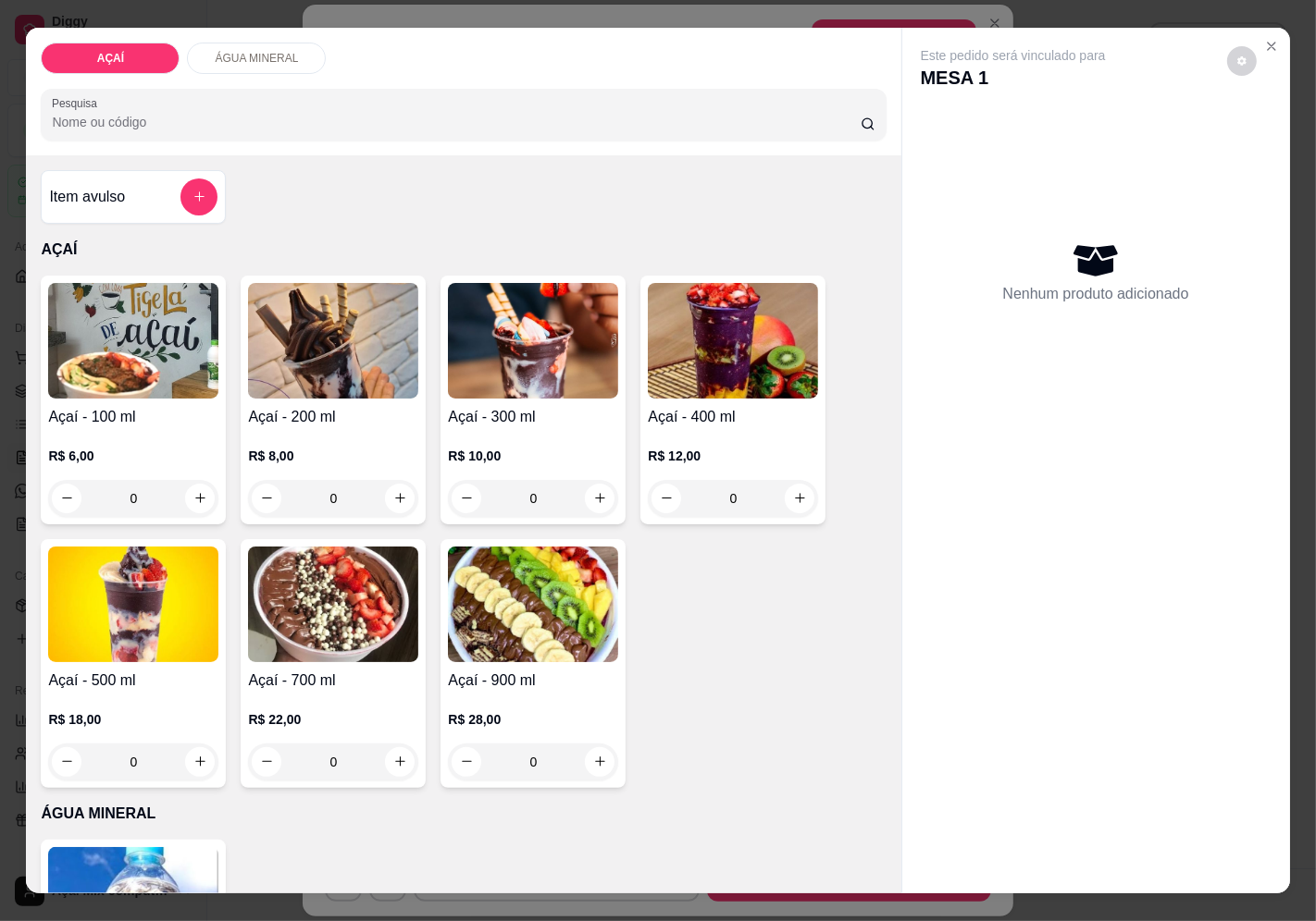
click at [372, 409] on h4 "Açaí - 200 ml" at bounding box center [332, 417] width 171 height 22
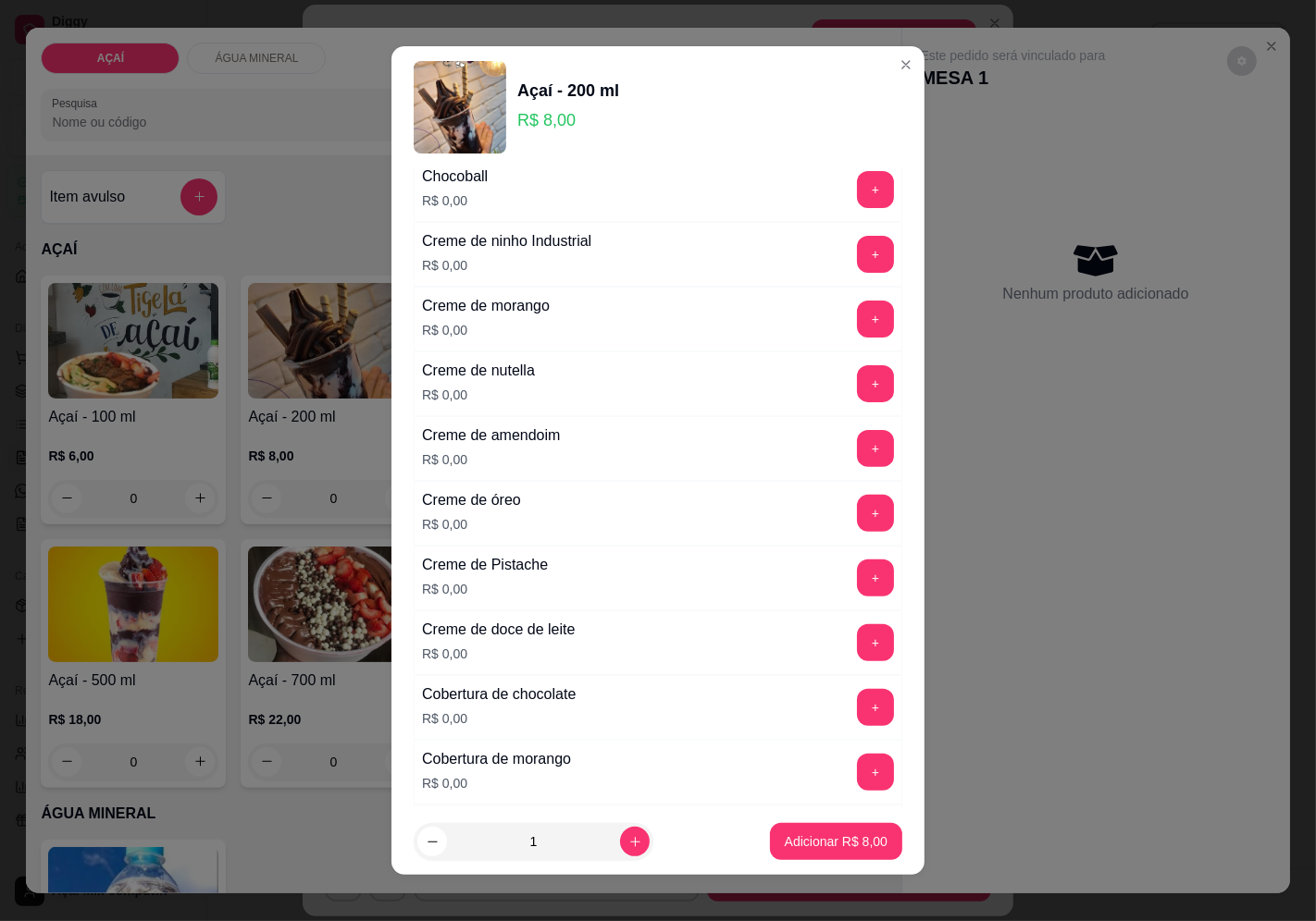
scroll to position [514, 0]
click at [857, 384] on button "+" at bounding box center [875, 385] width 37 height 37
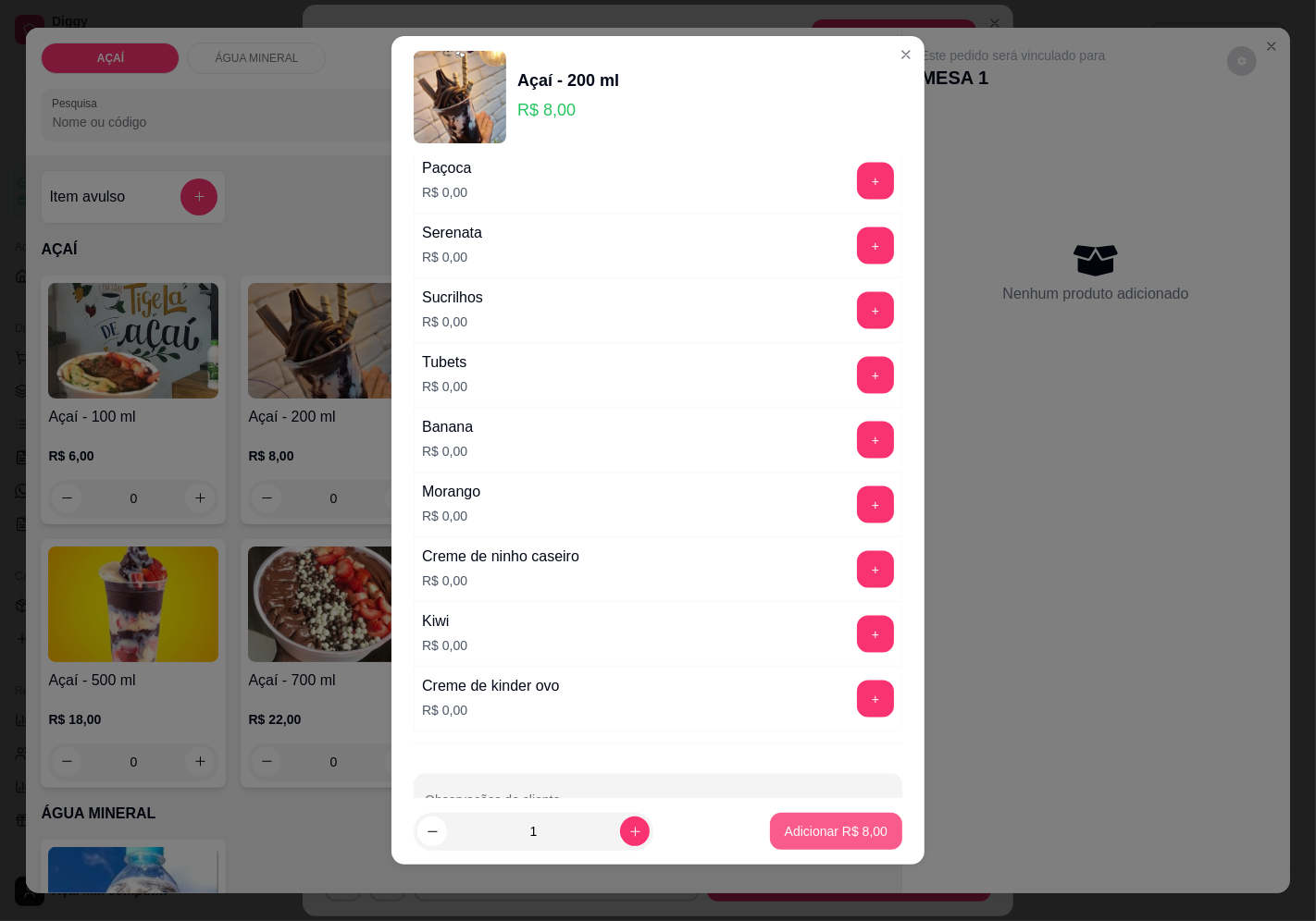
scroll to position [13, 0]
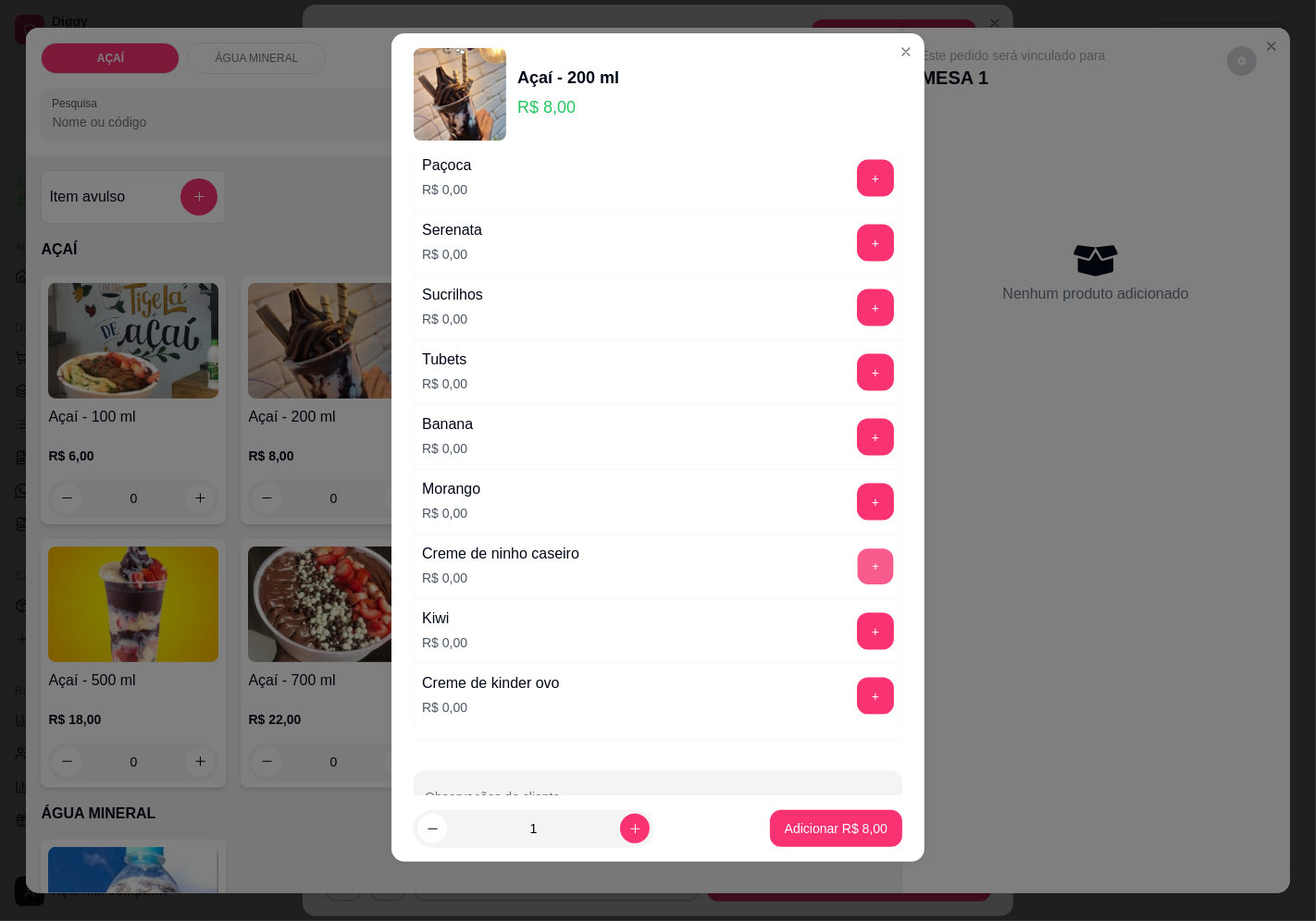
click at [858, 574] on button "+" at bounding box center [875, 566] width 36 height 36
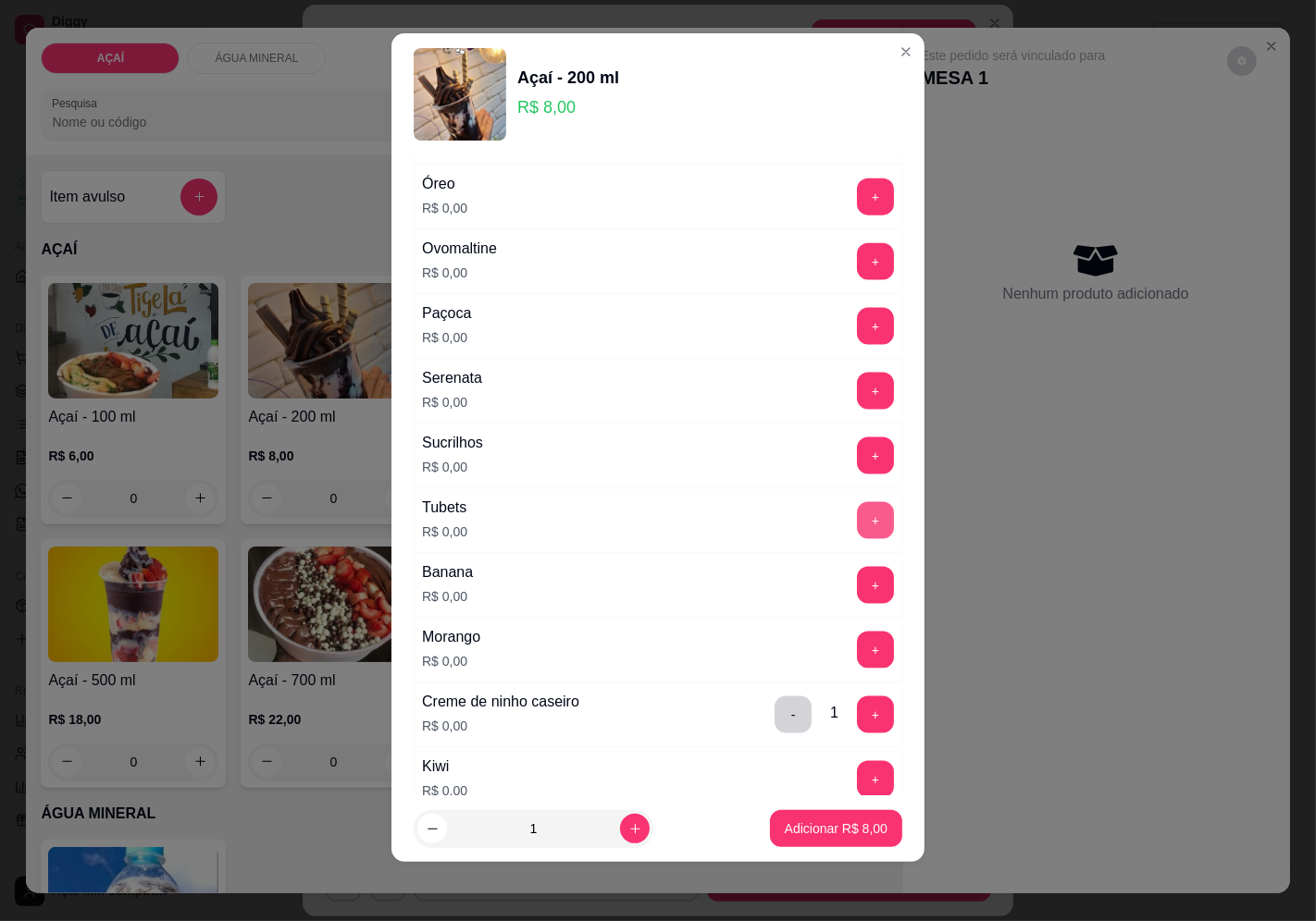
scroll to position [2055, 0]
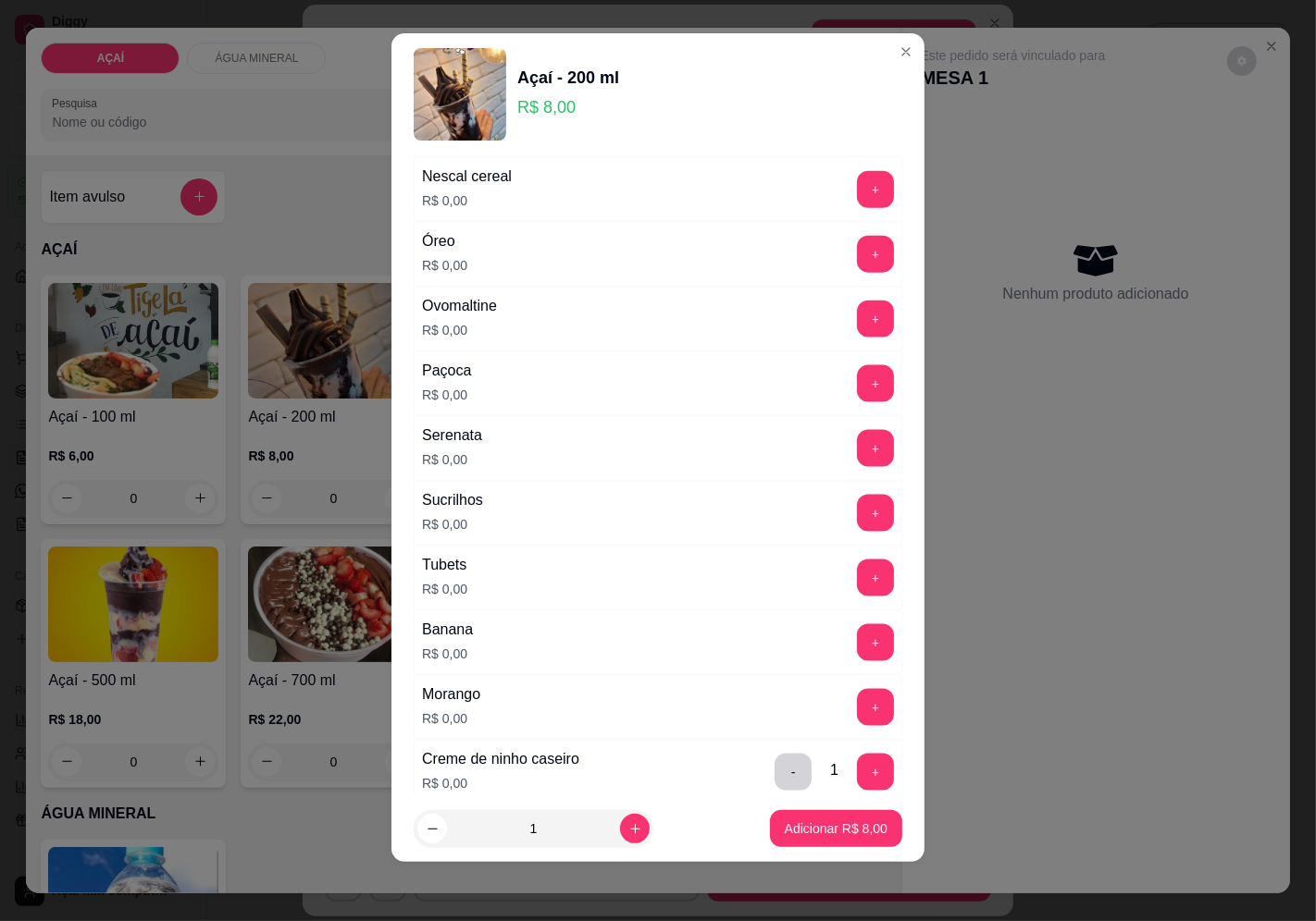
drag, startPoint x: 836, startPoint y: 364, endPoint x: 836, endPoint y: 380, distance: 16.0
click at [836, 372] on div "Paçoca R$ 0,00 +" at bounding box center [657, 384] width 488 height 64
click at [858, 382] on button "+" at bounding box center [875, 383] width 36 height 36
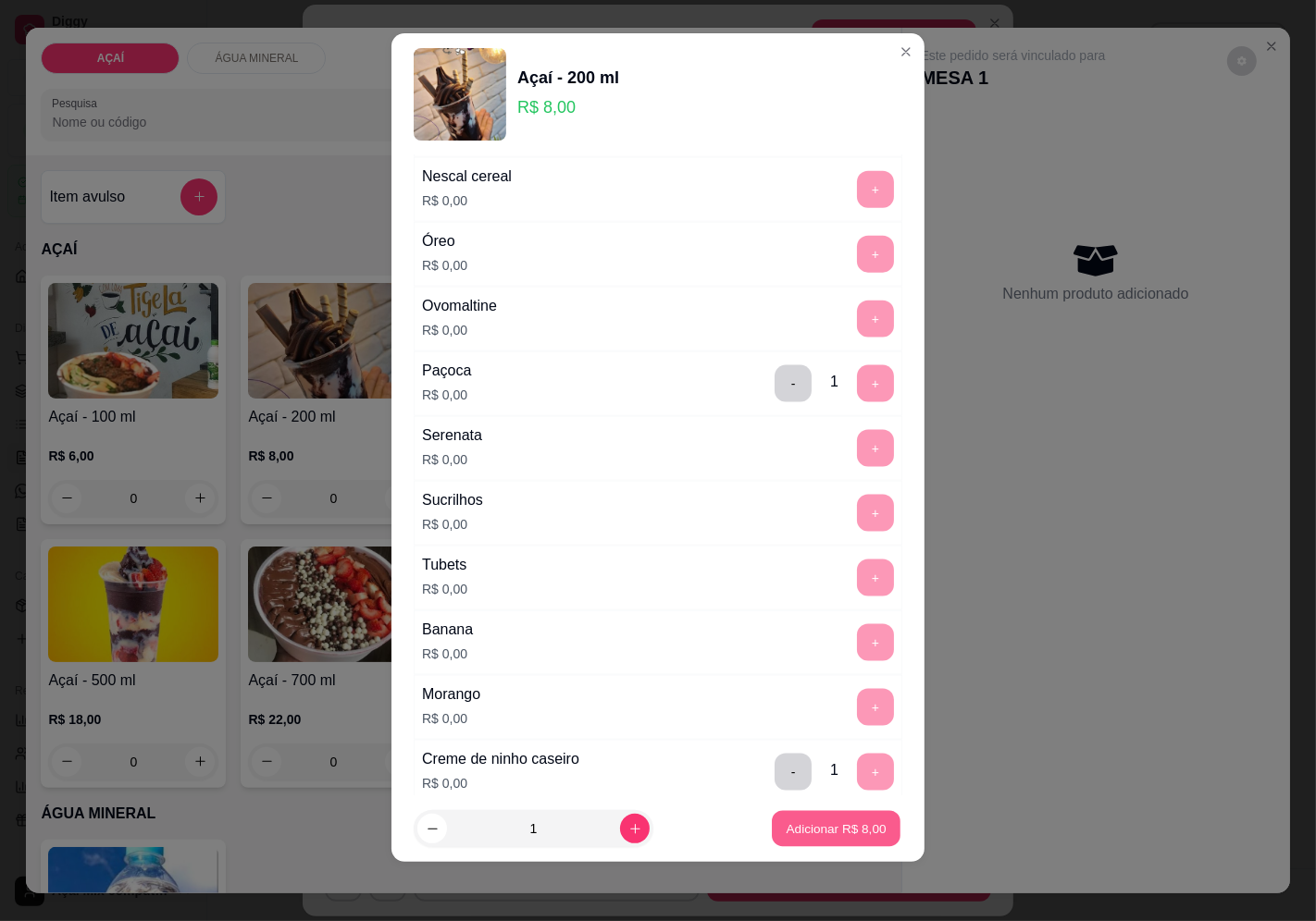
click at [835, 845] on button "Adicionar R$ 8,00" at bounding box center [836, 828] width 129 height 36
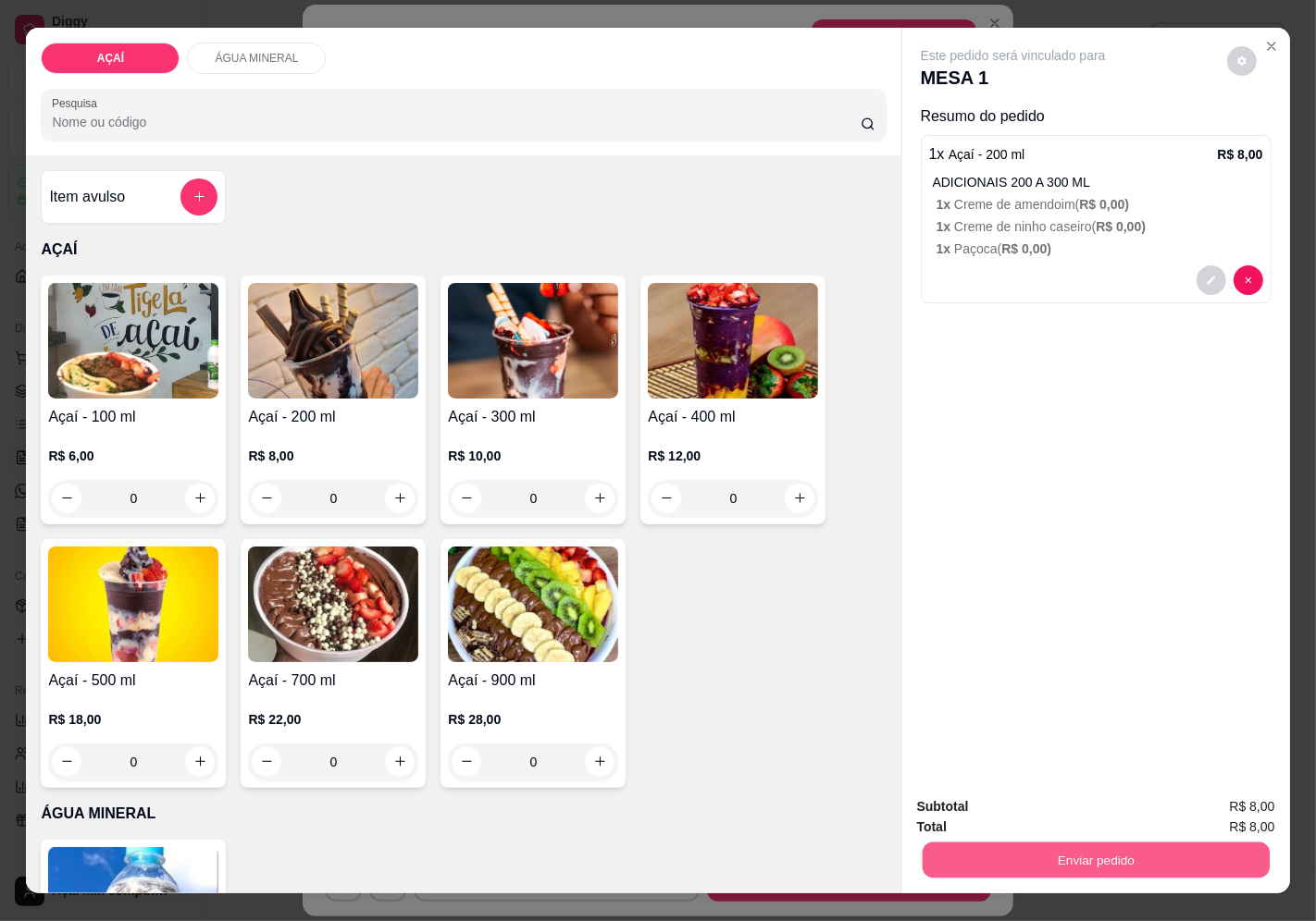
click at [995, 843] on button "Enviar pedido" at bounding box center [1095, 861] width 347 height 36
click at [1237, 796] on button "Enviar pedido" at bounding box center [1225, 807] width 101 height 34
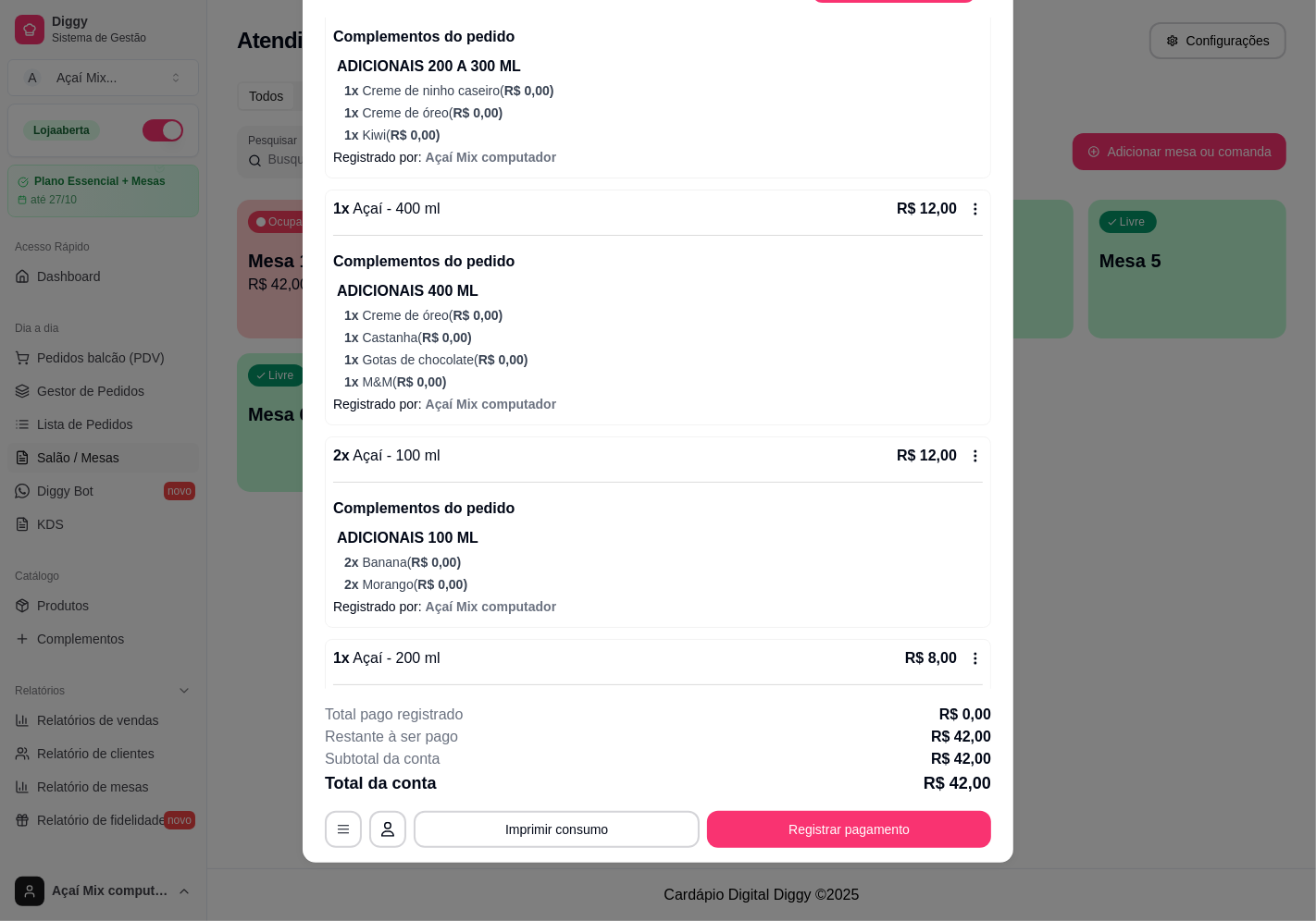
scroll to position [399, 0]
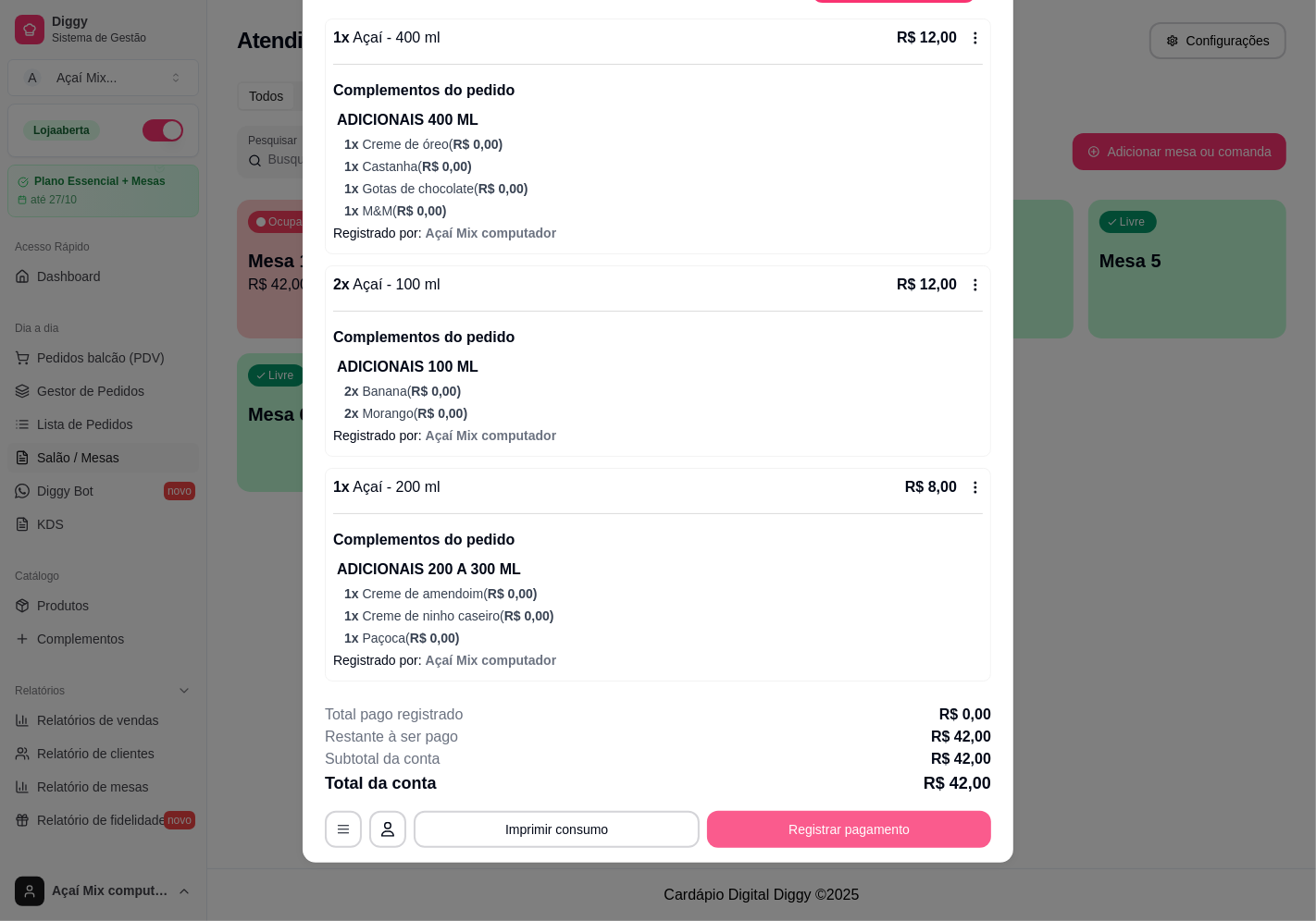
click at [921, 836] on button "Registrar pagamento" at bounding box center [848, 829] width 284 height 37
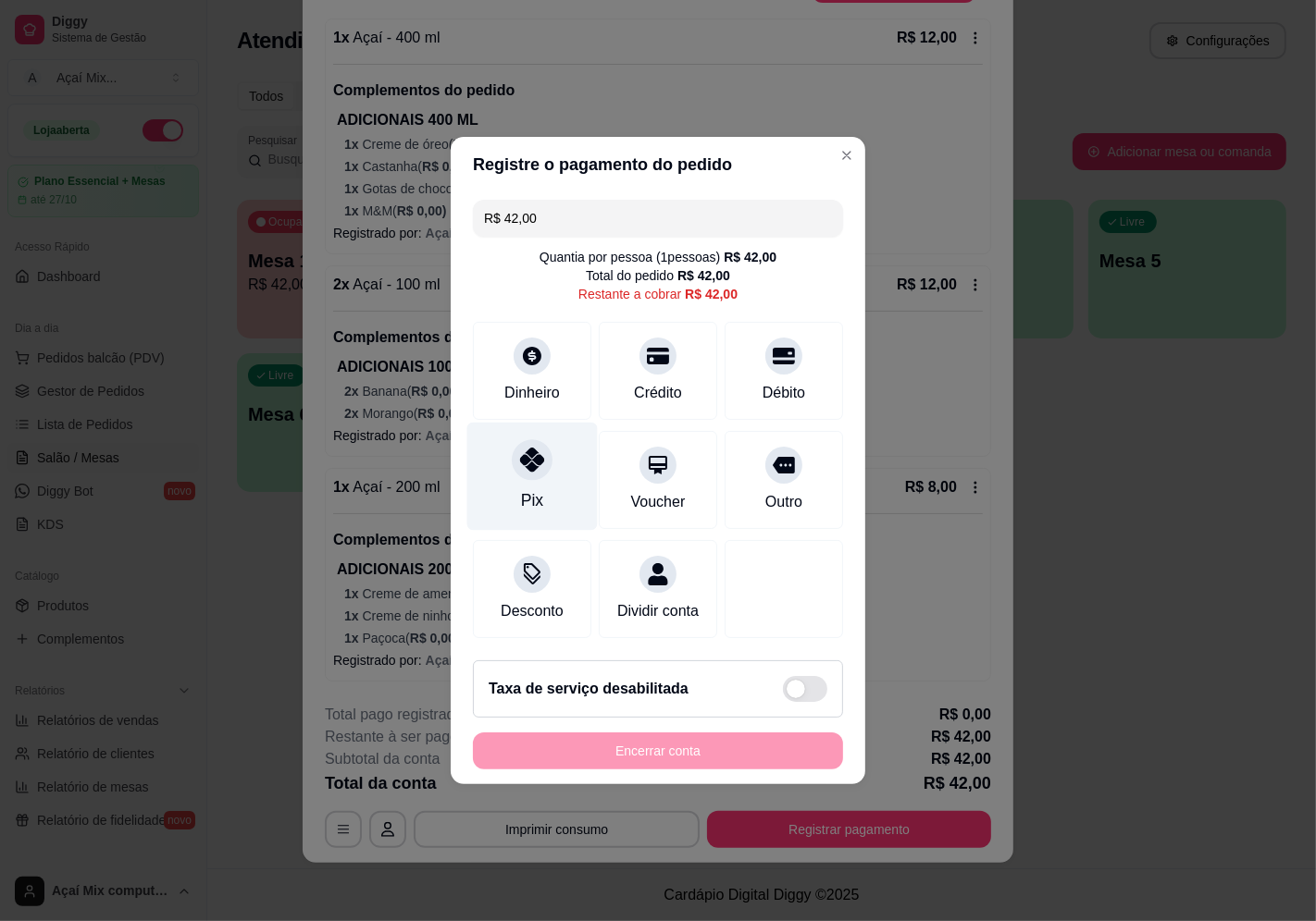
click at [524, 463] on div at bounding box center [532, 460] width 41 height 41
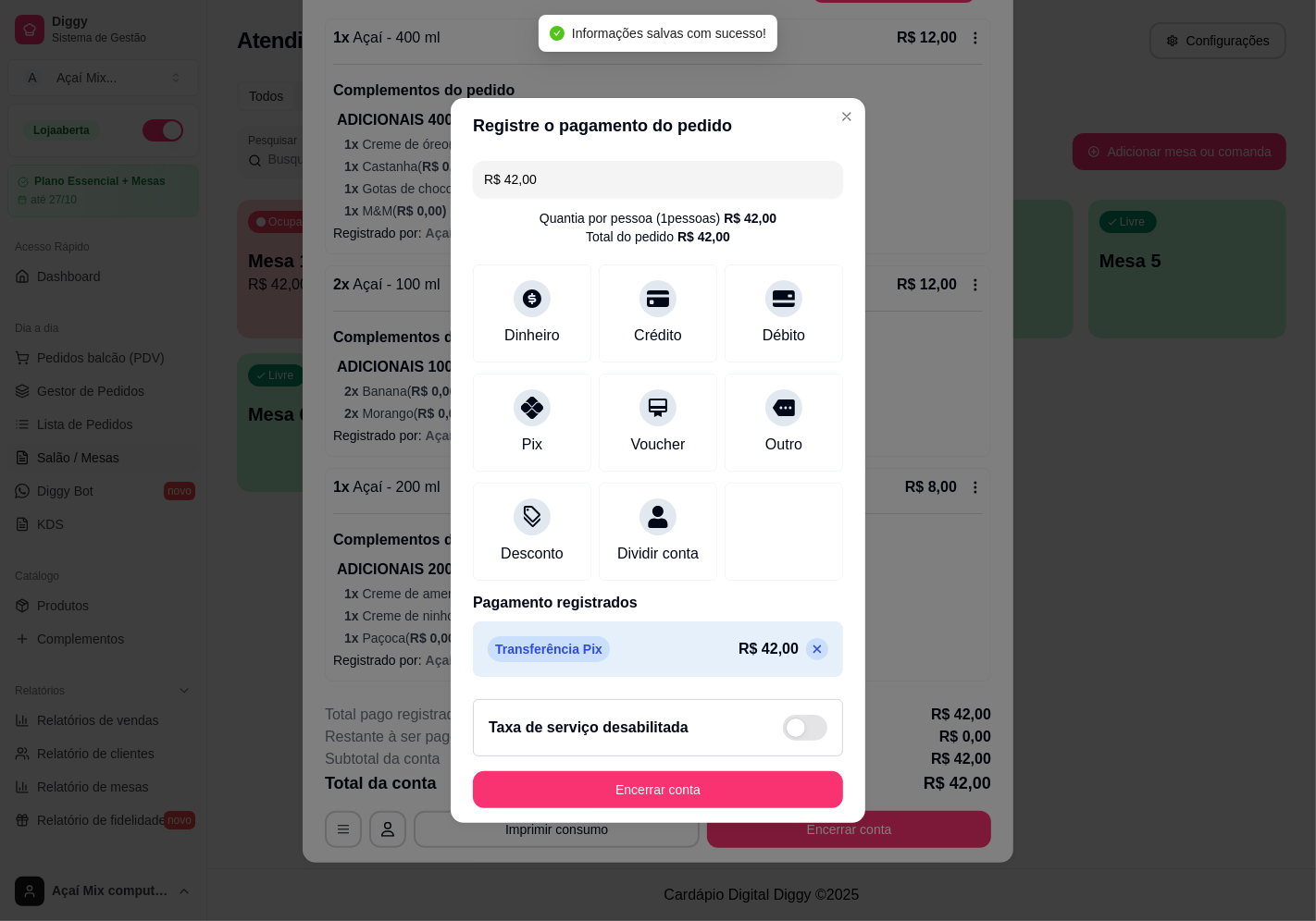
type input "R$ 0,00"
click at [728, 793] on button "Encerrar conta" at bounding box center [658, 789] width 359 height 36
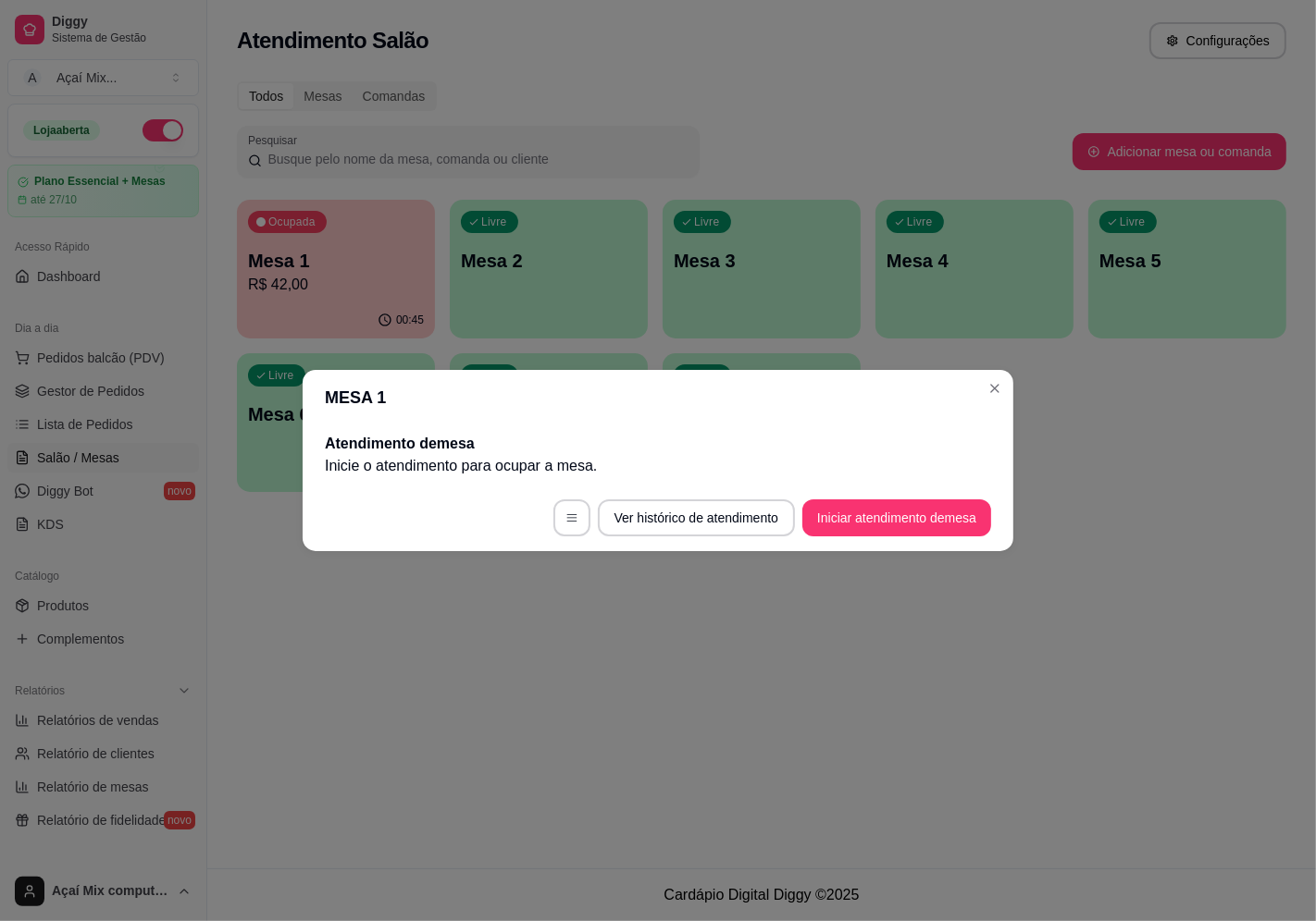
scroll to position [0, 0]
